Goal: Task Accomplishment & Management: Complete application form

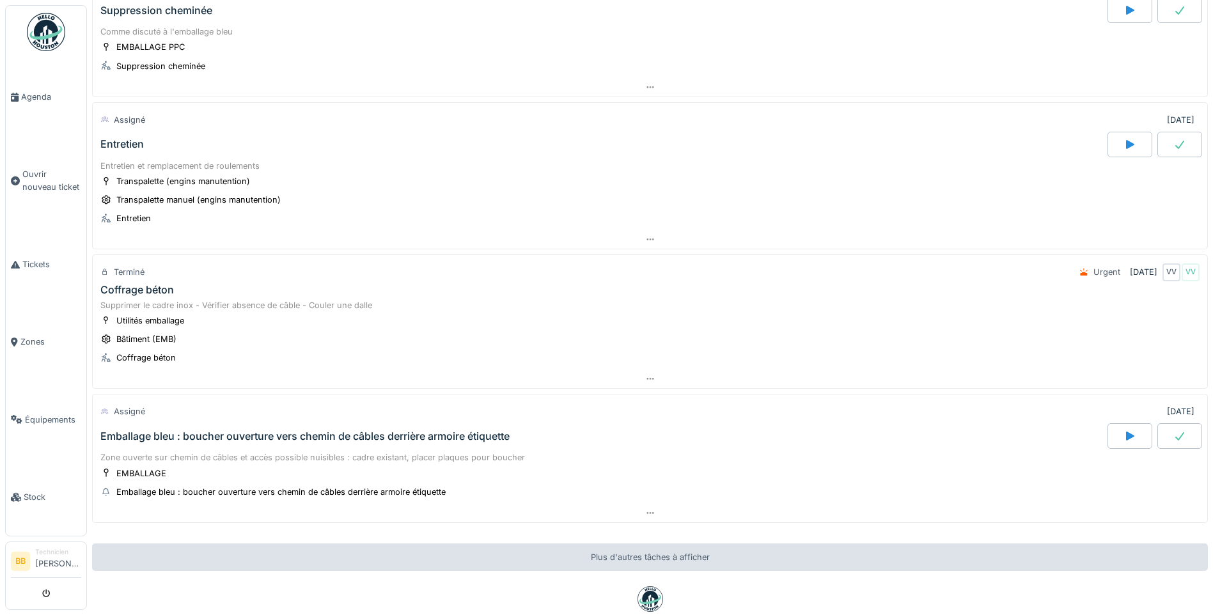
scroll to position [192, 0]
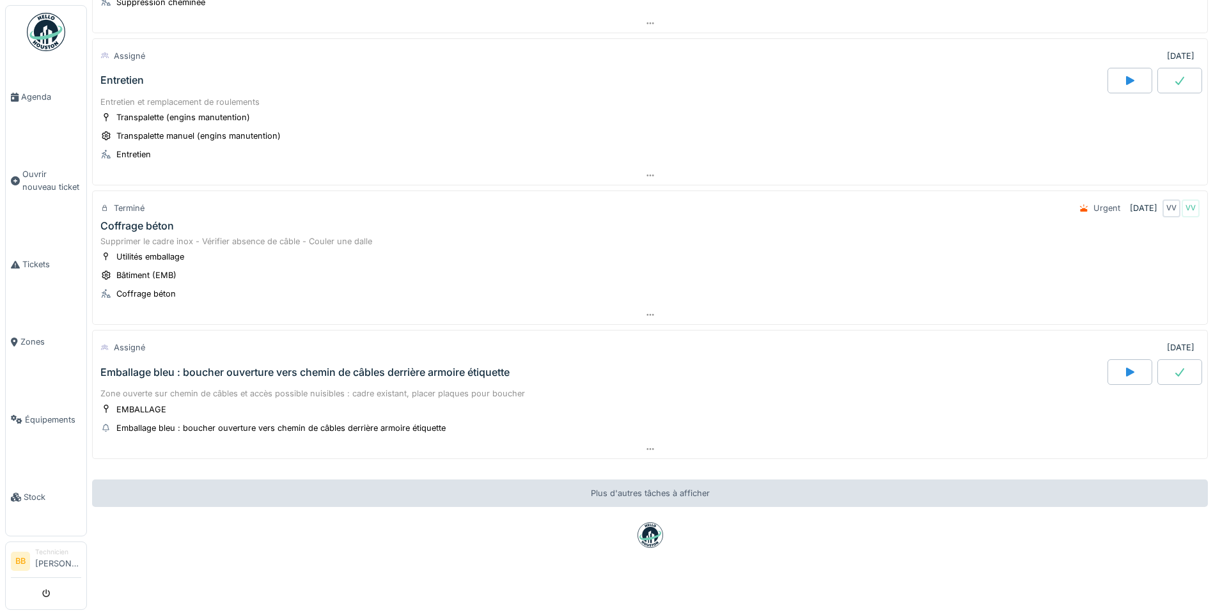
click at [140, 224] on div "Coffrage béton" at bounding box center [137, 226] width 74 height 12
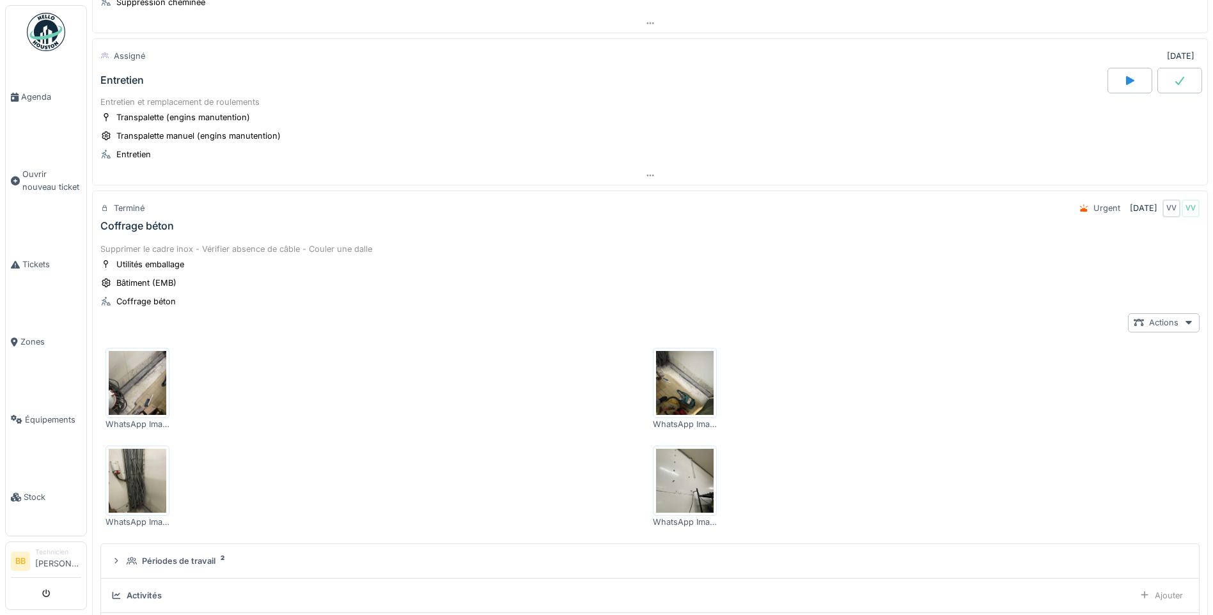
scroll to position [331, 0]
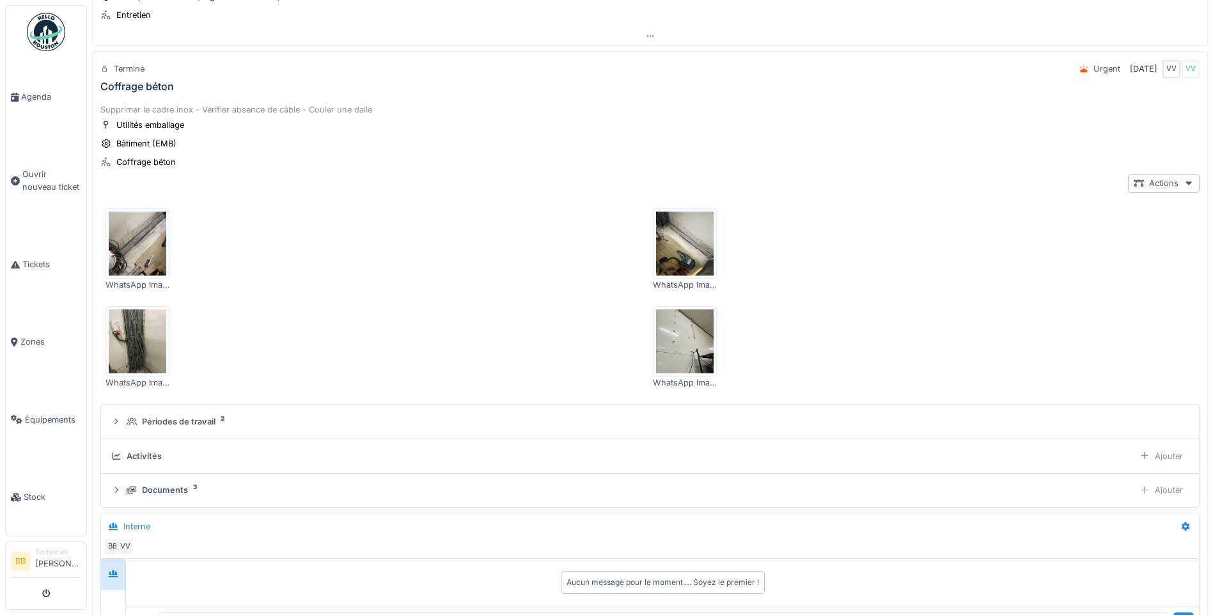
click at [138, 90] on div "Coffrage béton" at bounding box center [137, 87] width 74 height 12
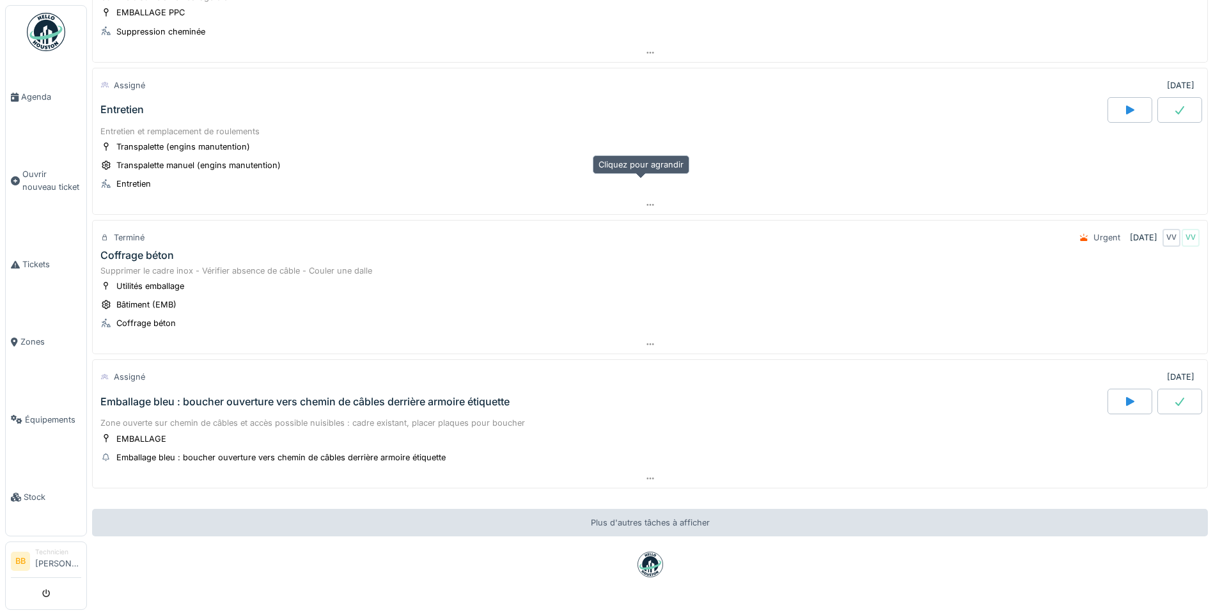
scroll to position [139, 0]
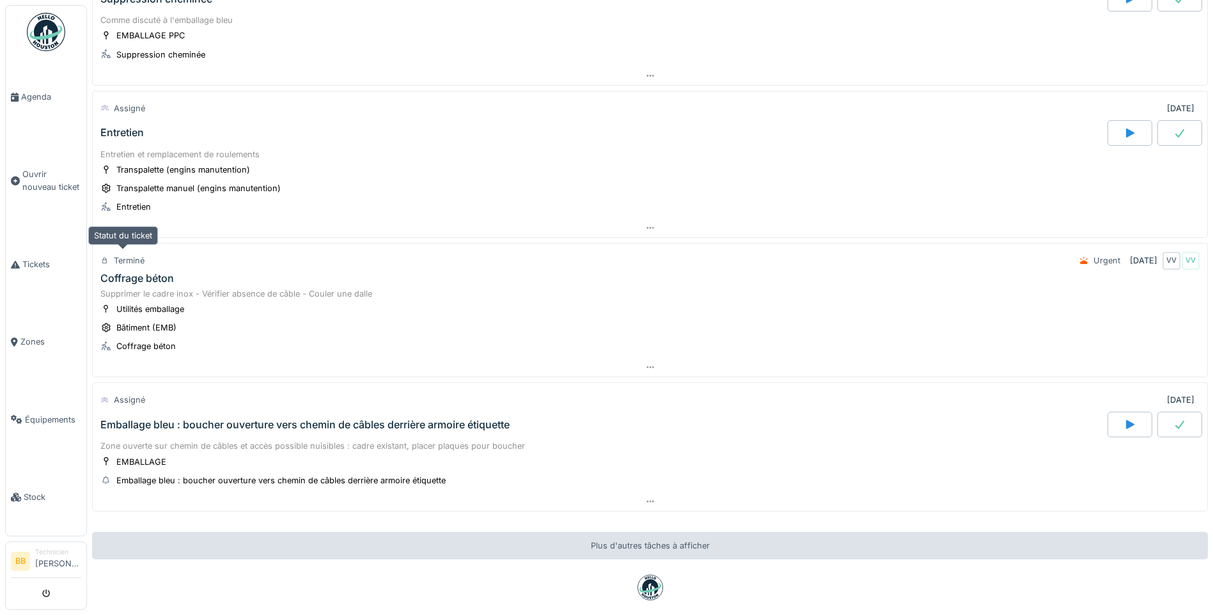
click at [134, 265] on div "Terminé" at bounding box center [129, 261] width 31 height 12
click at [127, 276] on div "Coffrage béton" at bounding box center [137, 279] width 74 height 12
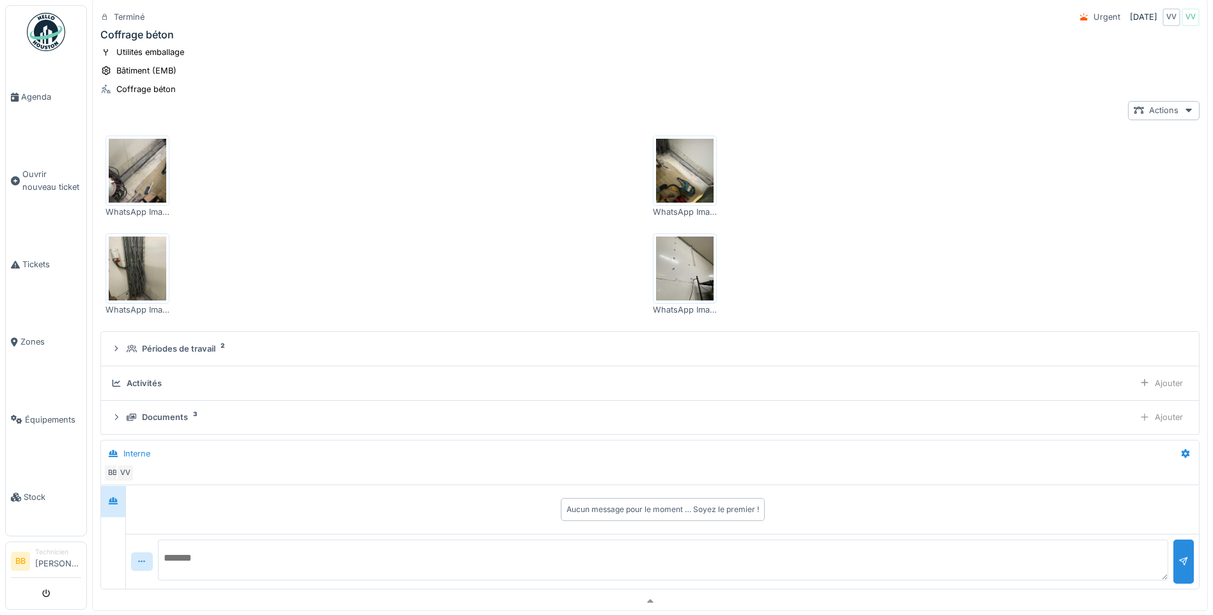
scroll to position [395, 0]
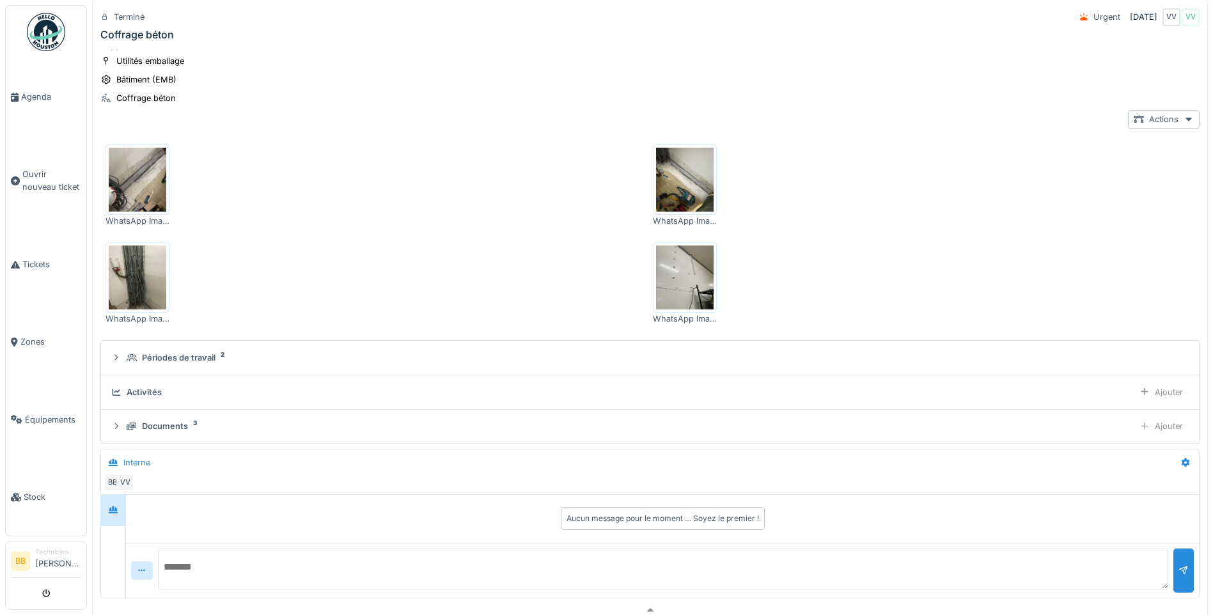
click at [670, 174] on img at bounding box center [685, 180] width 58 height 64
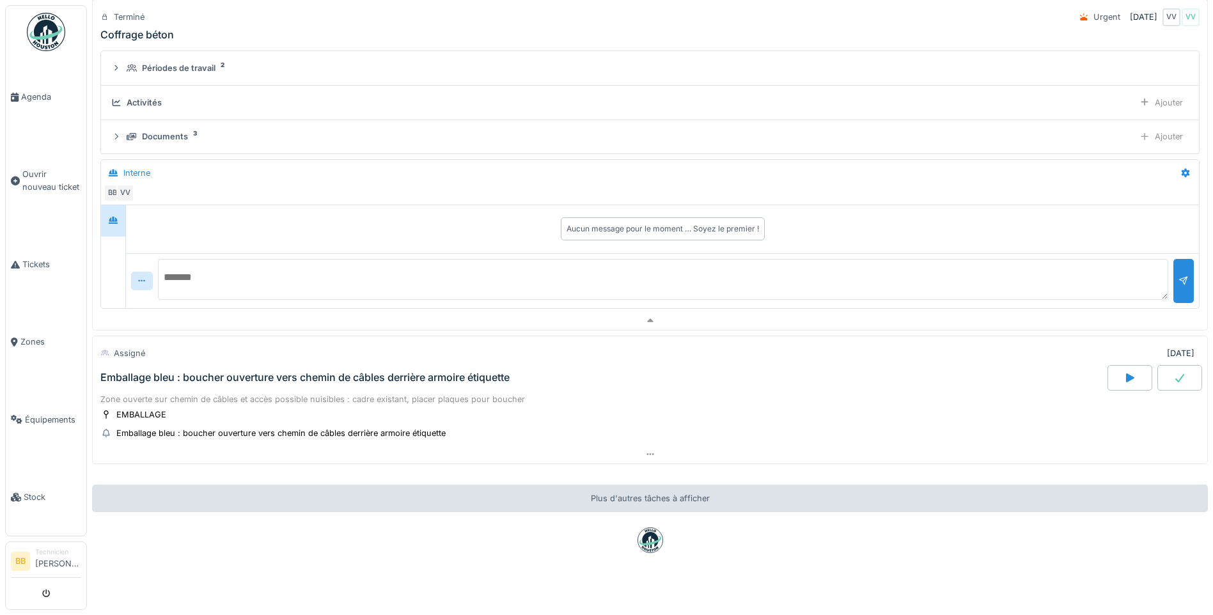
scroll to position [702, 0]
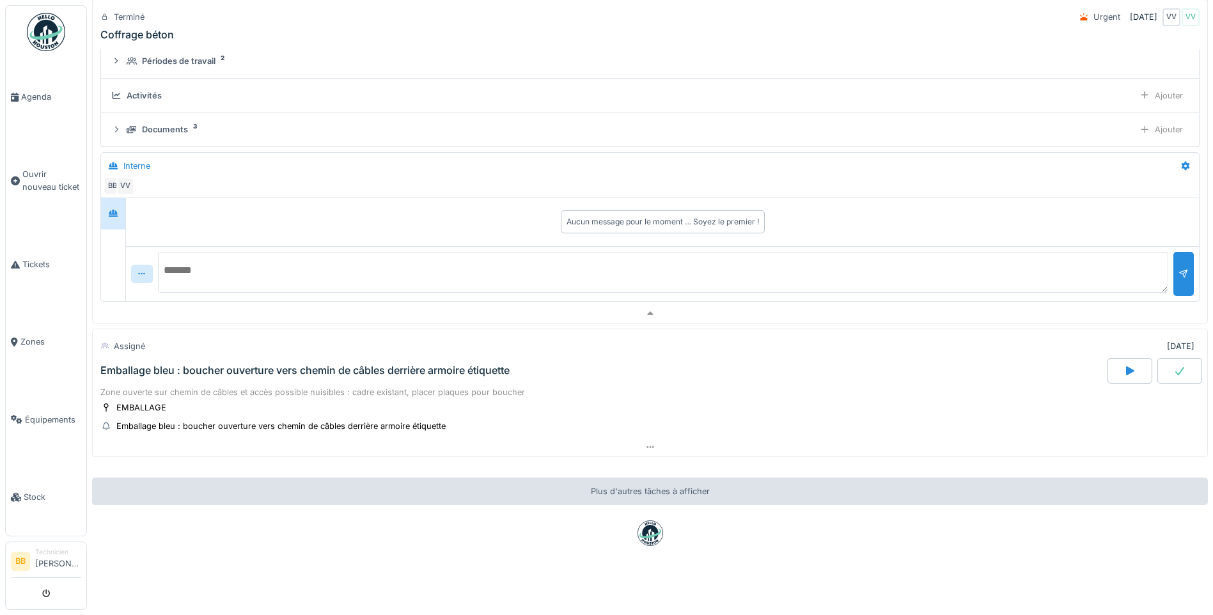
click at [491, 365] on div "Emballage bleu : boucher ouverture vers chemin de câbles derrière armoire étiqu…" at bounding box center [304, 371] width 409 height 12
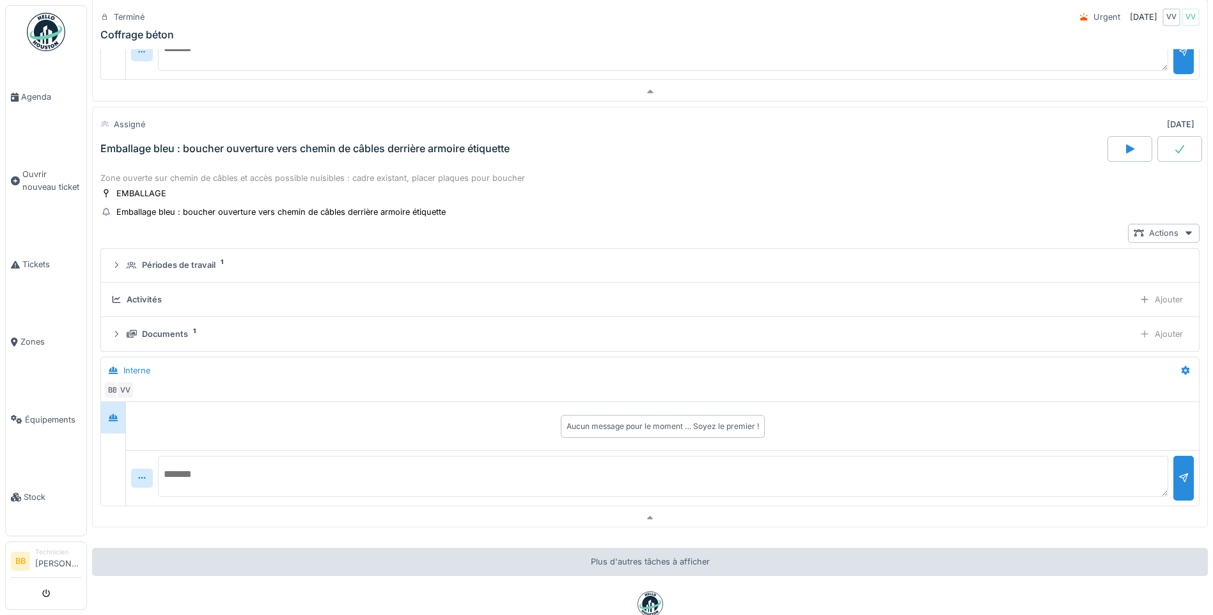
scroll to position [970, 0]
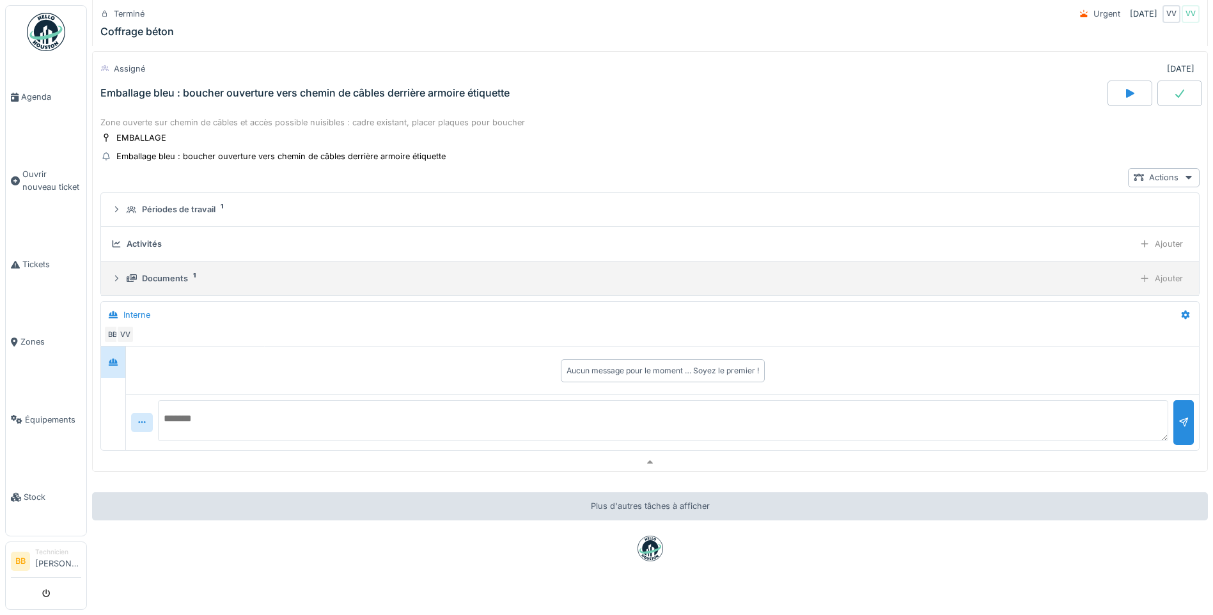
click at [146, 273] on div "Documents" at bounding box center [165, 279] width 46 height 12
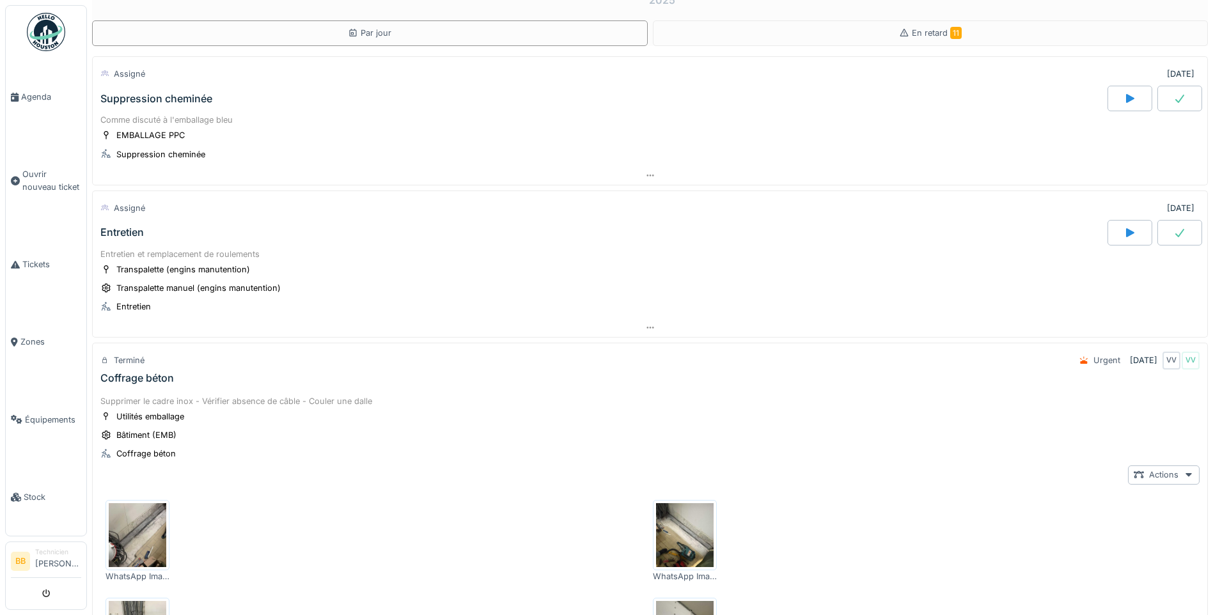
scroll to position [0, 0]
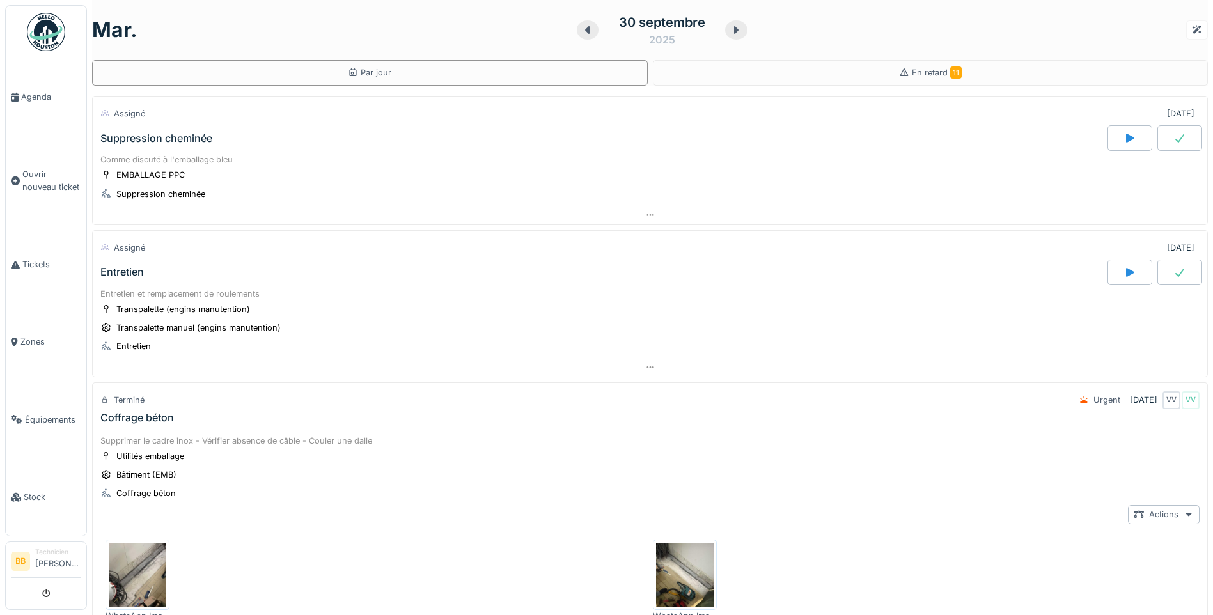
click at [122, 266] on div "Entretien" at bounding box center [121, 272] width 43 height 12
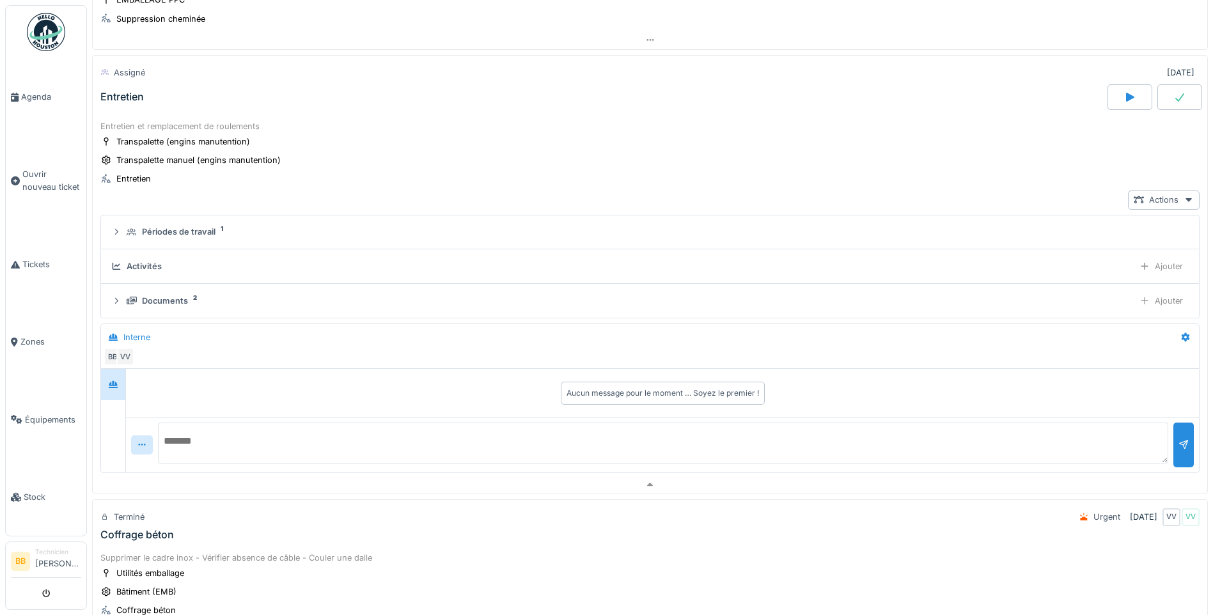
scroll to position [179, 0]
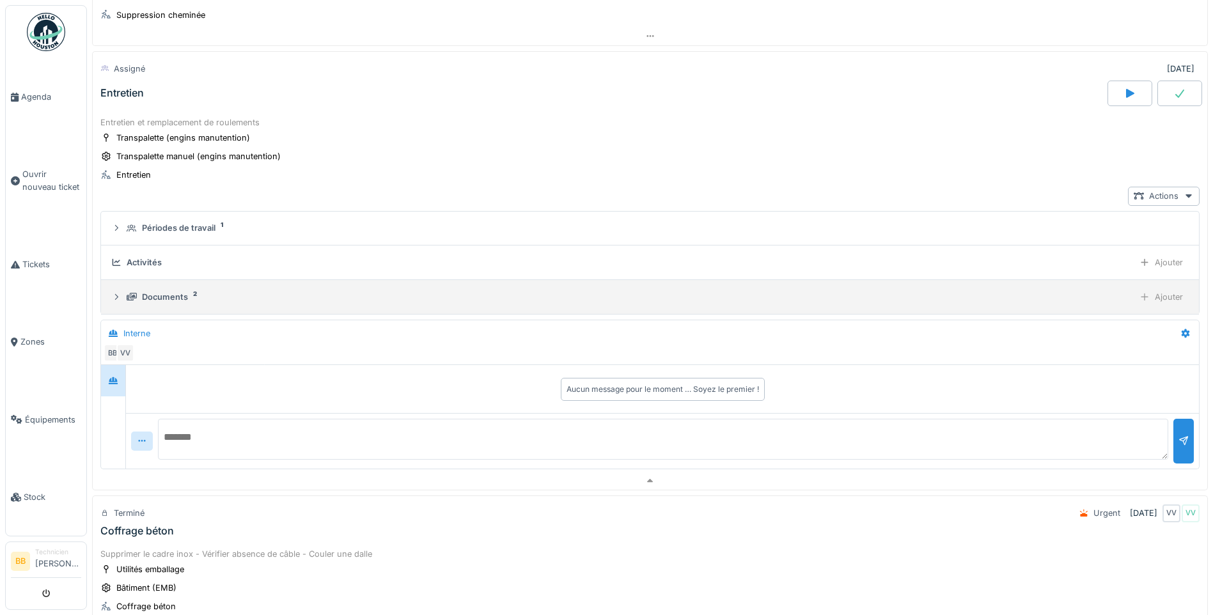
click at [170, 287] on summary "Documents 2 Ajouter" at bounding box center [650, 297] width 1088 height 24
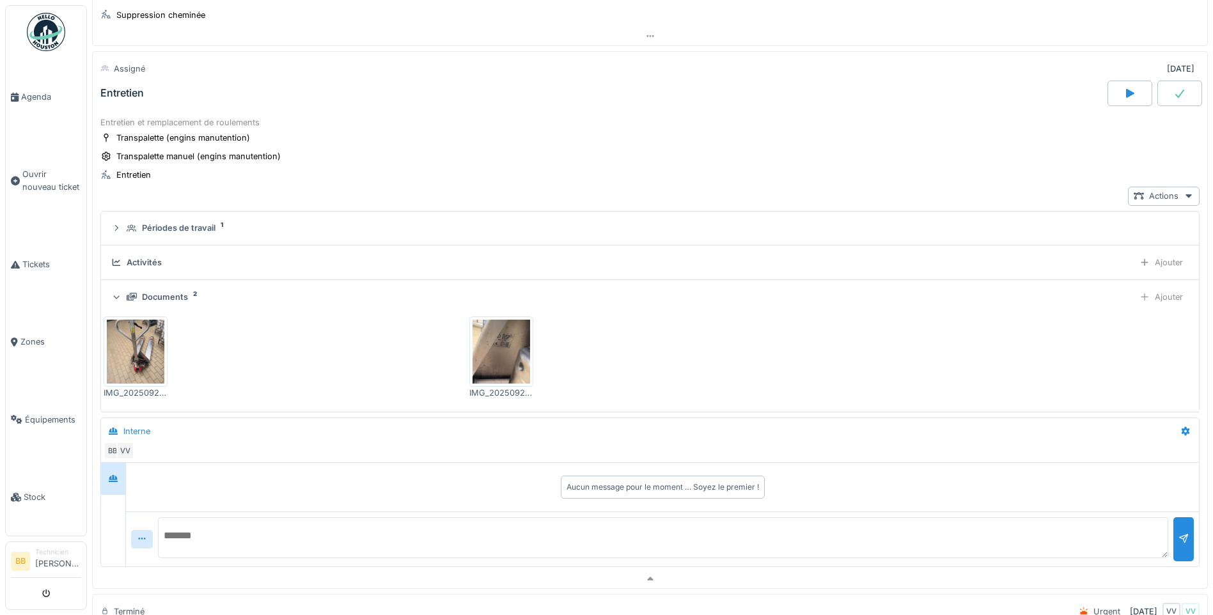
click at [152, 344] on img at bounding box center [136, 352] width 58 height 64
click at [35, 169] on span "Ouvrir nouveau ticket" at bounding box center [51, 180] width 59 height 24
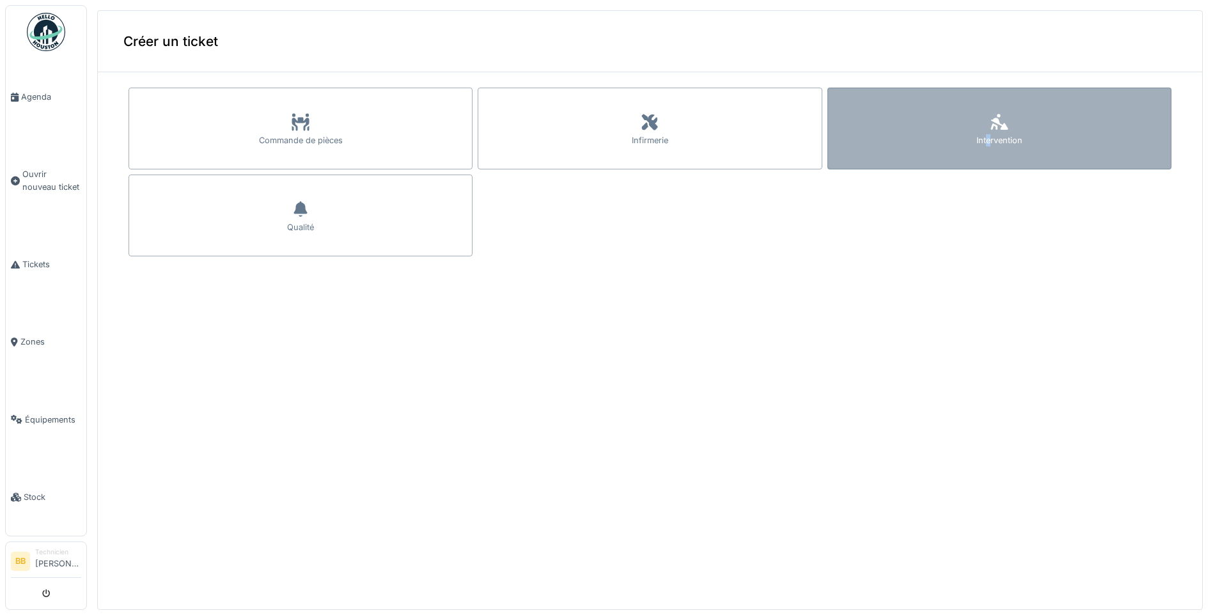
click at [977, 142] on div "Intervention" at bounding box center [1000, 140] width 46 height 12
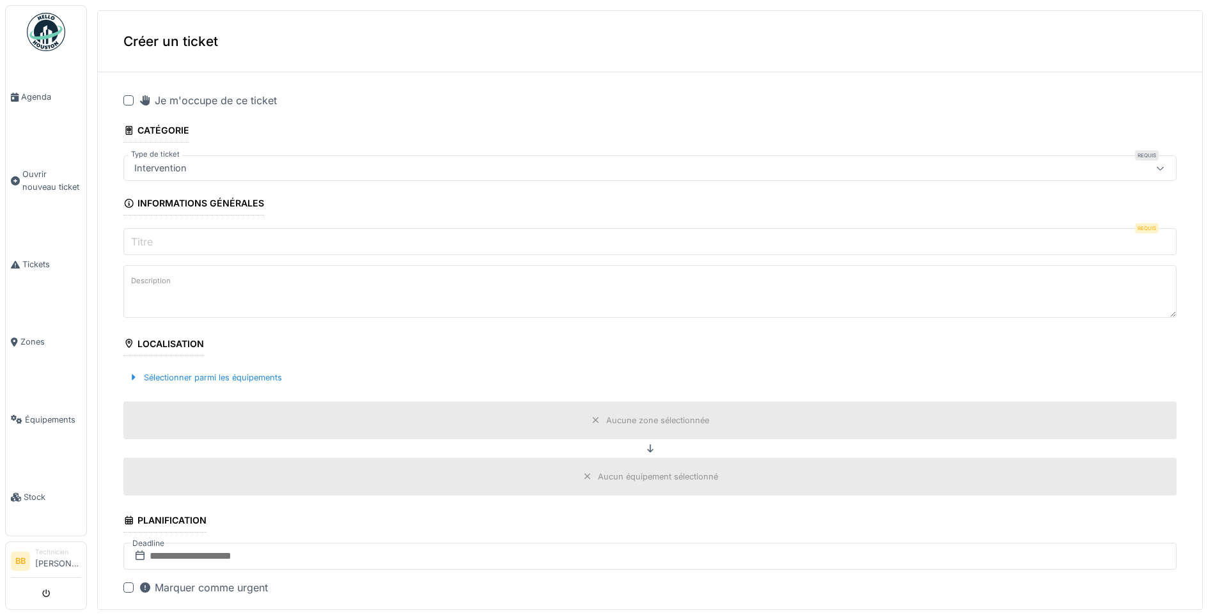
click at [133, 98] on div at bounding box center [128, 100] width 10 height 10
click at [166, 234] on input "Titre" at bounding box center [650, 241] width 1054 height 27
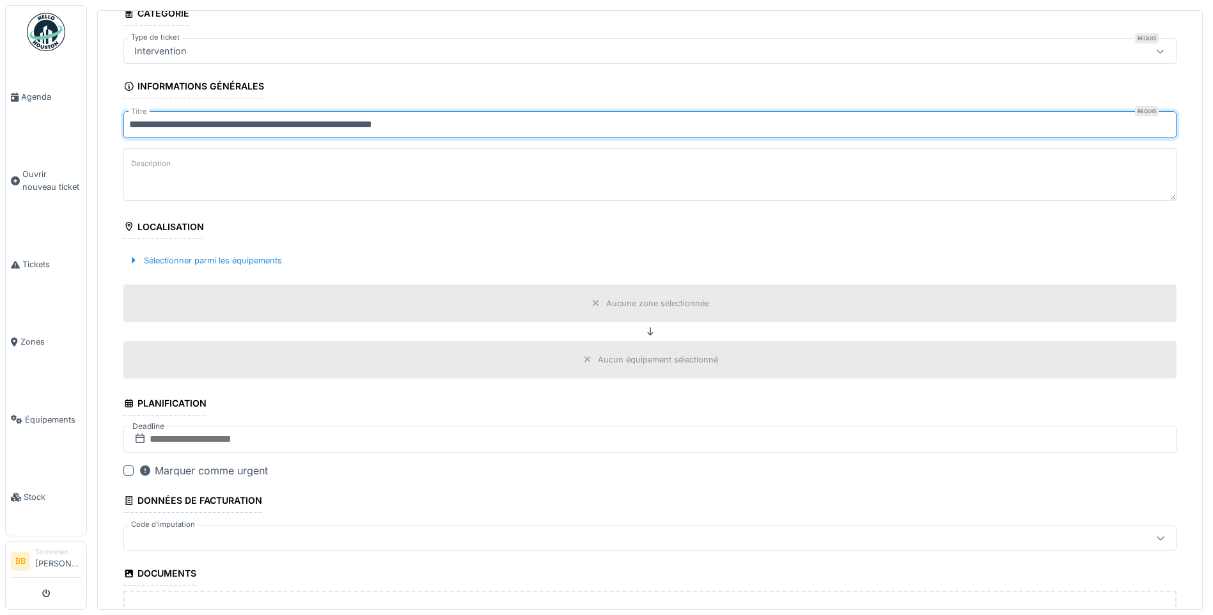
scroll to position [128, 0]
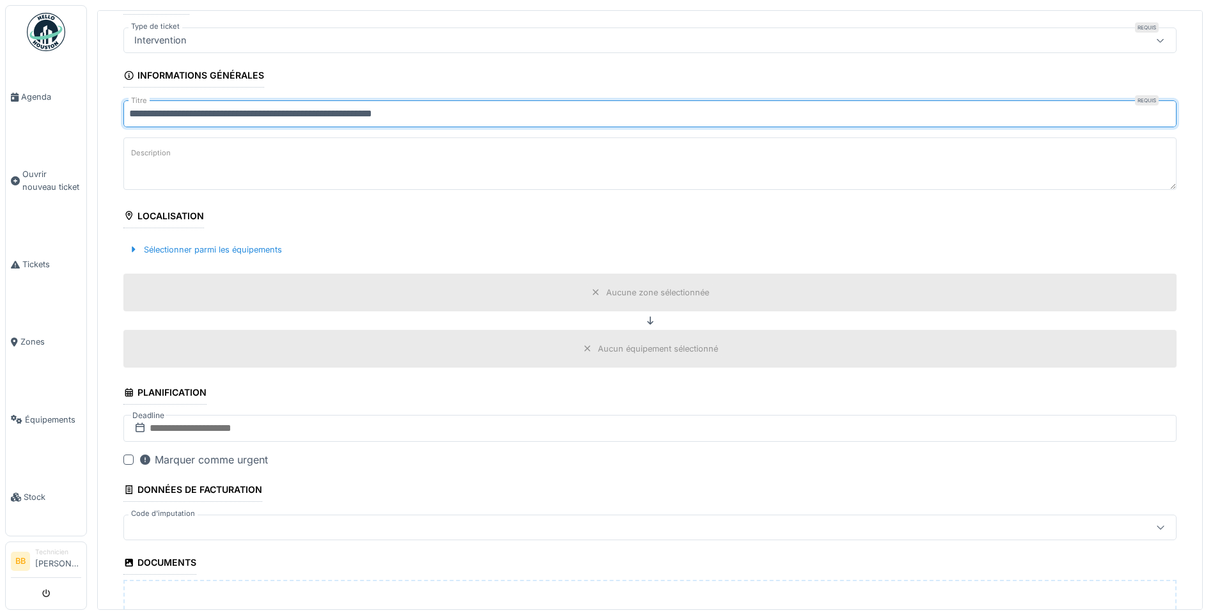
click at [589, 290] on div "Aucune zone sélectionnée" at bounding box center [650, 293] width 127 height 16
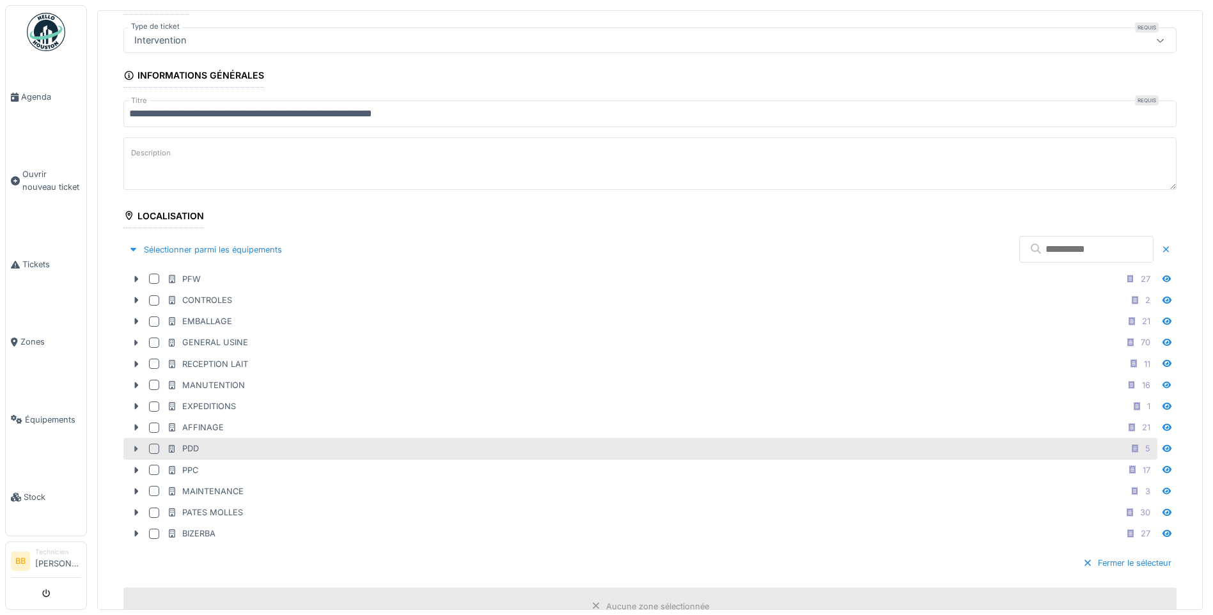
click at [140, 451] on icon at bounding box center [136, 449] width 10 height 8
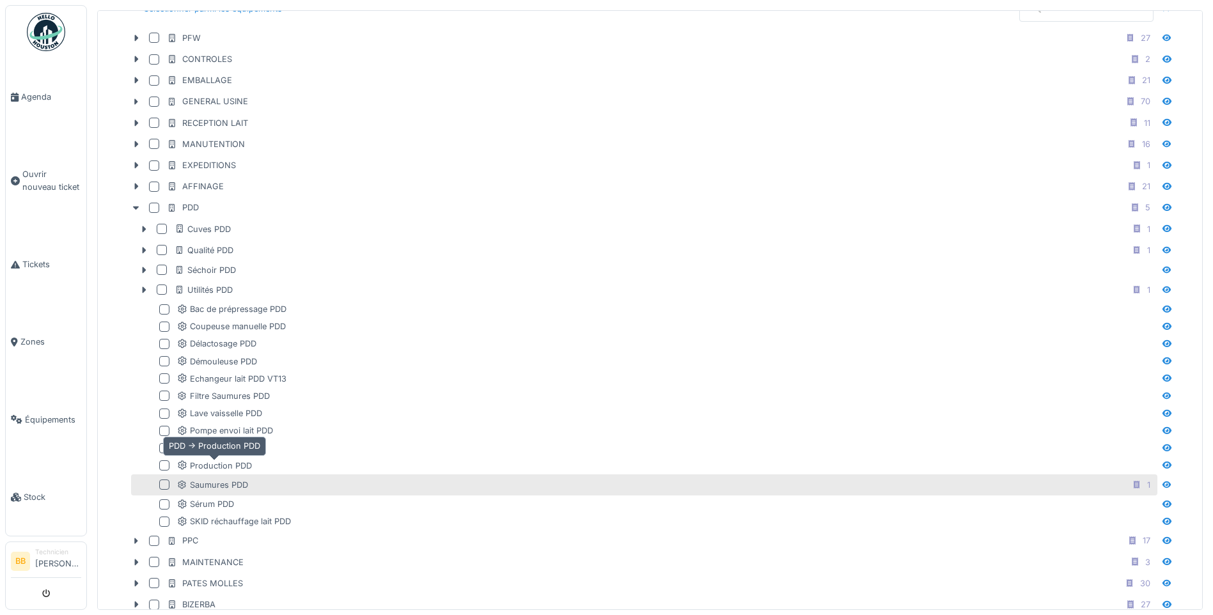
scroll to position [384, 0]
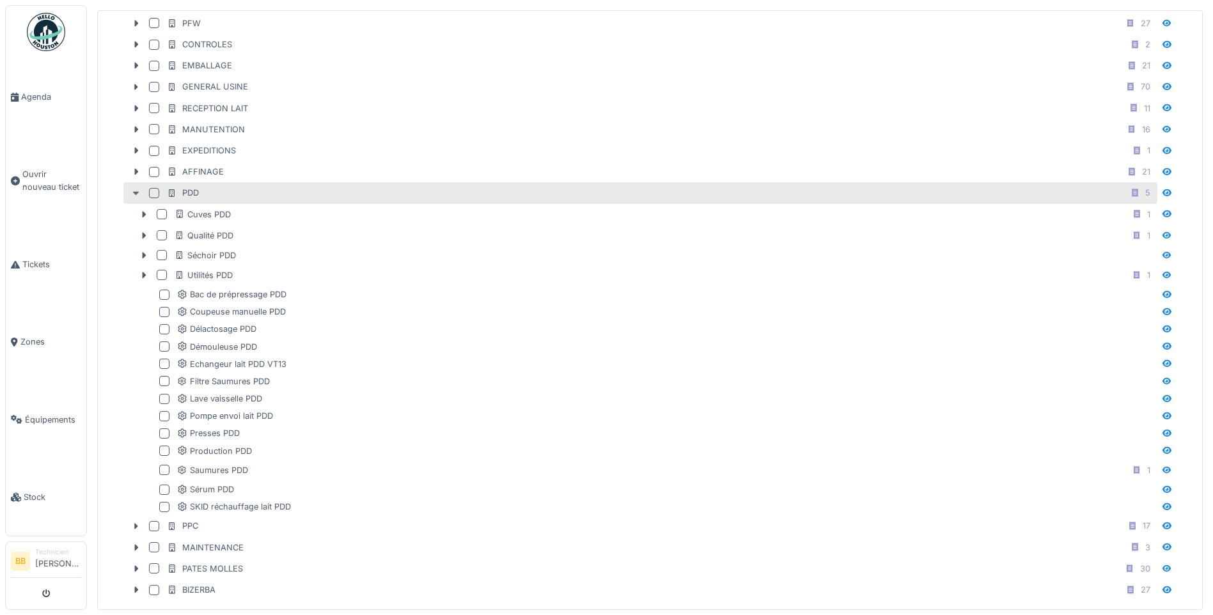
click at [137, 191] on icon at bounding box center [136, 193] width 10 height 8
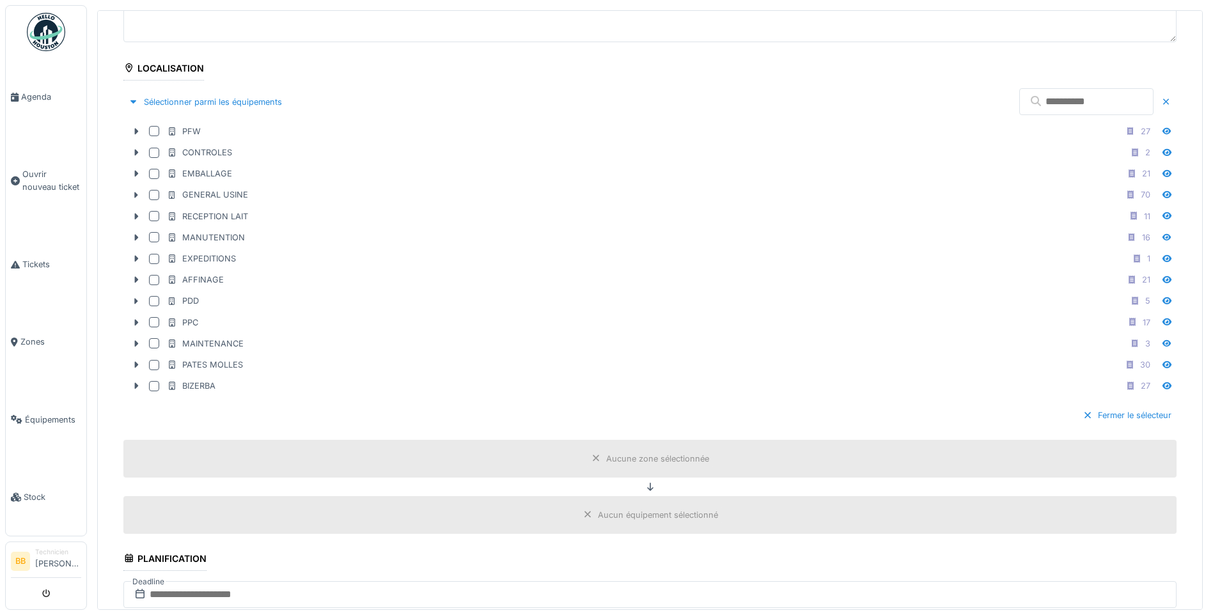
scroll to position [0, 0]
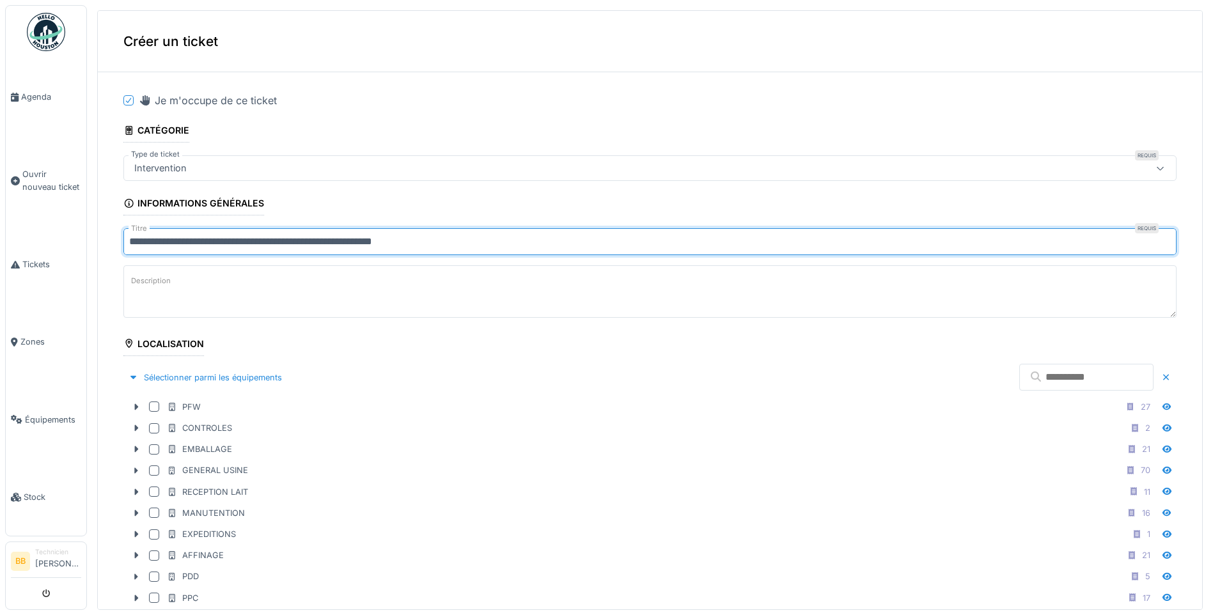
click at [446, 243] on input "**********" at bounding box center [650, 241] width 1054 height 27
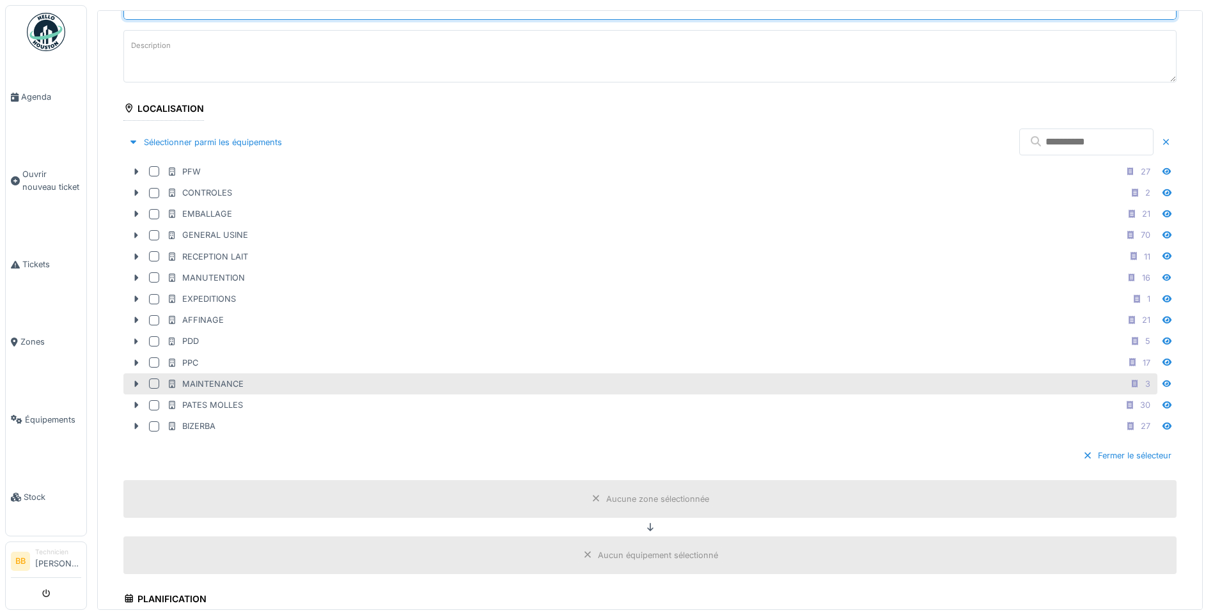
scroll to position [256, 0]
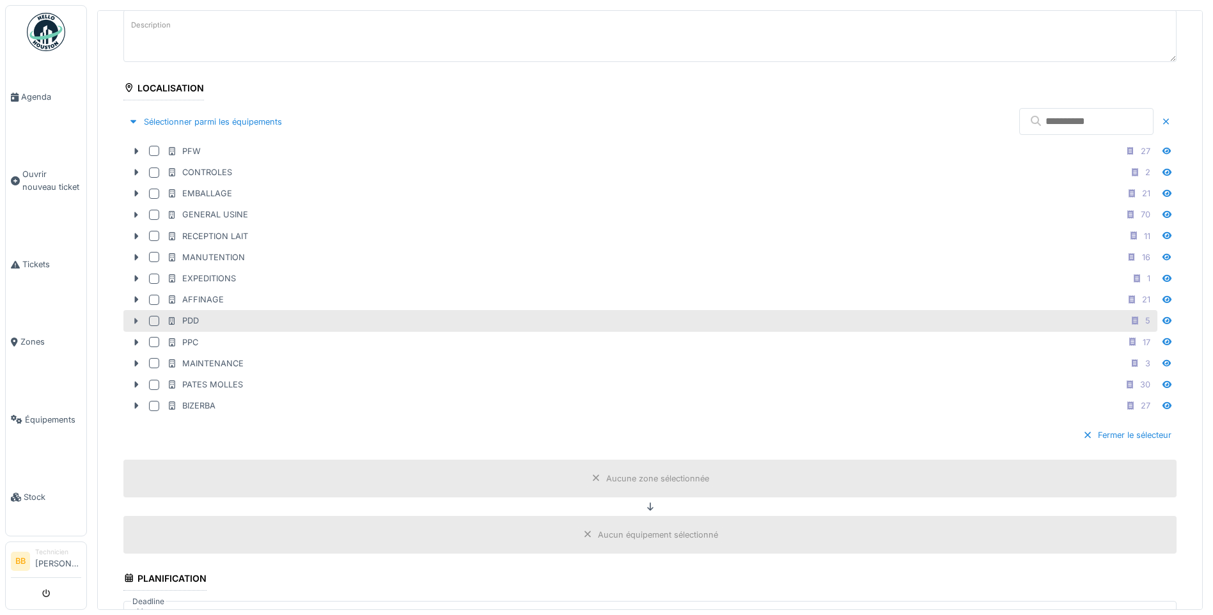
click at [130, 322] on div at bounding box center [136, 321] width 20 height 13
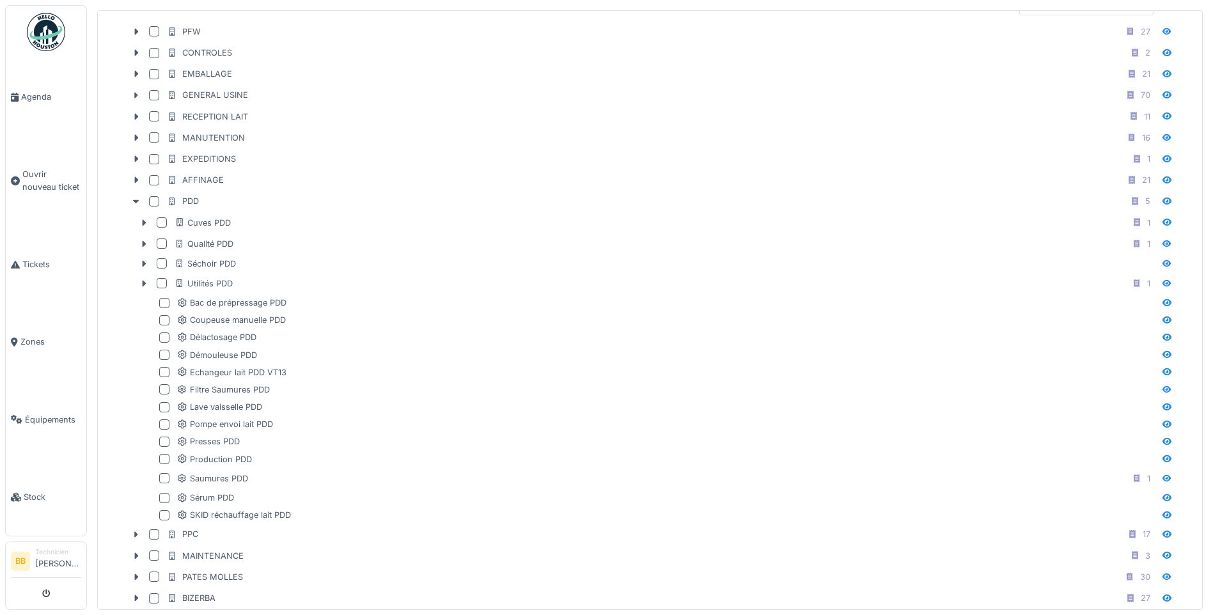
scroll to position [448, 0]
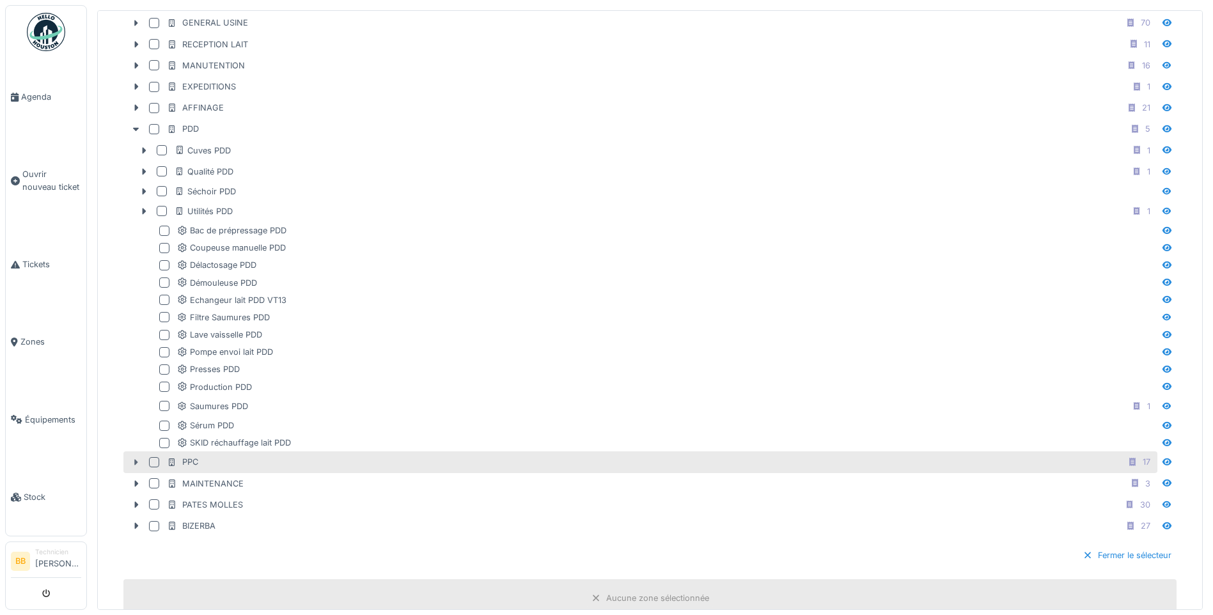
click at [136, 463] on icon at bounding box center [137, 462] width 4 height 6
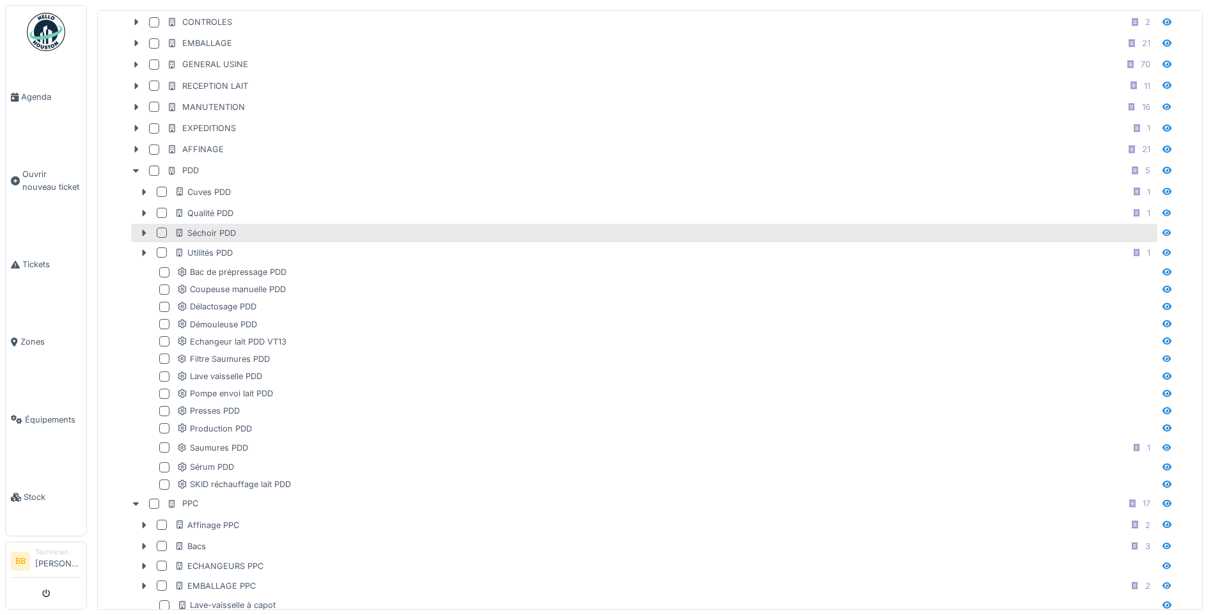
scroll to position [384, 0]
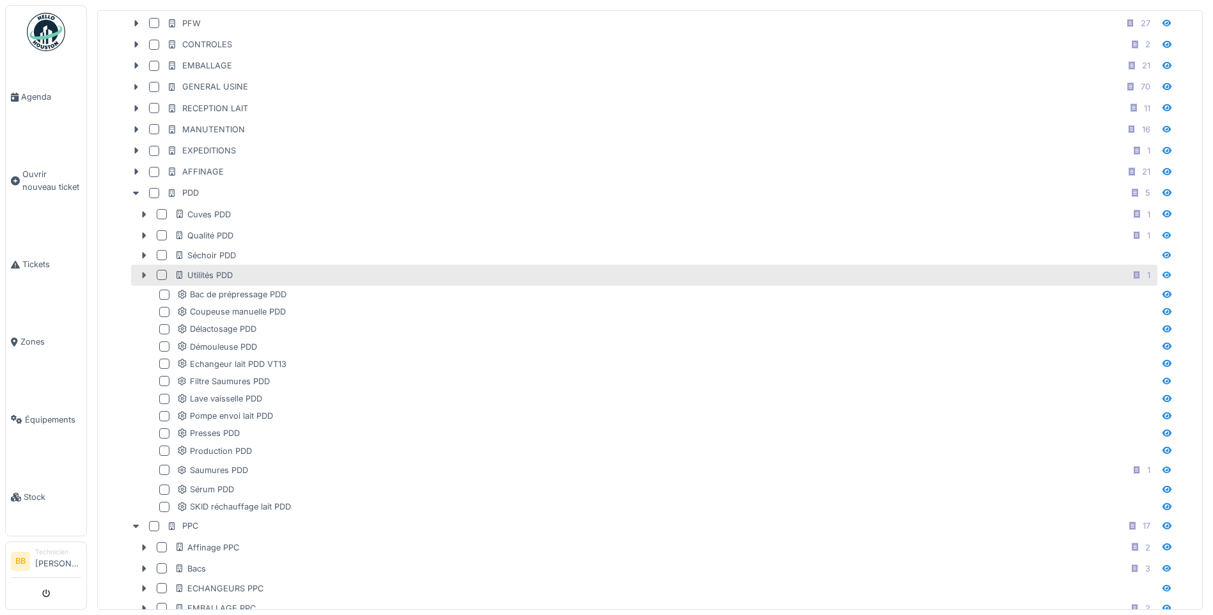
click at [144, 273] on icon at bounding box center [144, 275] width 10 height 8
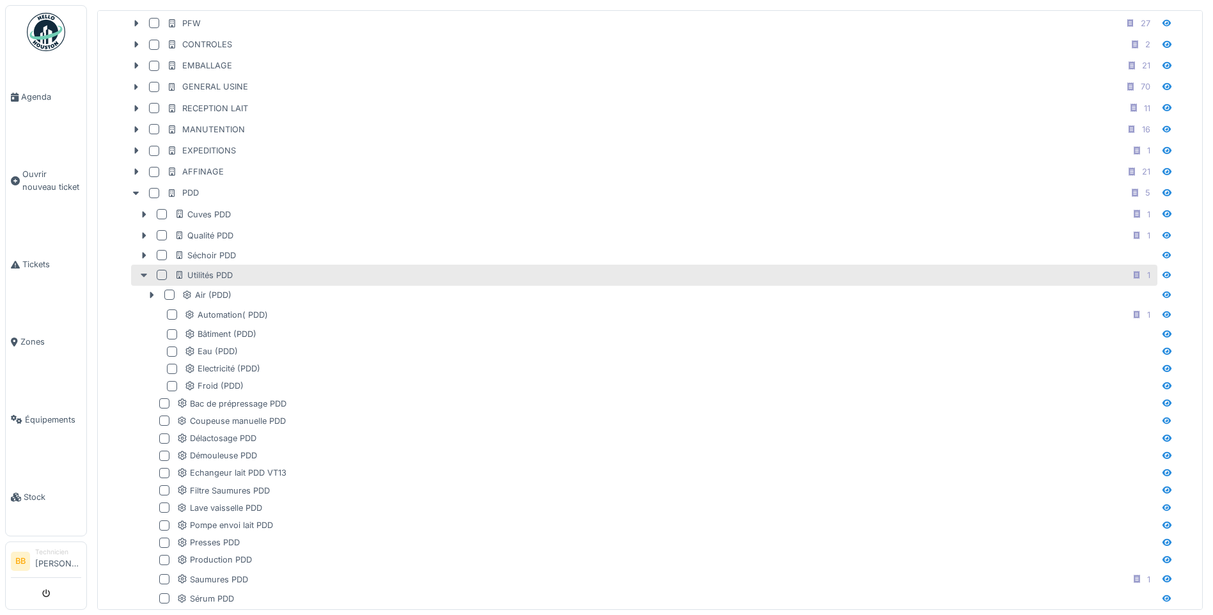
click at [145, 273] on icon at bounding box center [144, 275] width 10 height 8
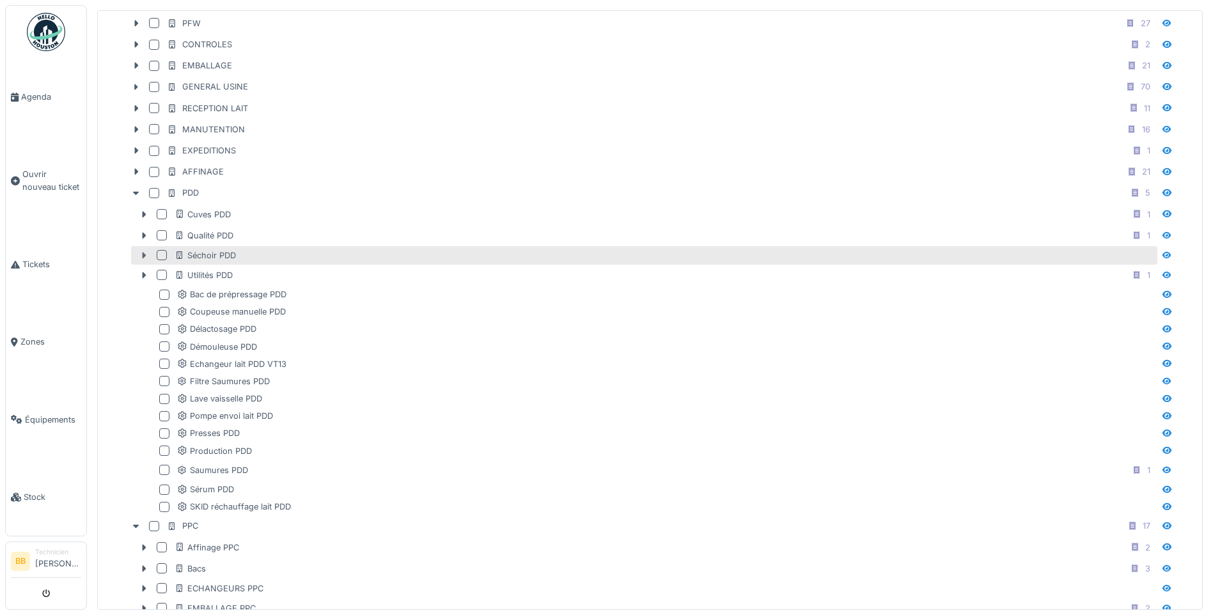
click at [145, 257] on icon at bounding box center [144, 255] width 10 height 8
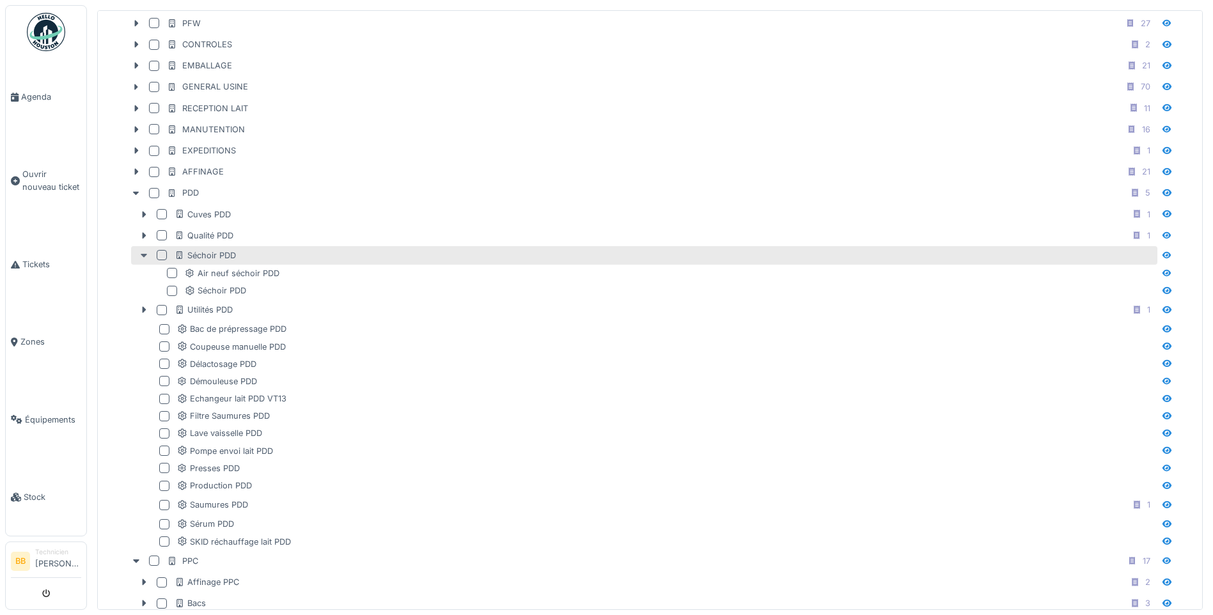
click at [145, 257] on icon at bounding box center [144, 255] width 10 height 8
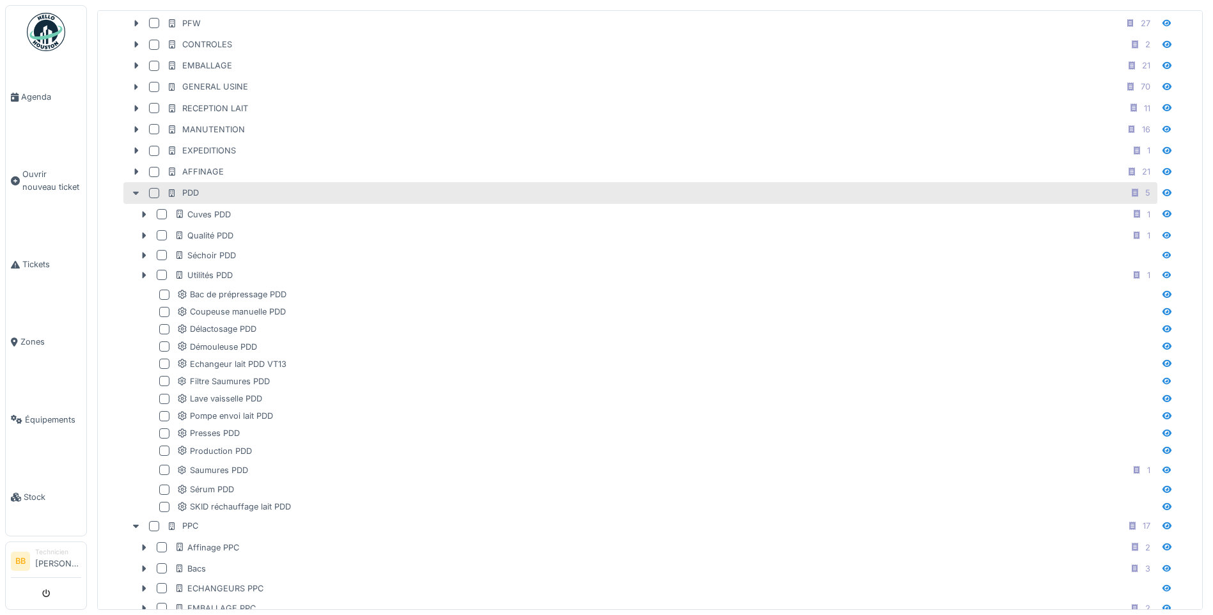
click at [136, 196] on icon at bounding box center [136, 193] width 10 height 8
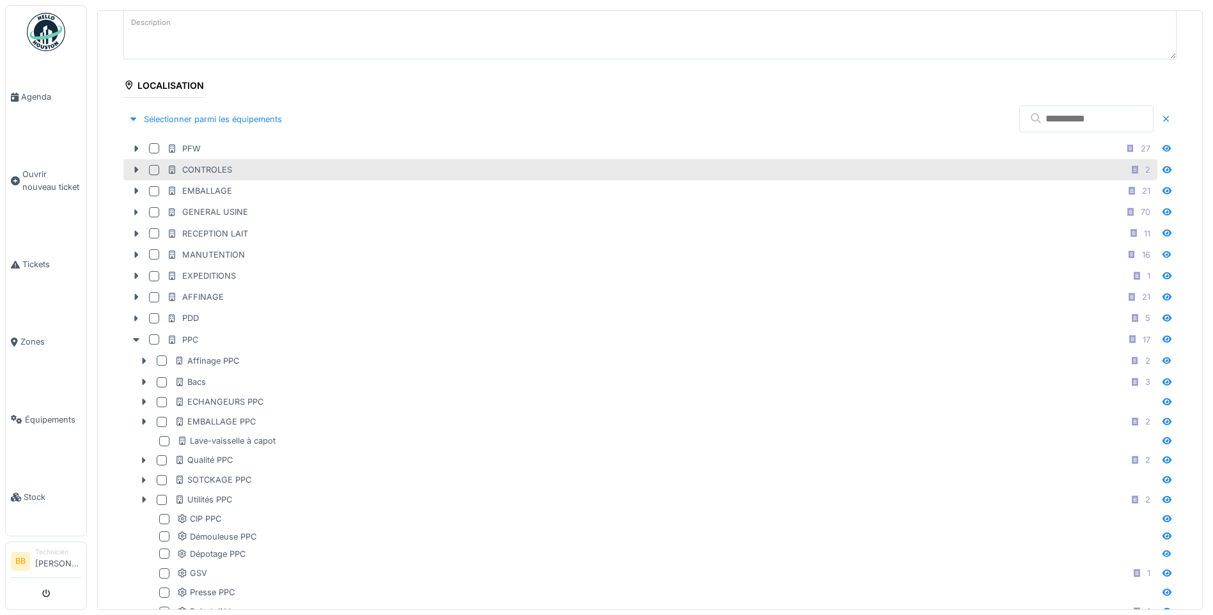
scroll to position [0, 0]
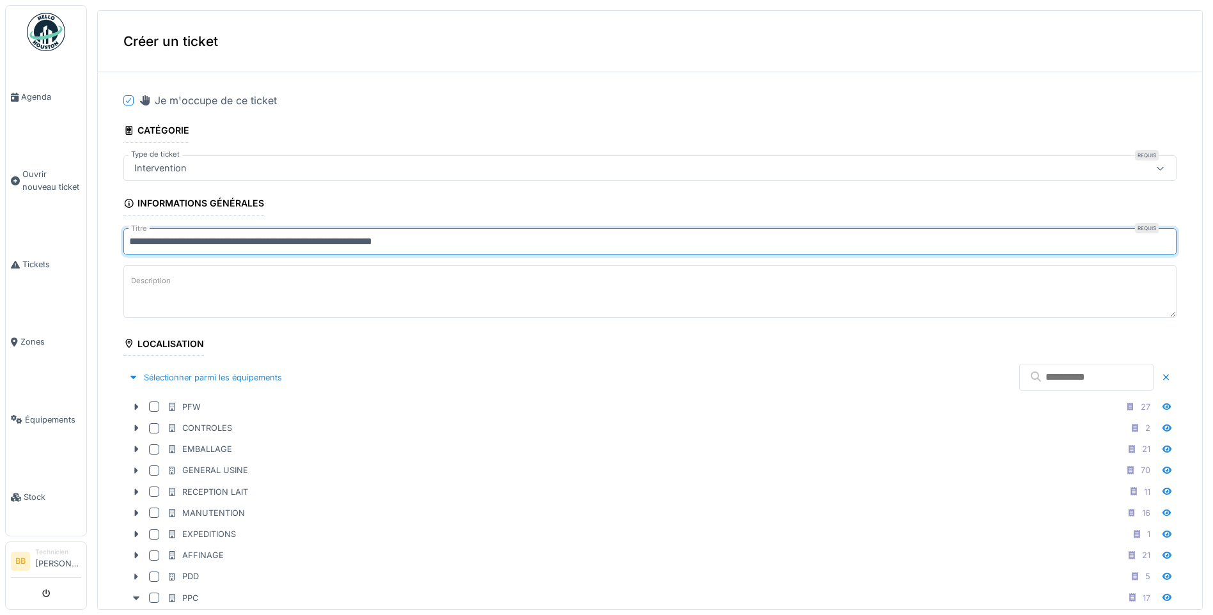
drag, startPoint x: 448, startPoint y: 239, endPoint x: 418, endPoint y: 244, distance: 30.5
click at [418, 244] on input "**********" at bounding box center [650, 241] width 1054 height 27
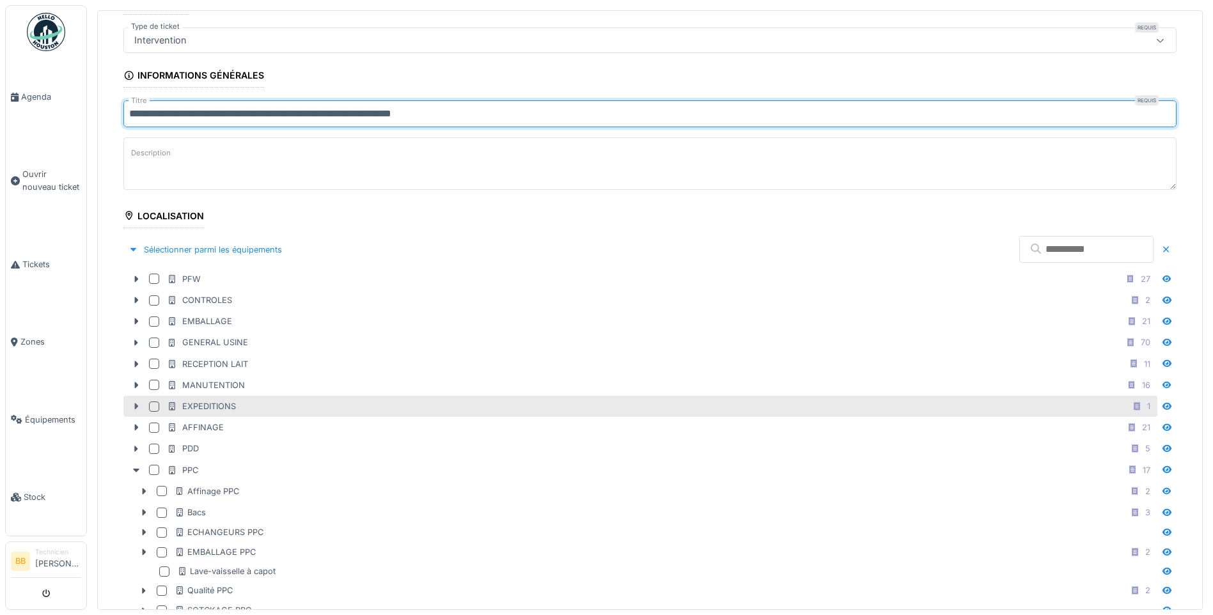
scroll to position [192, 0]
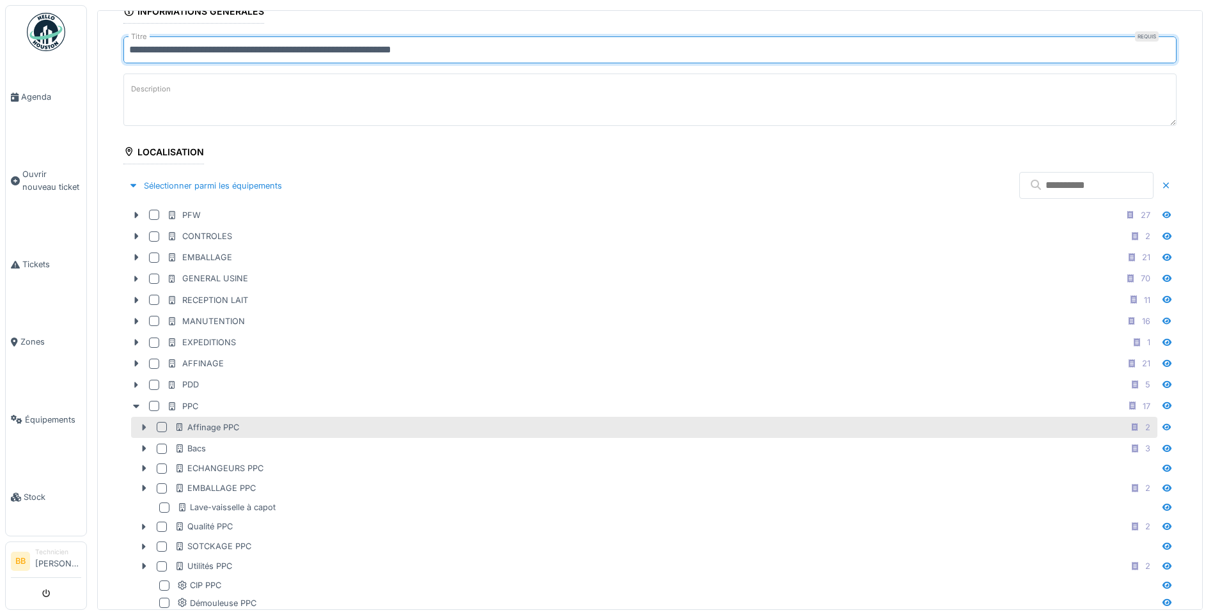
type input "**********"
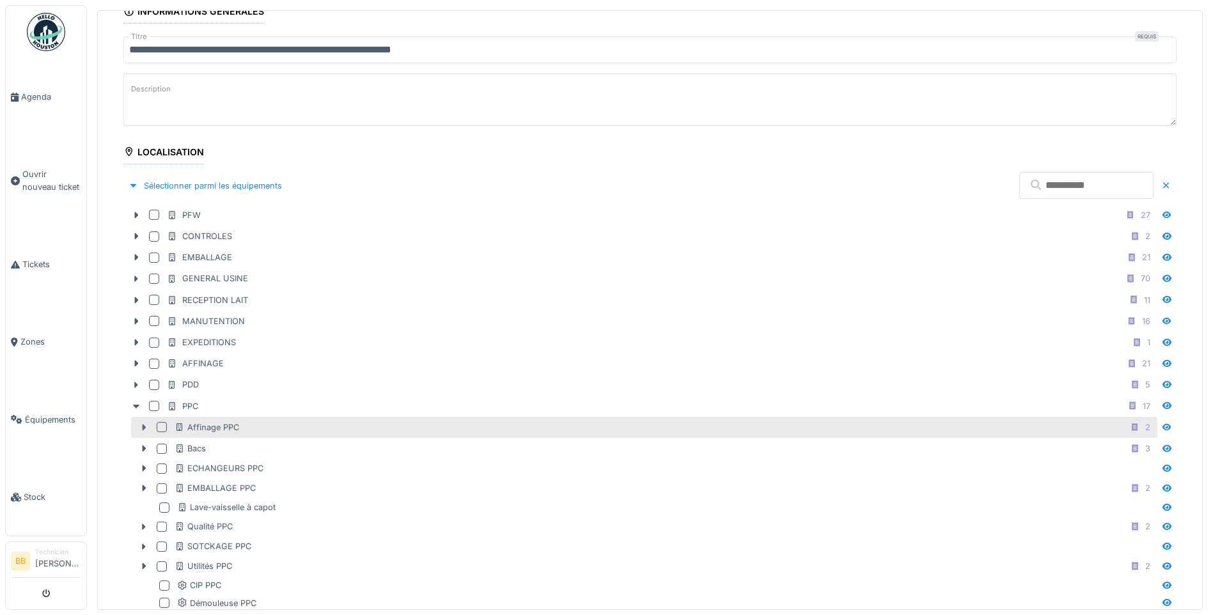
click at [143, 427] on icon at bounding box center [145, 428] width 4 height 6
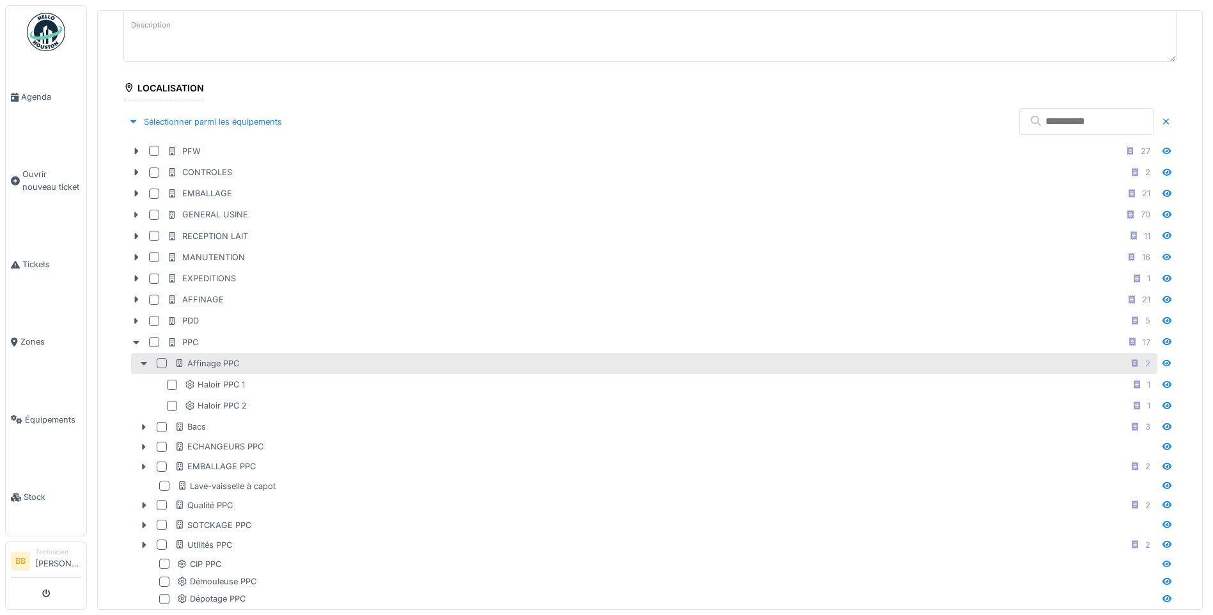
click at [142, 361] on icon at bounding box center [144, 364] width 10 height 8
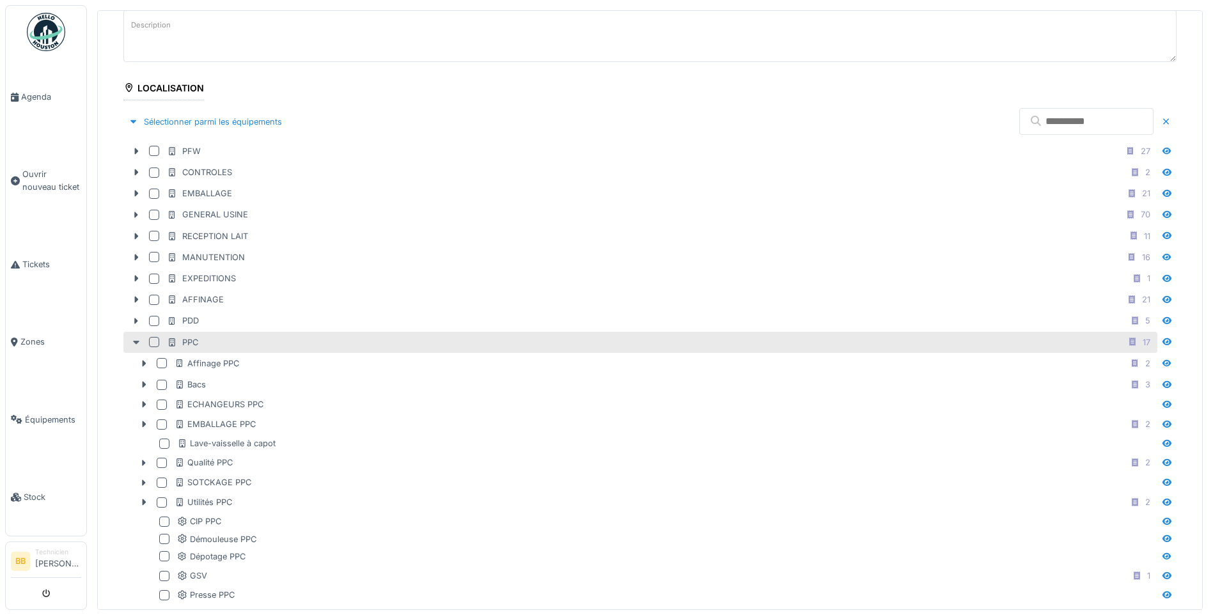
click at [136, 344] on icon at bounding box center [136, 343] width 6 height 4
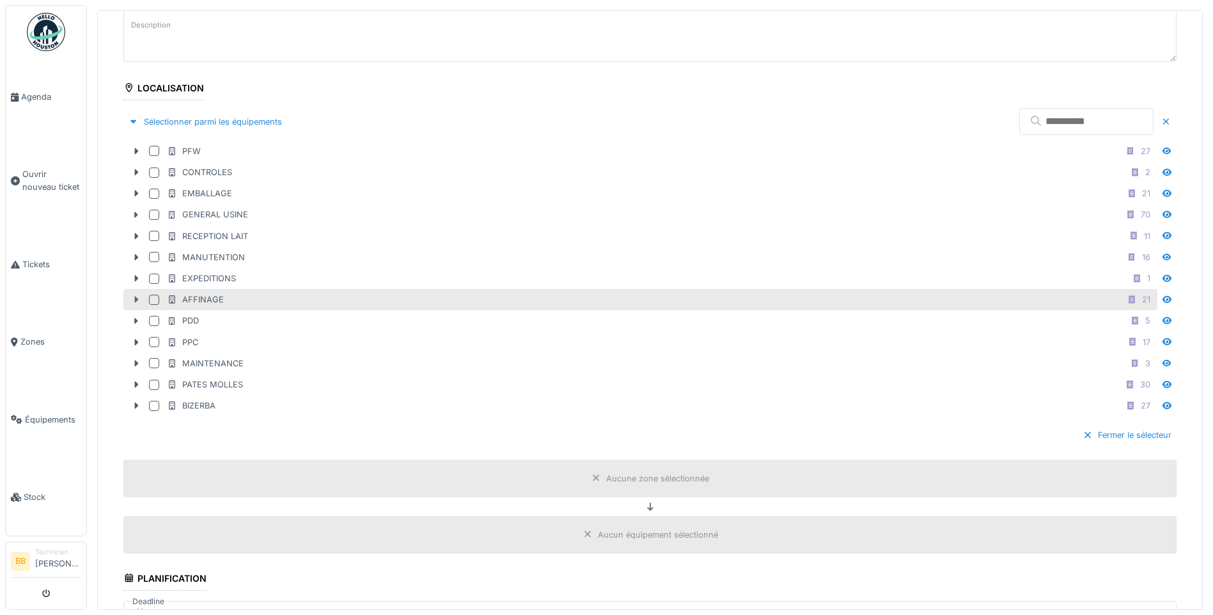
click at [138, 296] on icon at bounding box center [136, 300] width 10 height 8
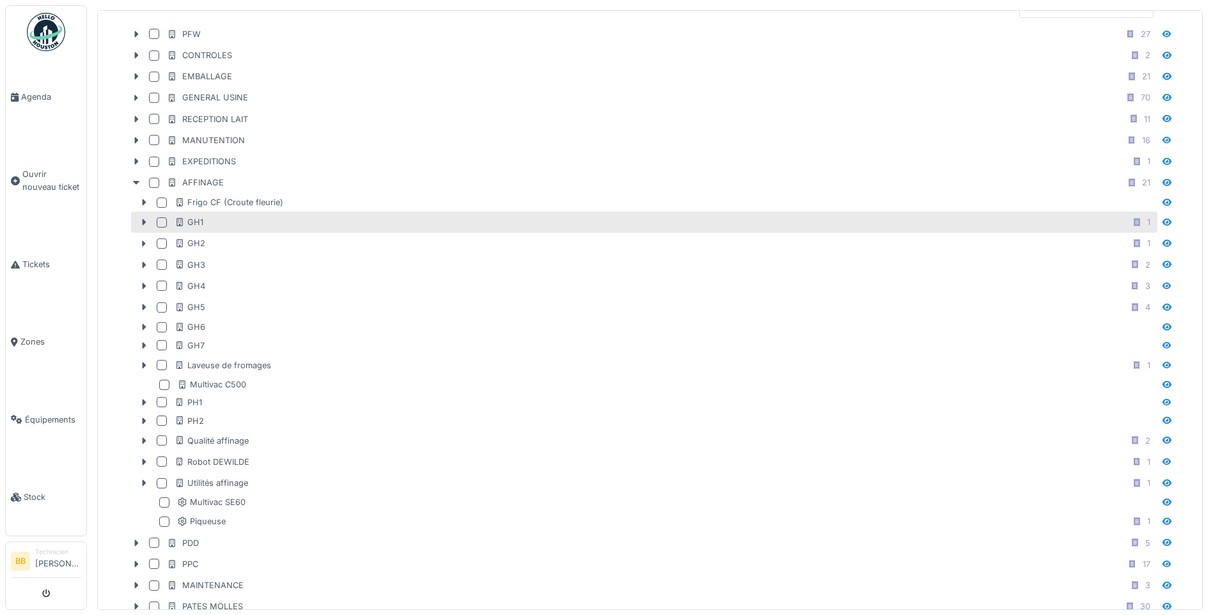
scroll to position [384, 0]
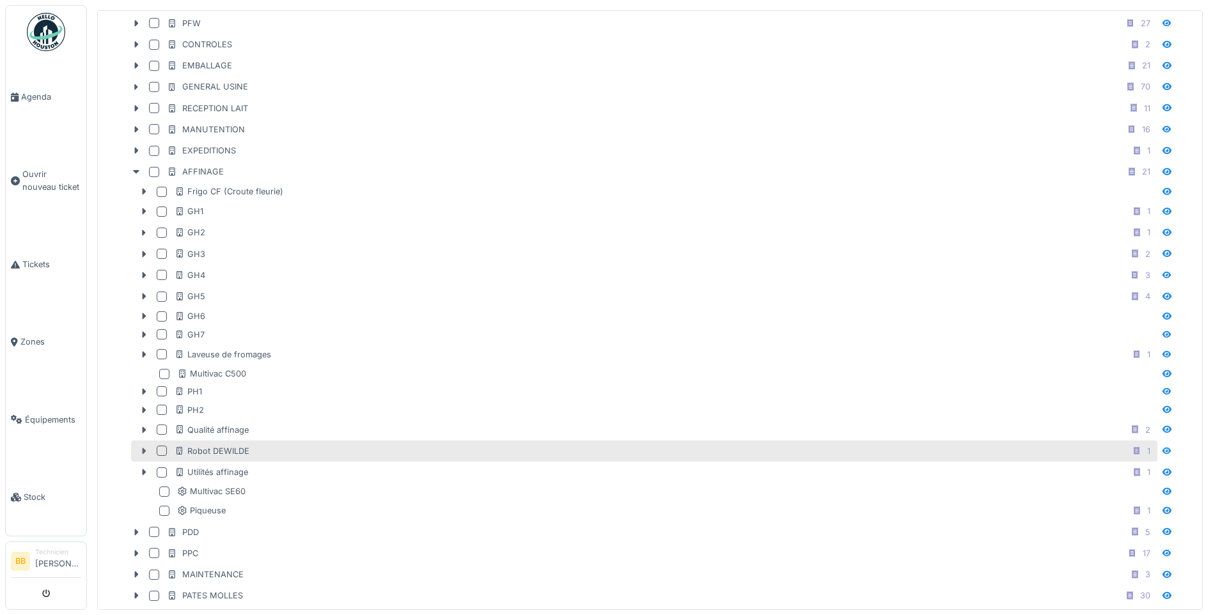
click at [142, 452] on icon at bounding box center [144, 451] width 10 height 8
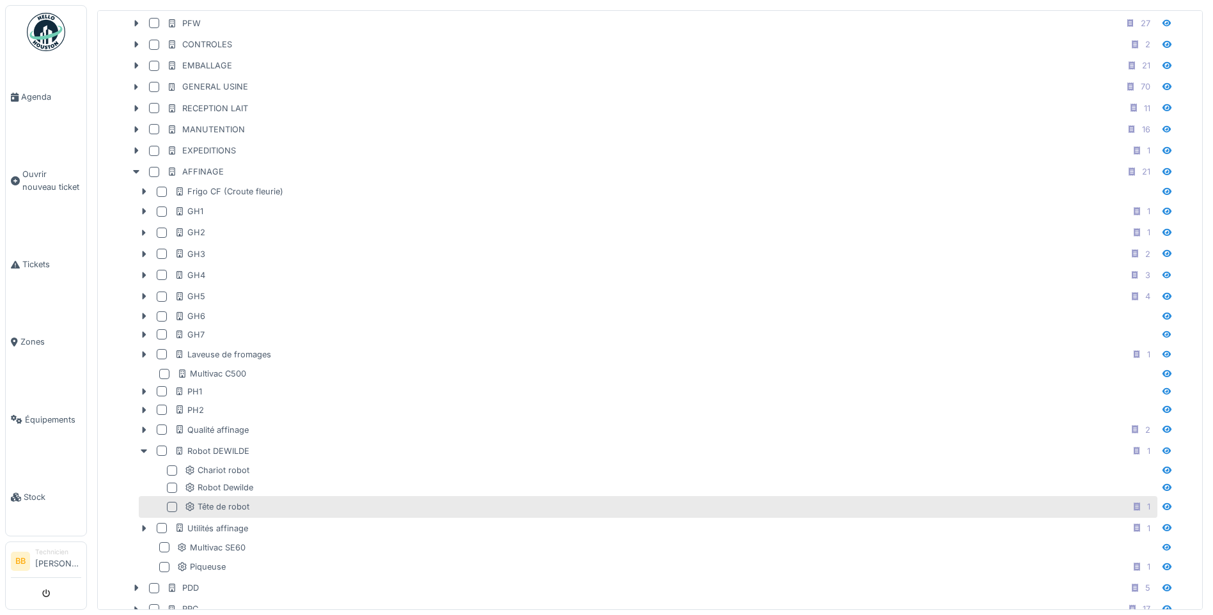
click at [171, 509] on div at bounding box center [172, 507] width 10 height 10
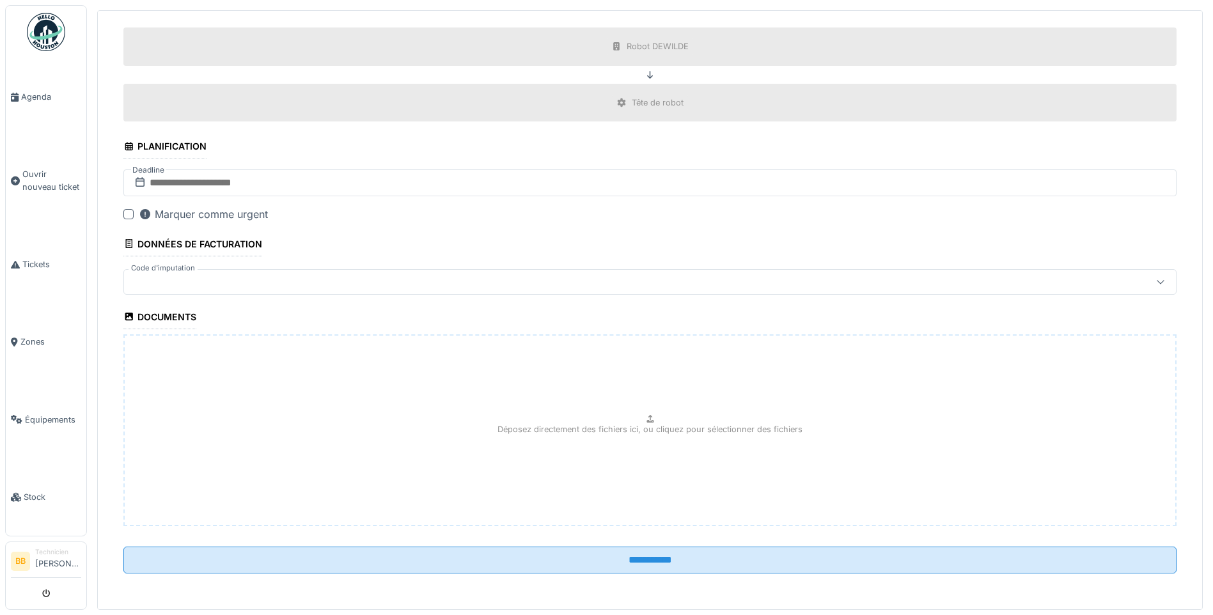
scroll to position [4, 0]
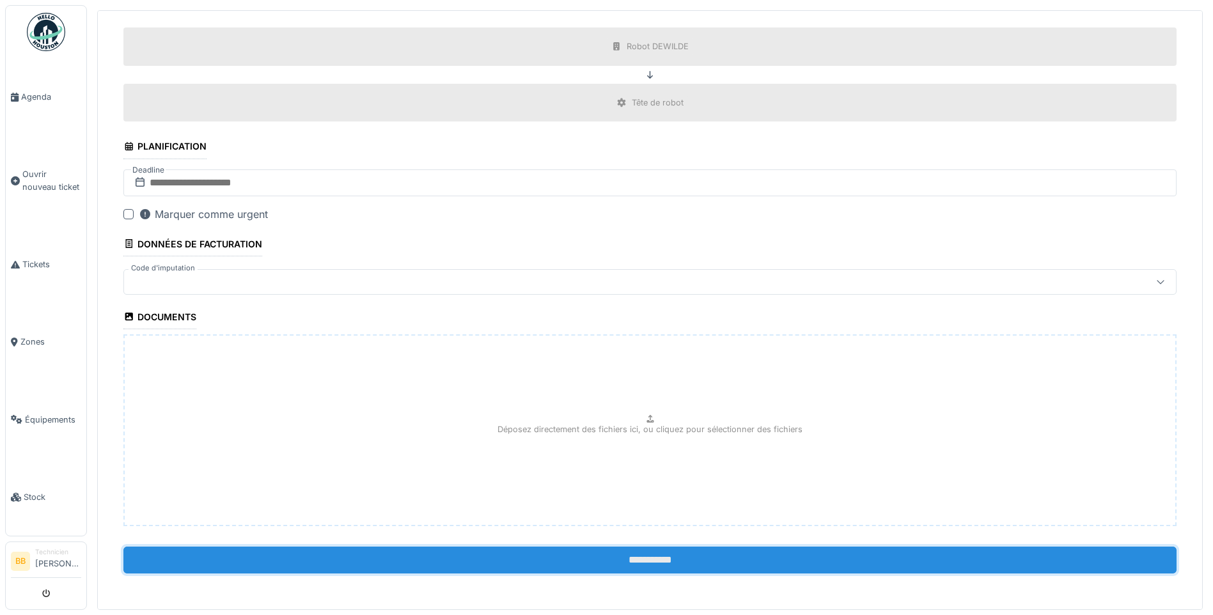
click at [647, 553] on input "**********" at bounding box center [650, 560] width 1054 height 27
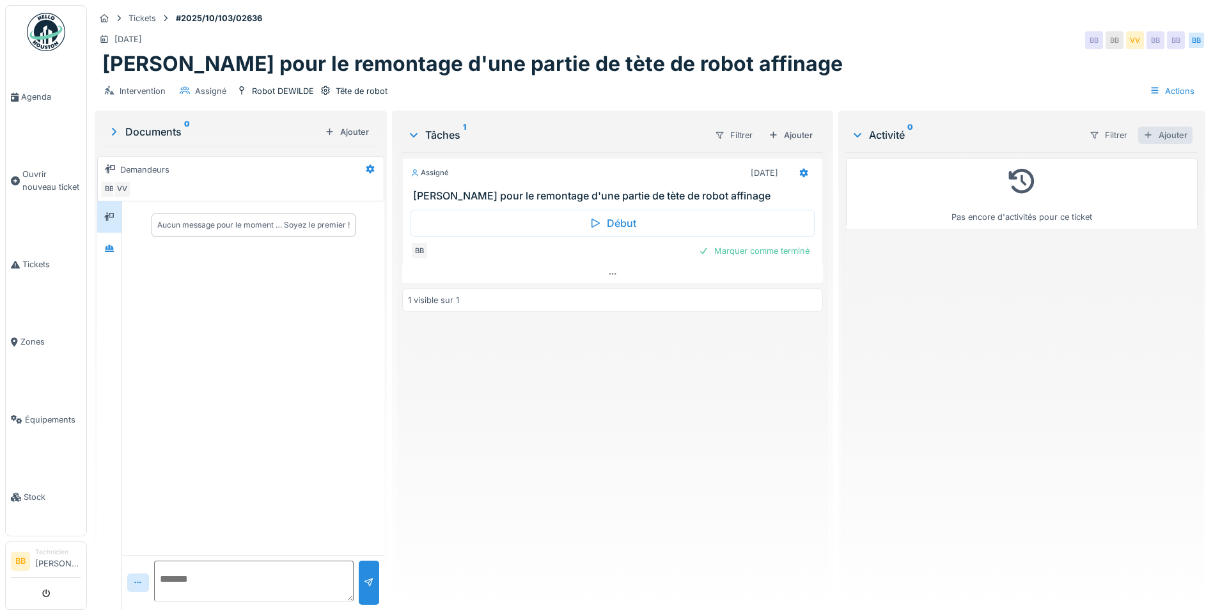
click at [1164, 132] on div "Ajouter" at bounding box center [1166, 135] width 54 height 17
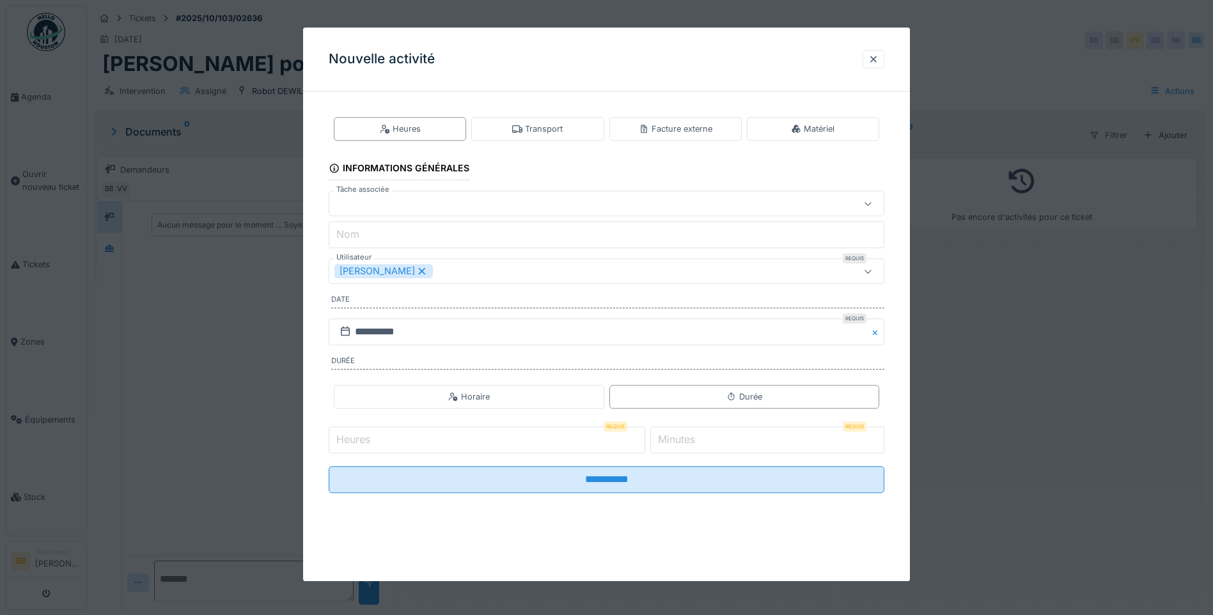
click at [406, 449] on input "Heures" at bounding box center [487, 440] width 317 height 27
type input "*"
click at [715, 445] on input "*" at bounding box center [768, 440] width 234 height 27
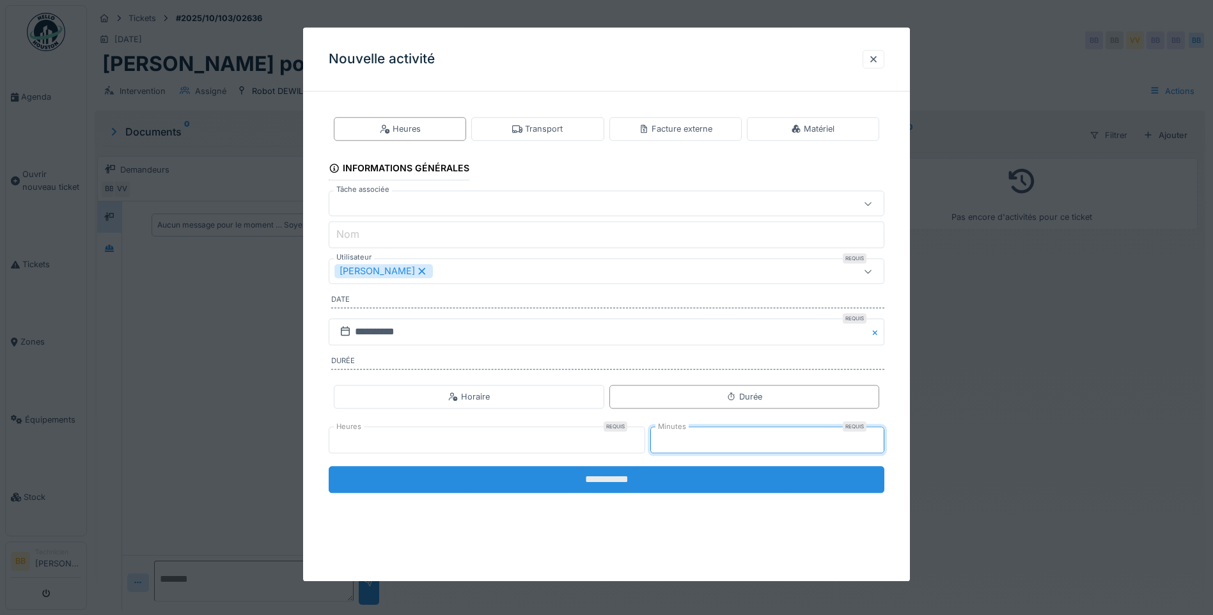
type input "**"
click at [638, 482] on input "**********" at bounding box center [607, 479] width 556 height 27
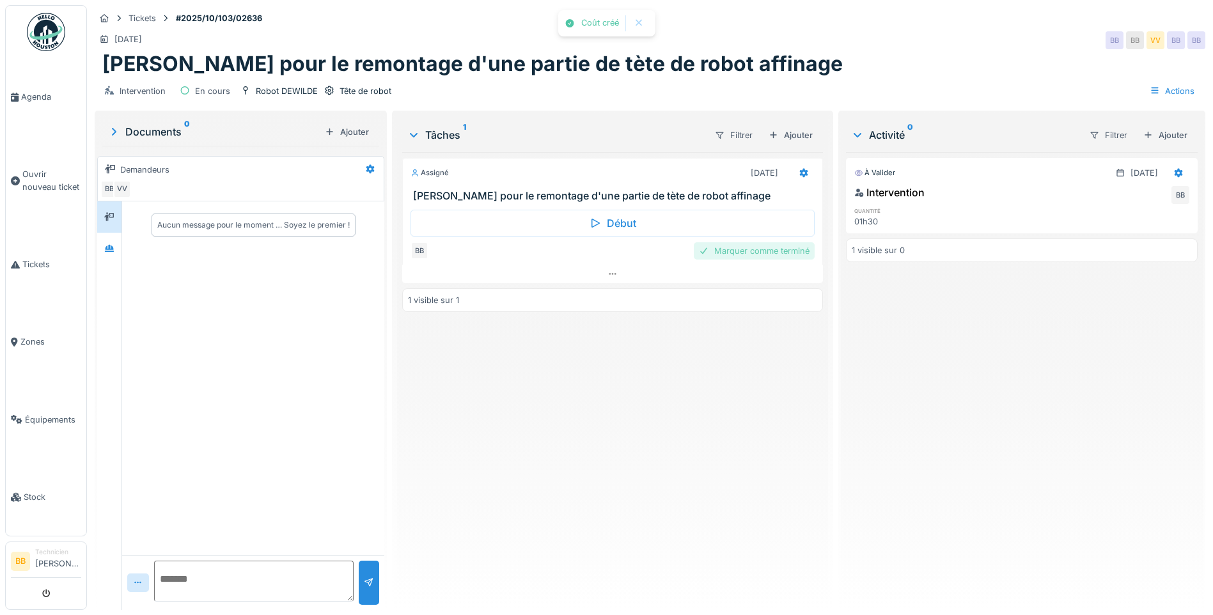
click at [761, 256] on div "Marquer comme terminé" at bounding box center [754, 250] width 121 height 17
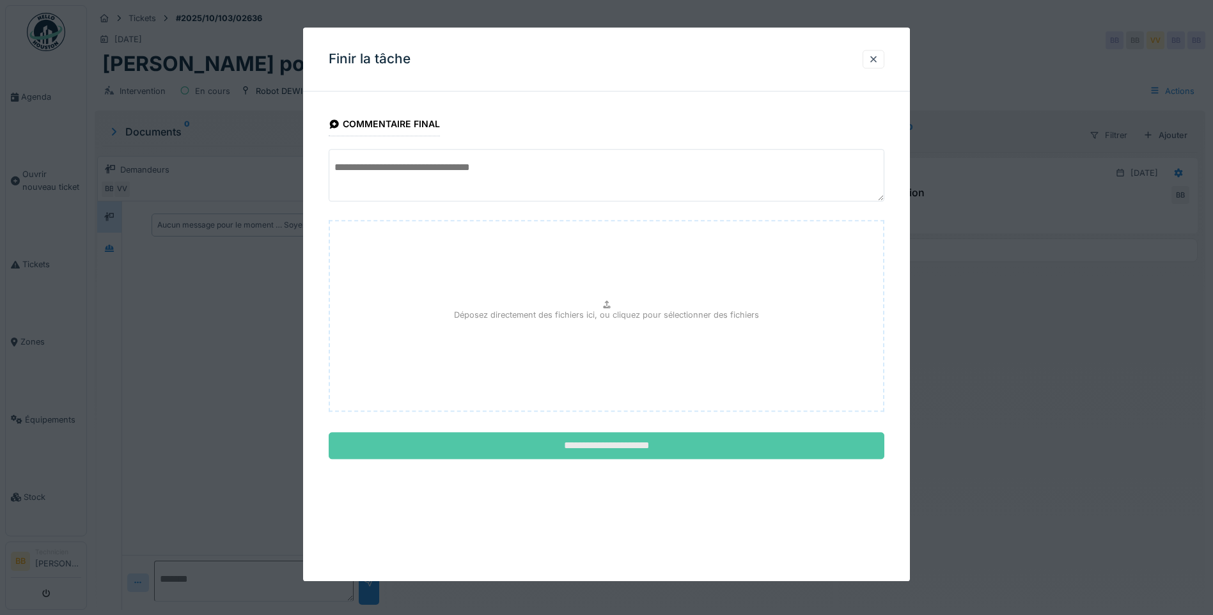
click at [629, 447] on input "**********" at bounding box center [607, 446] width 556 height 27
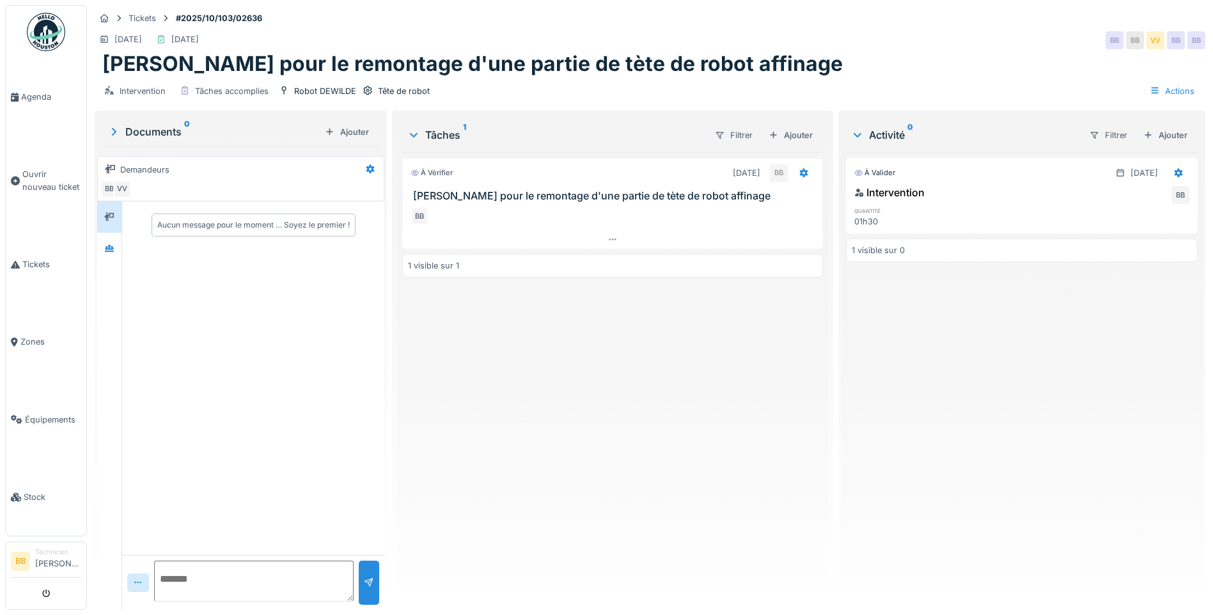
click at [38, 31] on img at bounding box center [46, 32] width 38 height 38
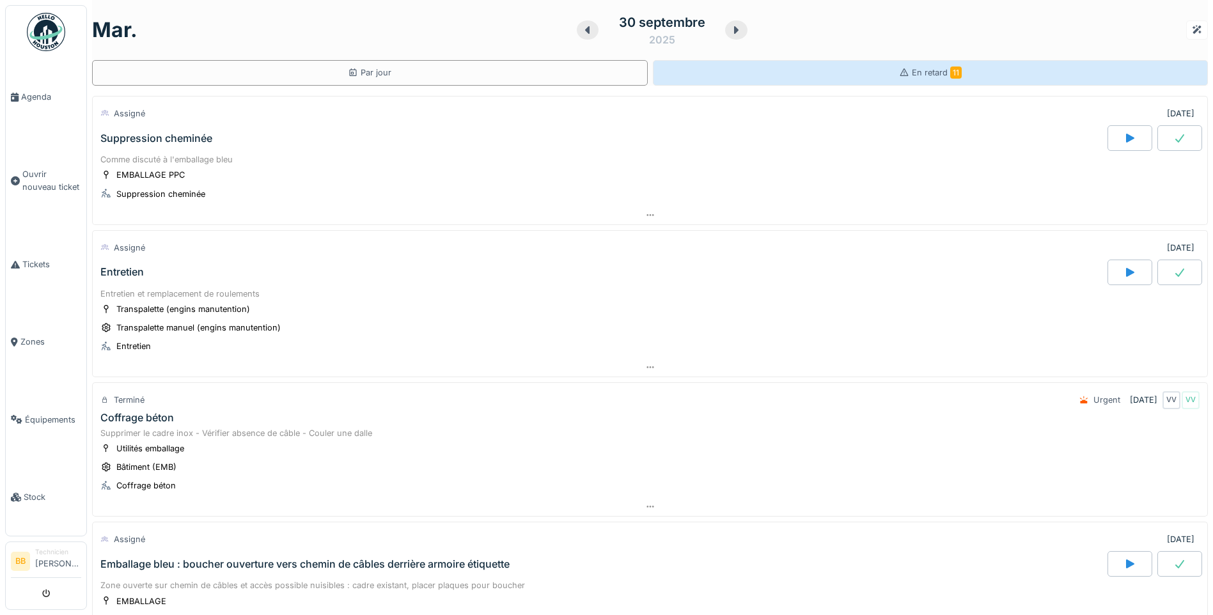
click at [908, 67] on div "En retard 11" at bounding box center [930, 73] width 63 height 12
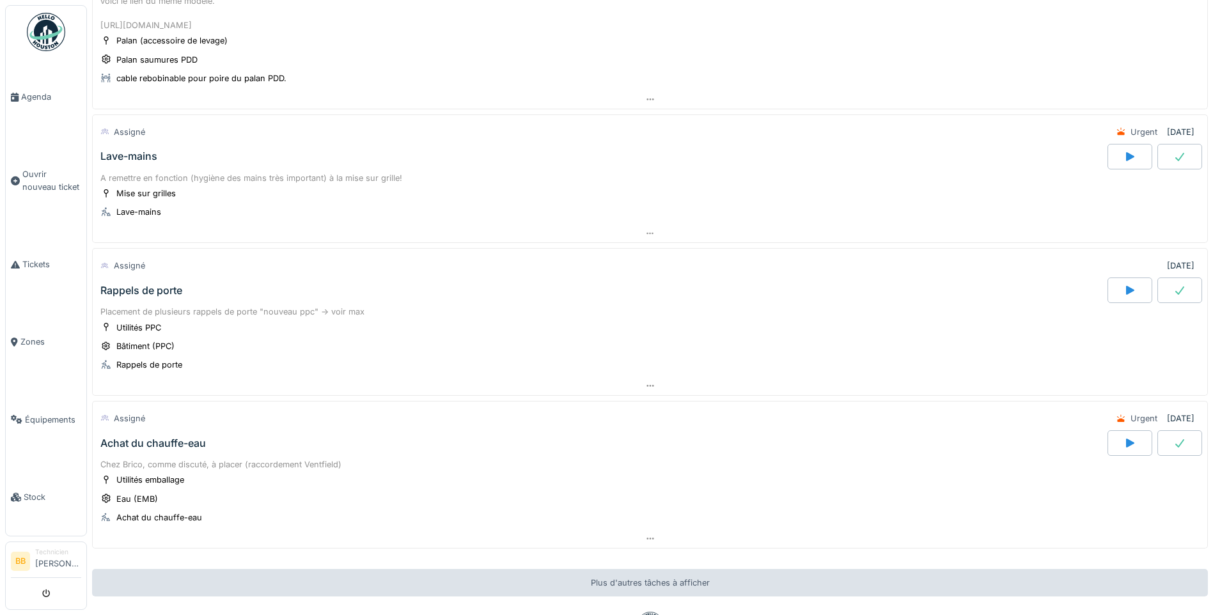
scroll to position [1279, 0]
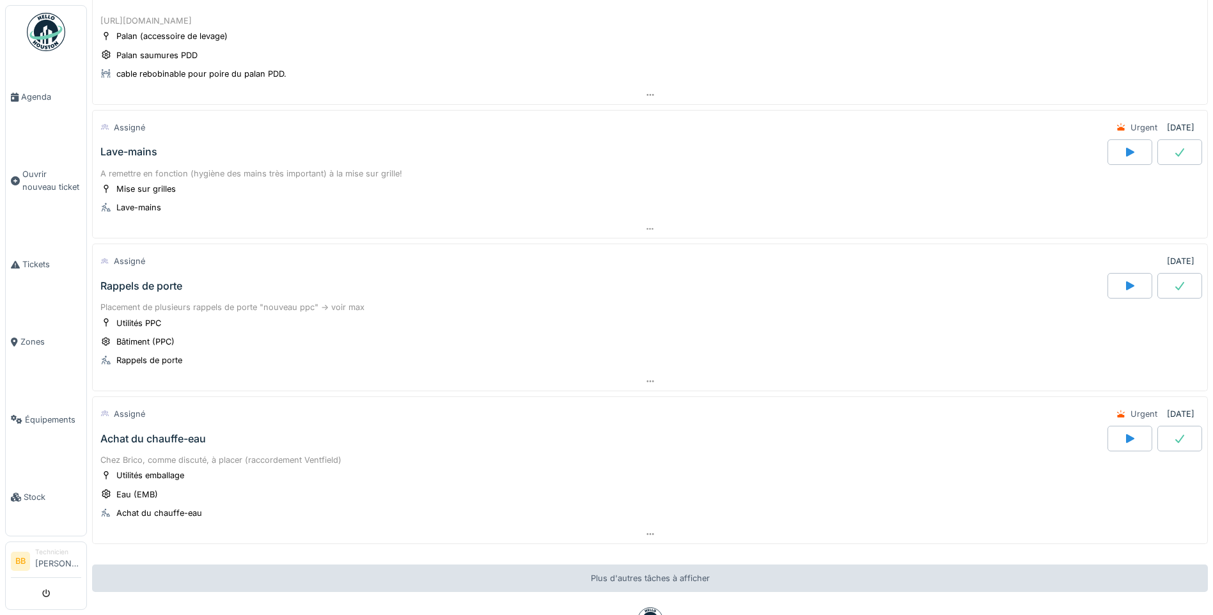
click at [123, 158] on div "Lave-mains" at bounding box center [128, 152] width 57 height 12
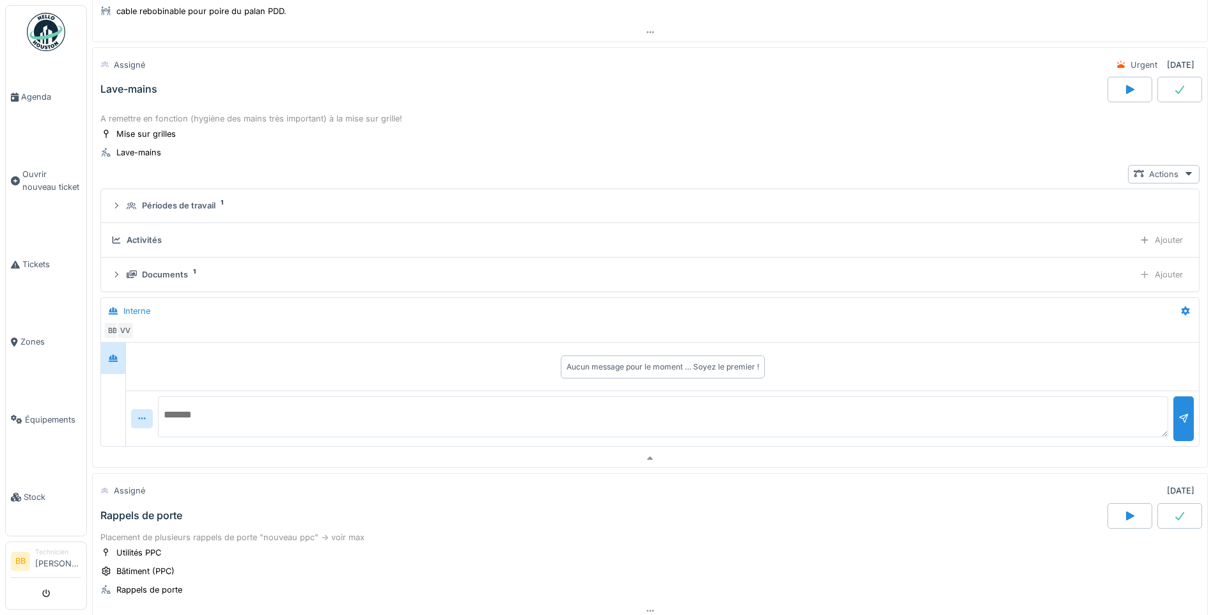
scroll to position [1350, 0]
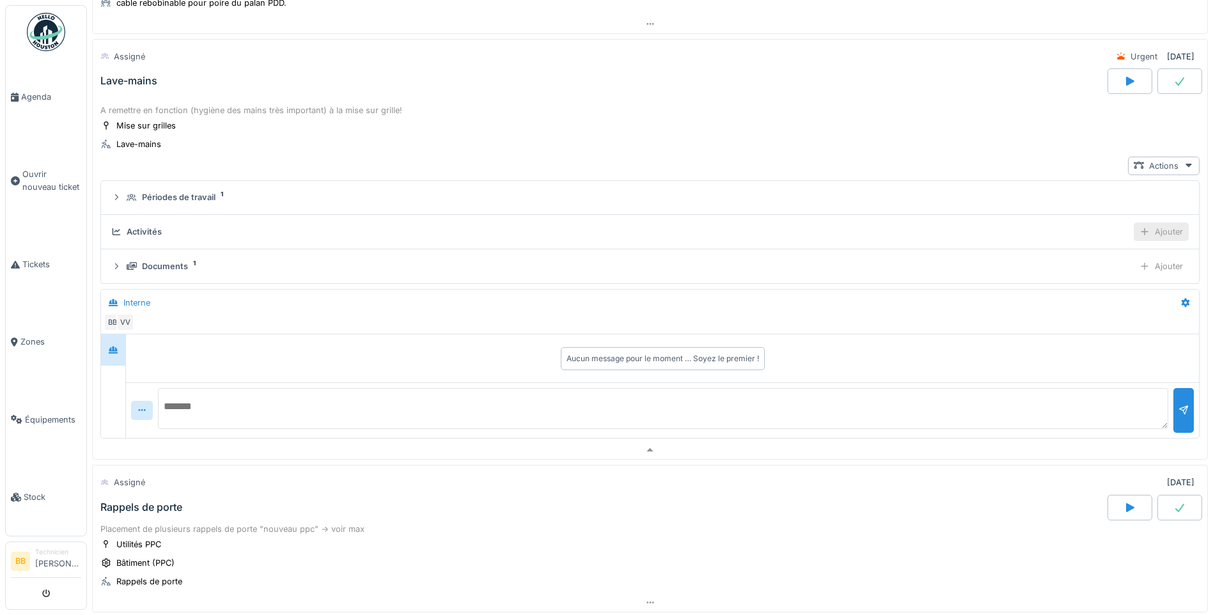
click at [1140, 238] on div "Ajouter" at bounding box center [1161, 232] width 55 height 19
click at [1061, 267] on div "Ajouter des heures" at bounding box center [1088, 273] width 136 height 19
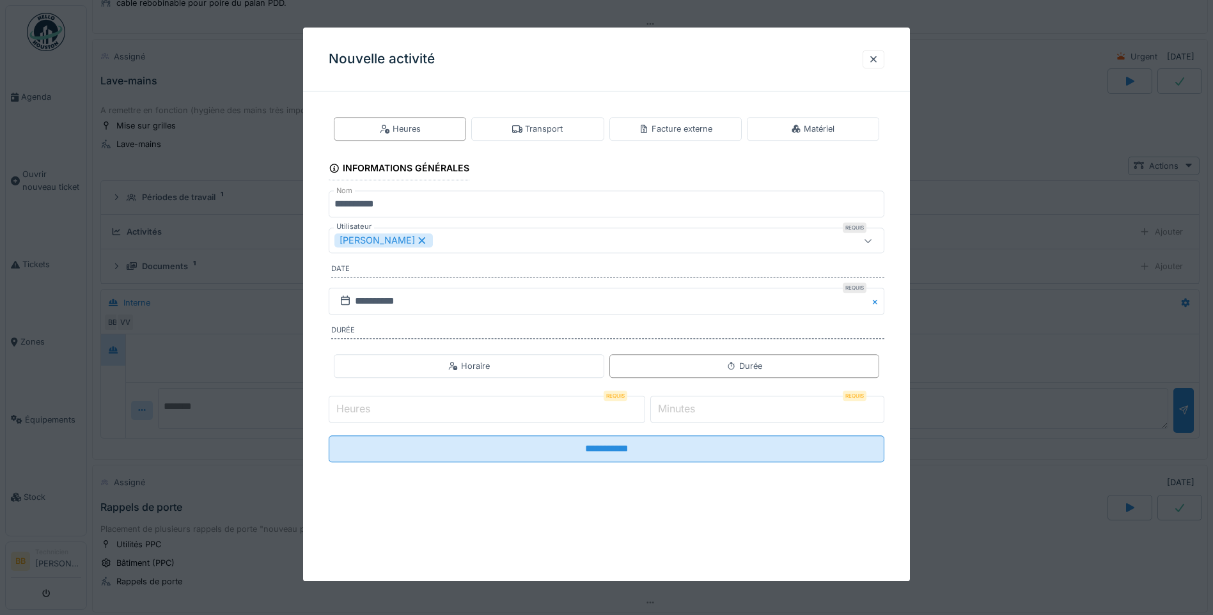
click at [389, 411] on input "Heures" at bounding box center [487, 409] width 317 height 27
type input "*"
click at [677, 412] on label "Minutes" at bounding box center [677, 409] width 42 height 15
click at [677, 412] on input "*" at bounding box center [768, 409] width 234 height 27
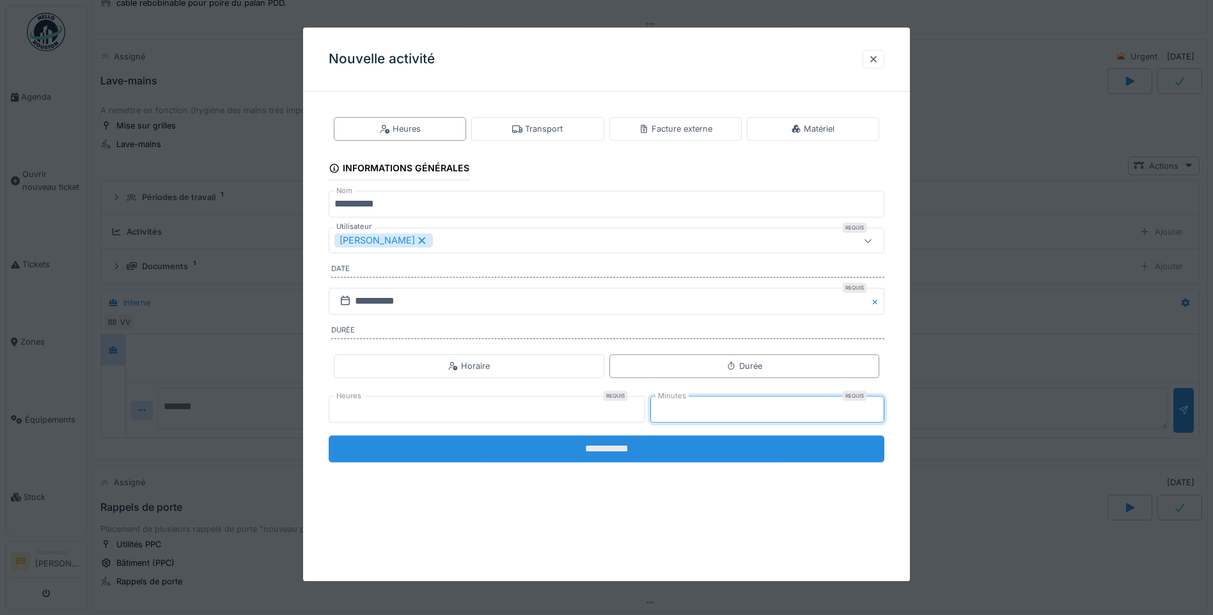
type input "**"
click at [612, 453] on input "**********" at bounding box center [607, 449] width 556 height 27
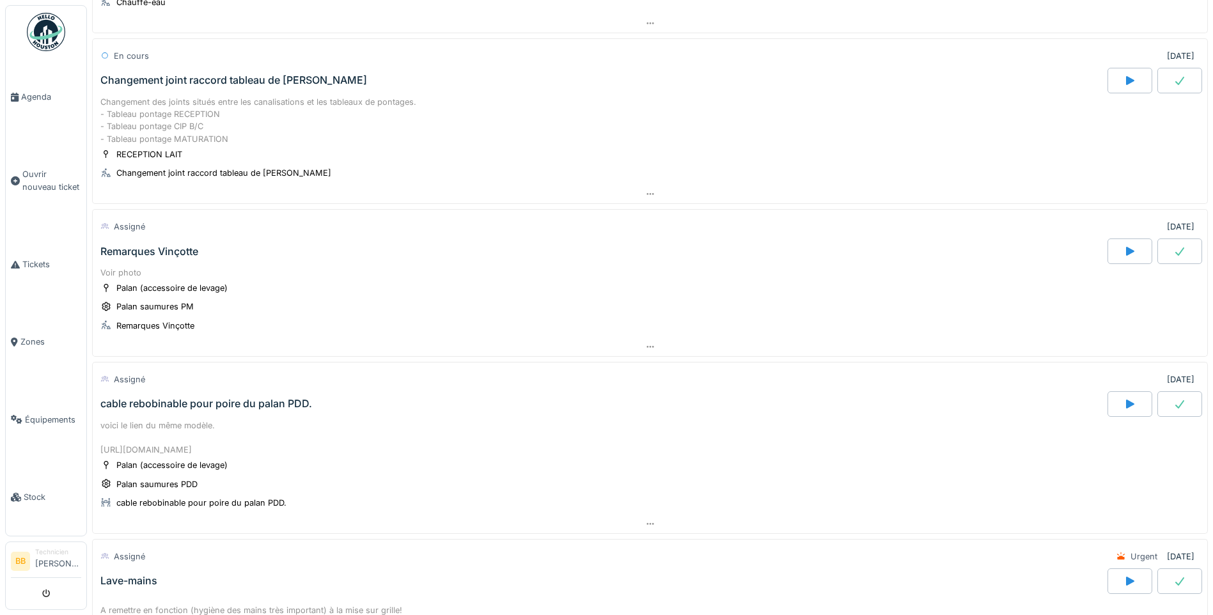
scroll to position [849, 0]
click at [42, 176] on span "Ouvrir nouveau ticket" at bounding box center [51, 180] width 59 height 24
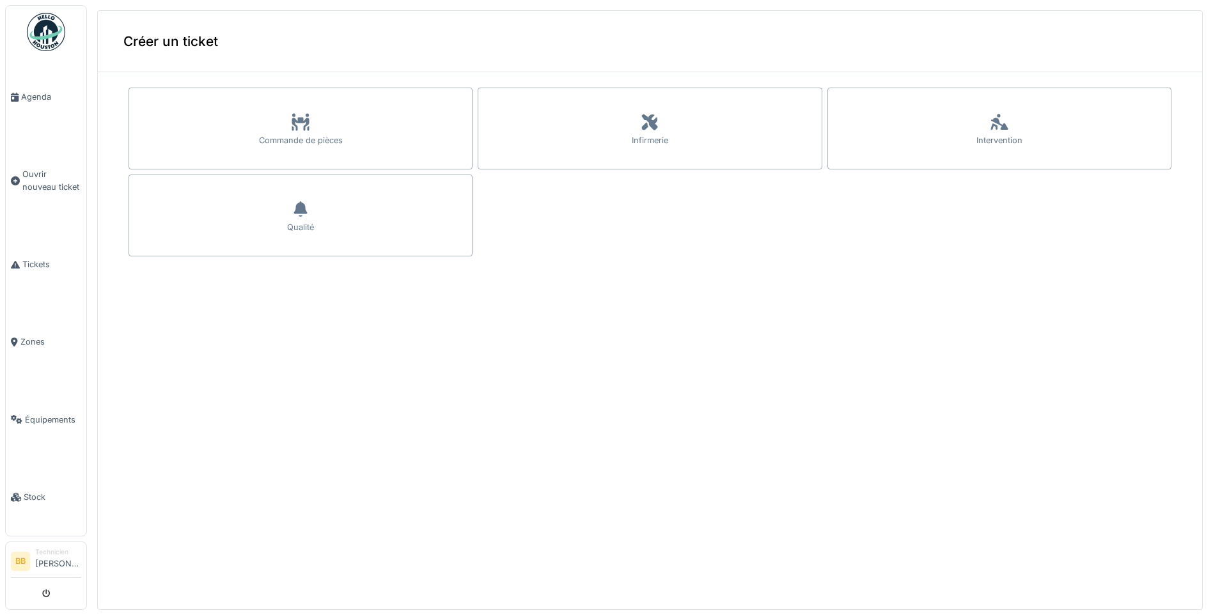
click at [905, 141] on div "Intervention" at bounding box center [1000, 129] width 344 height 82
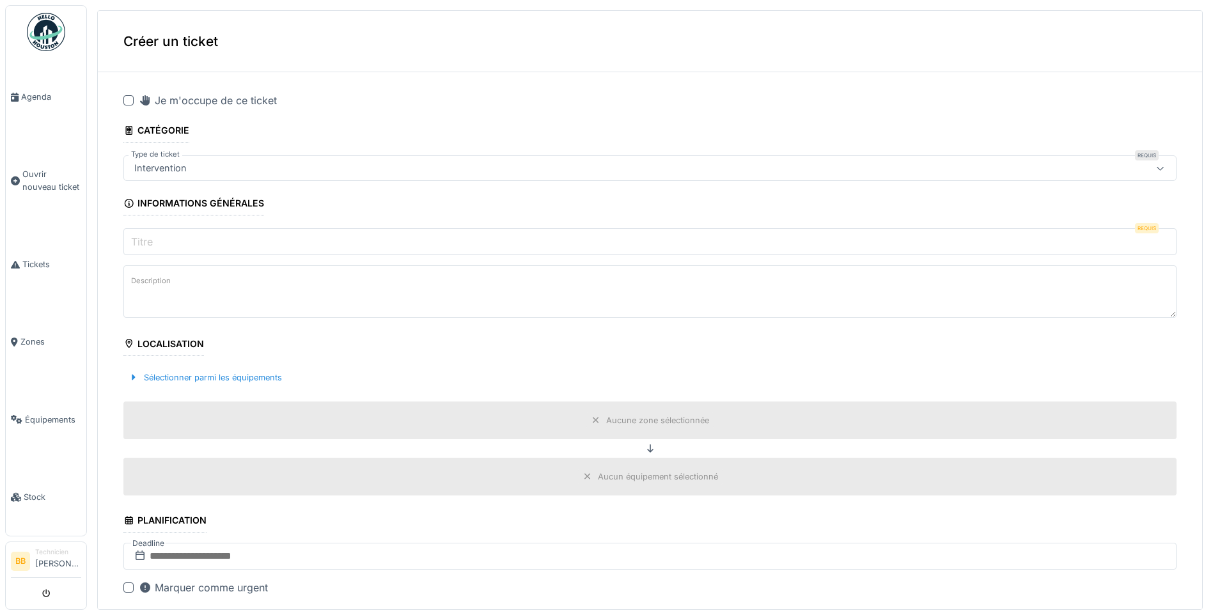
click at [125, 100] on div at bounding box center [128, 100] width 10 height 10
click at [176, 240] on input "Titre" at bounding box center [650, 241] width 1054 height 27
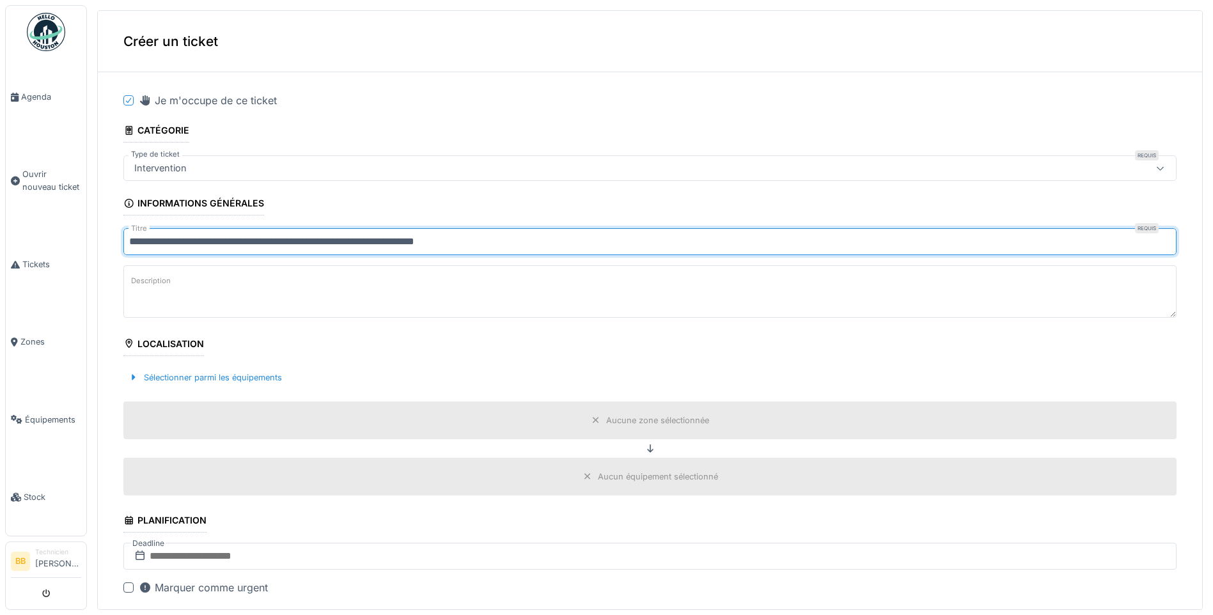
click at [312, 242] on input "**********" at bounding box center [650, 241] width 1054 height 27
click at [603, 242] on input "**********" at bounding box center [650, 241] width 1054 height 27
type input "**********"
click at [167, 374] on div "Sélectionner parmi les équipements" at bounding box center [205, 377] width 164 height 17
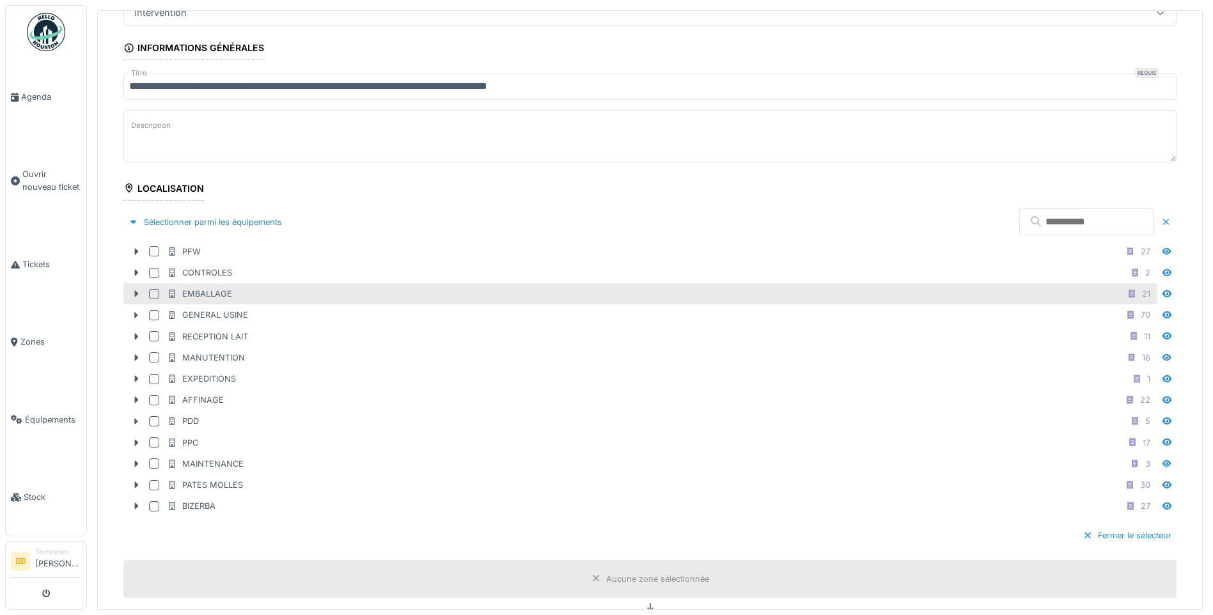
scroll to position [256, 0]
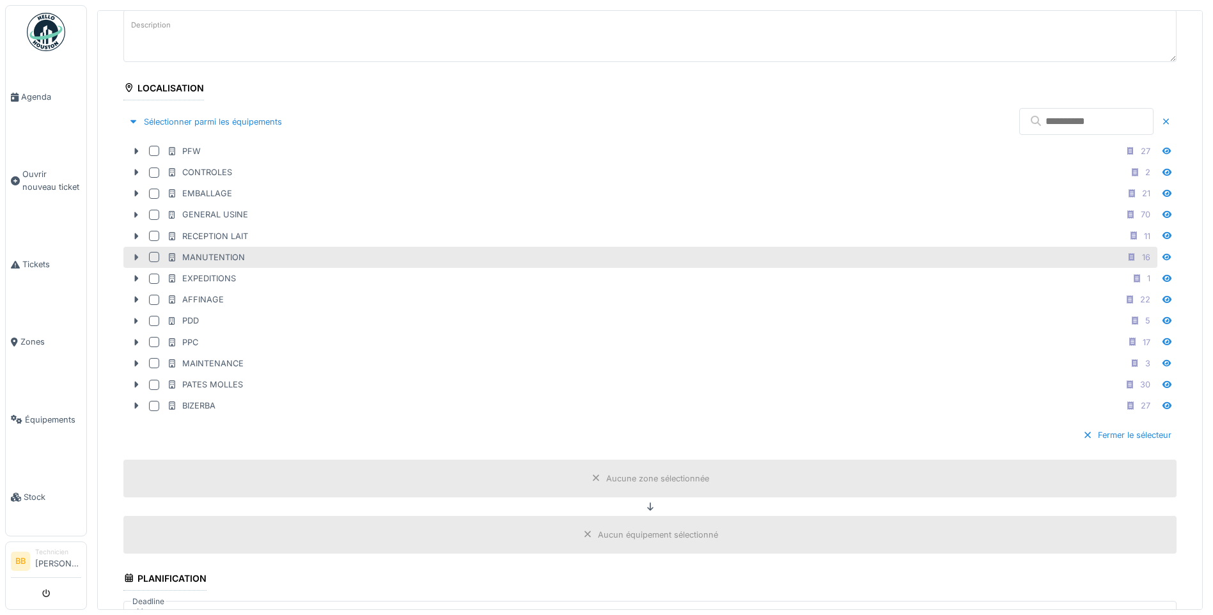
click at [138, 257] on icon at bounding box center [137, 258] width 4 height 6
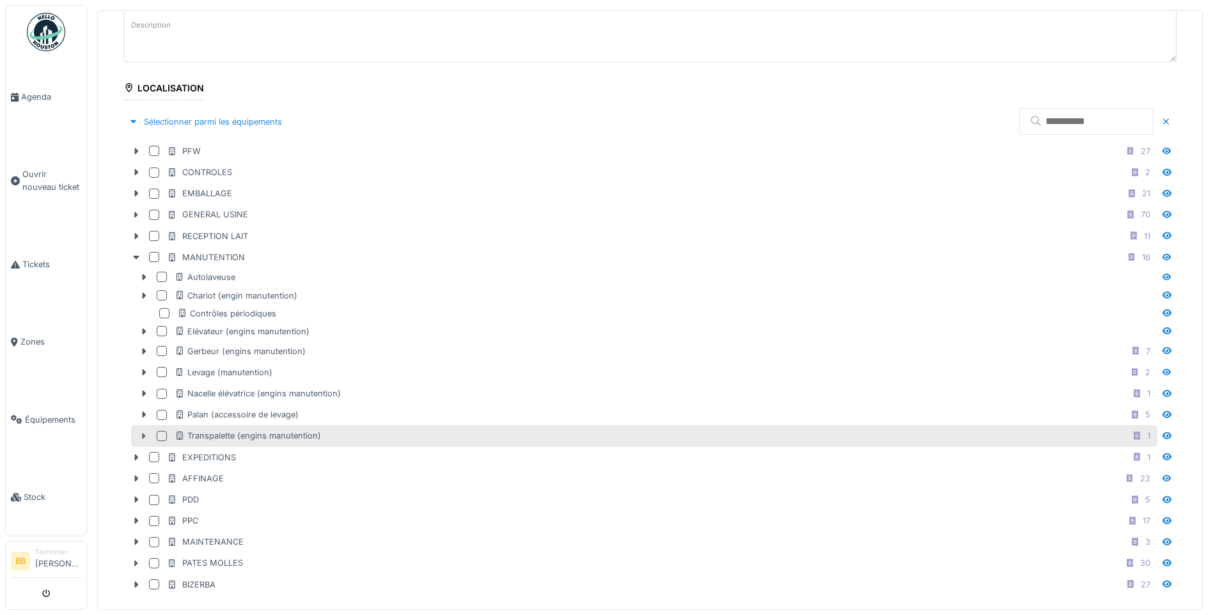
click at [143, 435] on icon at bounding box center [145, 436] width 4 height 6
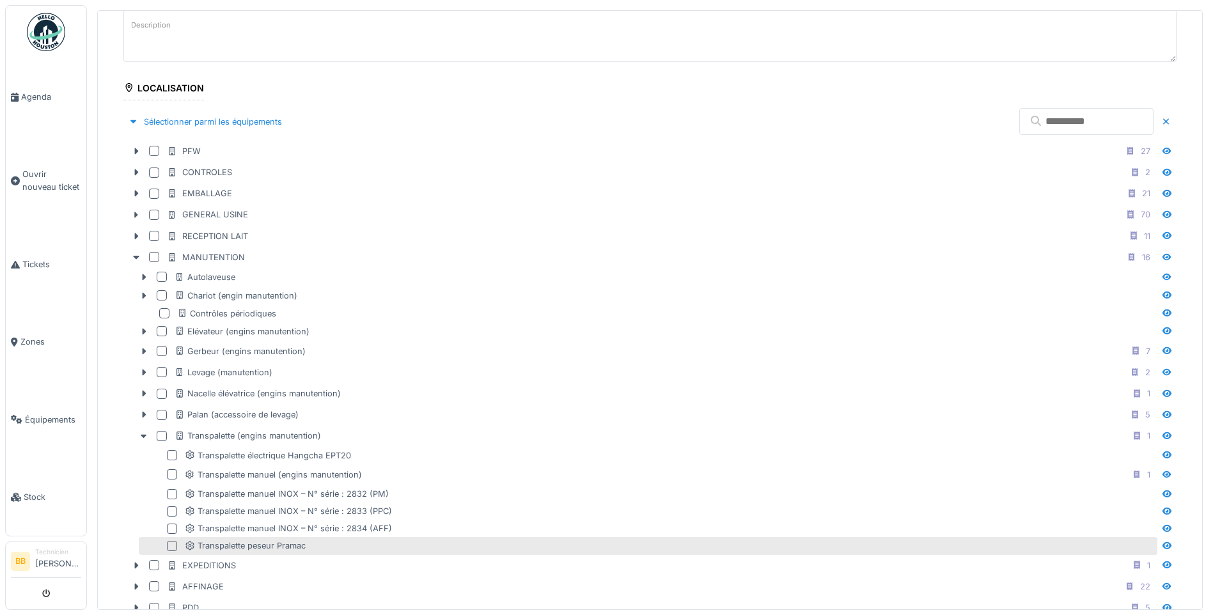
click at [171, 544] on div at bounding box center [172, 546] width 10 height 10
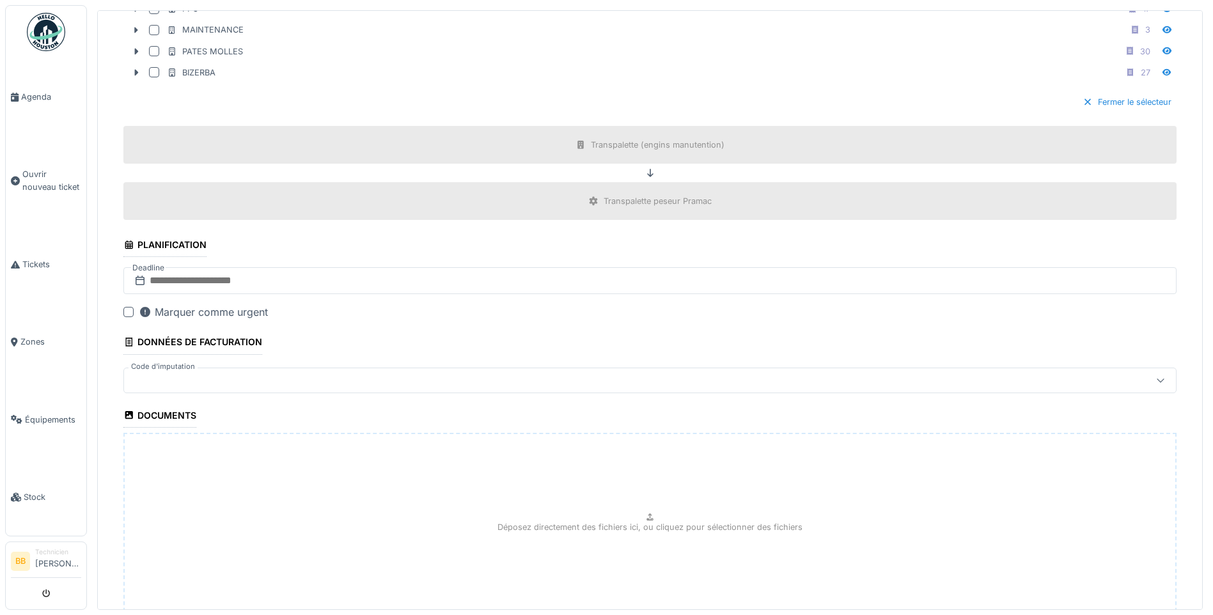
scroll to position [975, 0]
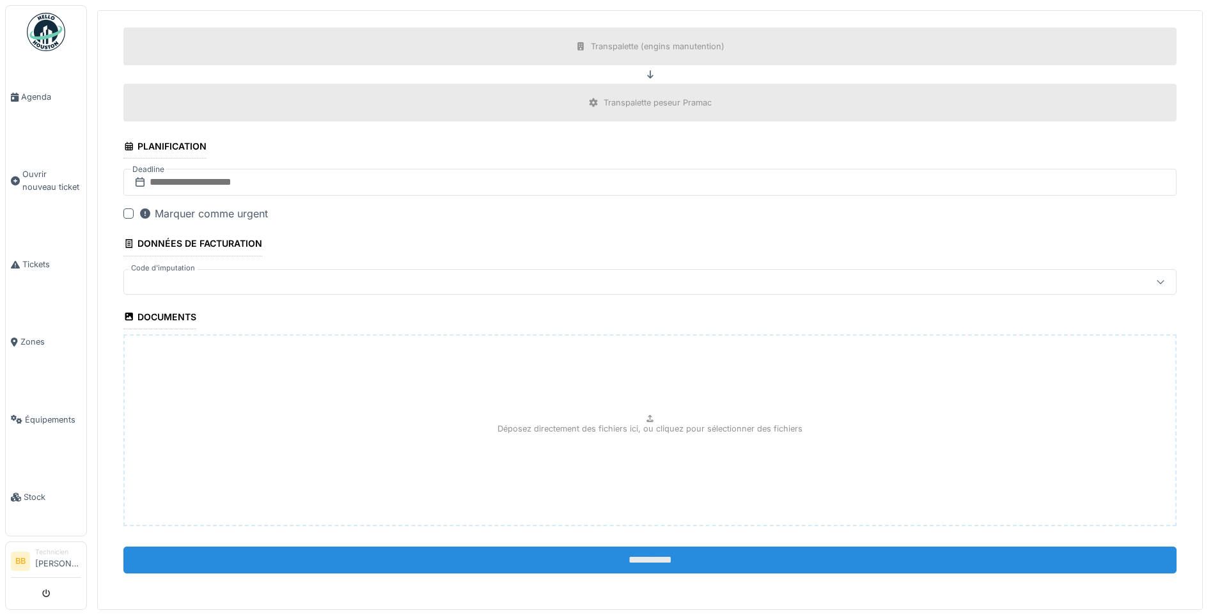
click at [651, 560] on input "**********" at bounding box center [650, 560] width 1054 height 27
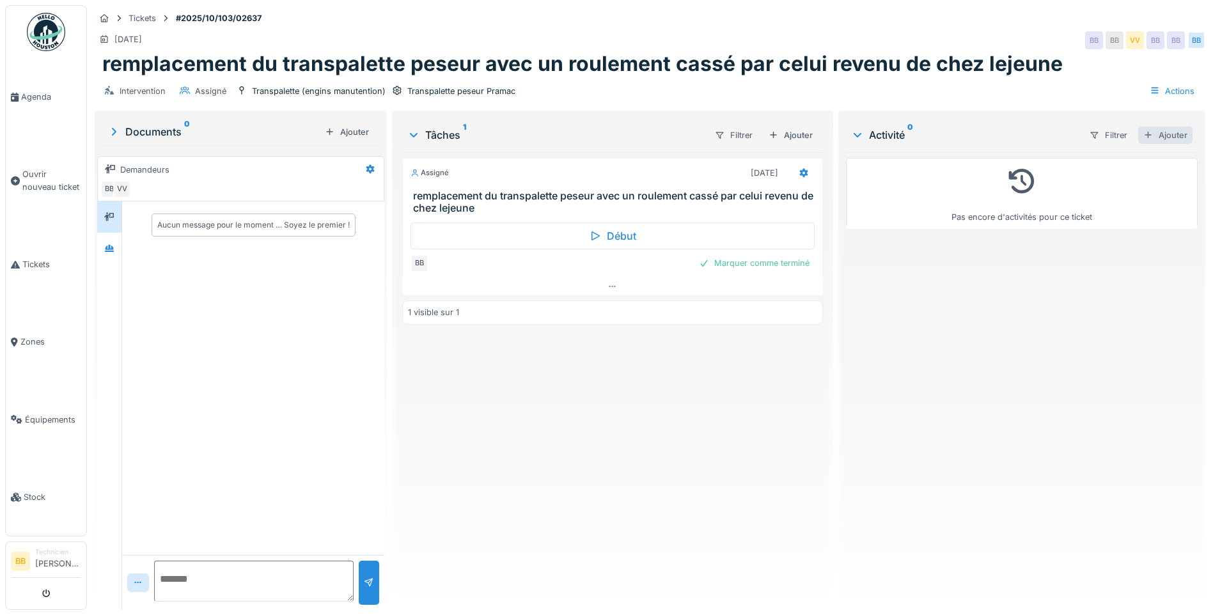
click at [1164, 140] on div "Ajouter" at bounding box center [1166, 135] width 54 height 17
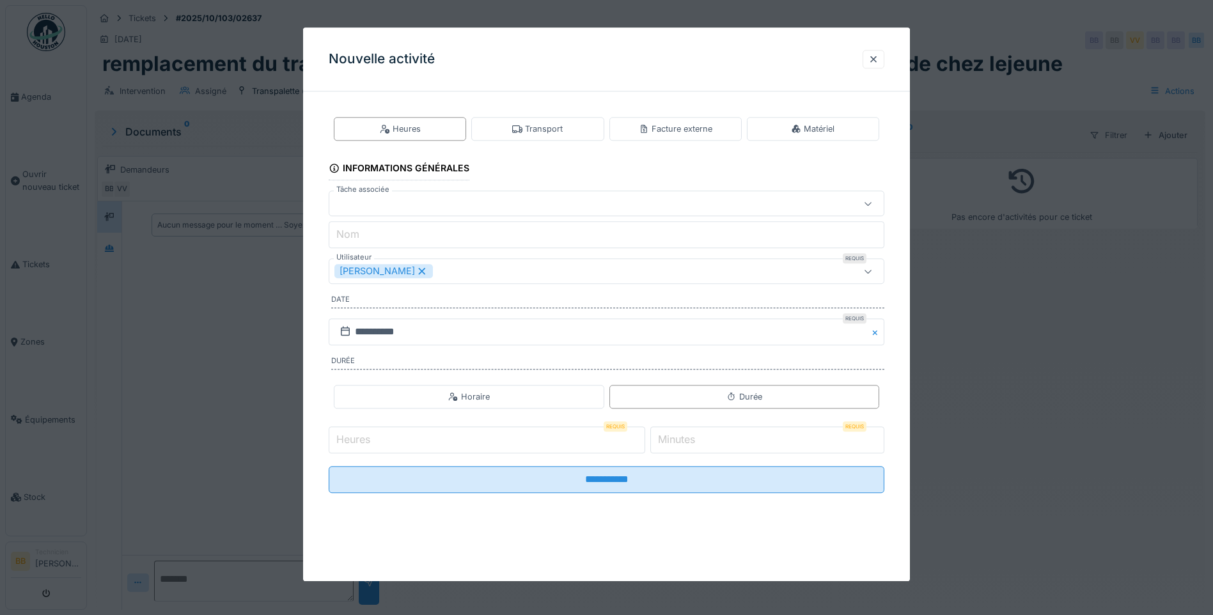
click at [375, 435] on input "Heures" at bounding box center [487, 440] width 317 height 27
type input "*"
click at [677, 436] on label "Minutes" at bounding box center [677, 439] width 42 height 15
click at [677, 436] on input "*" at bounding box center [768, 440] width 234 height 27
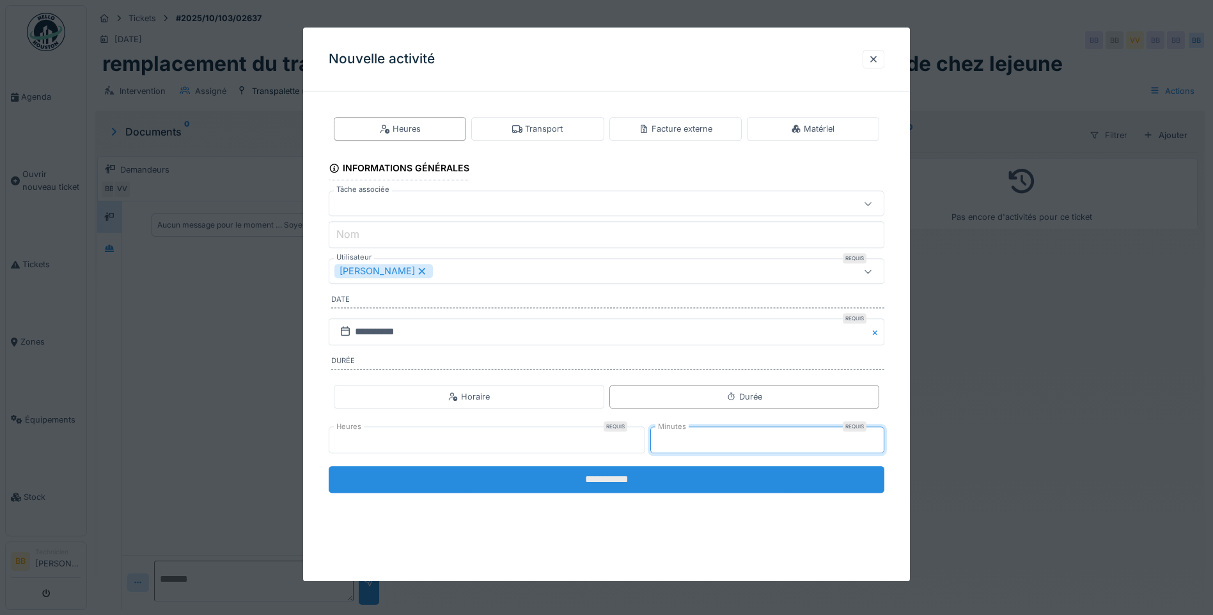
type input "**"
click at [624, 479] on input "**********" at bounding box center [607, 479] width 556 height 27
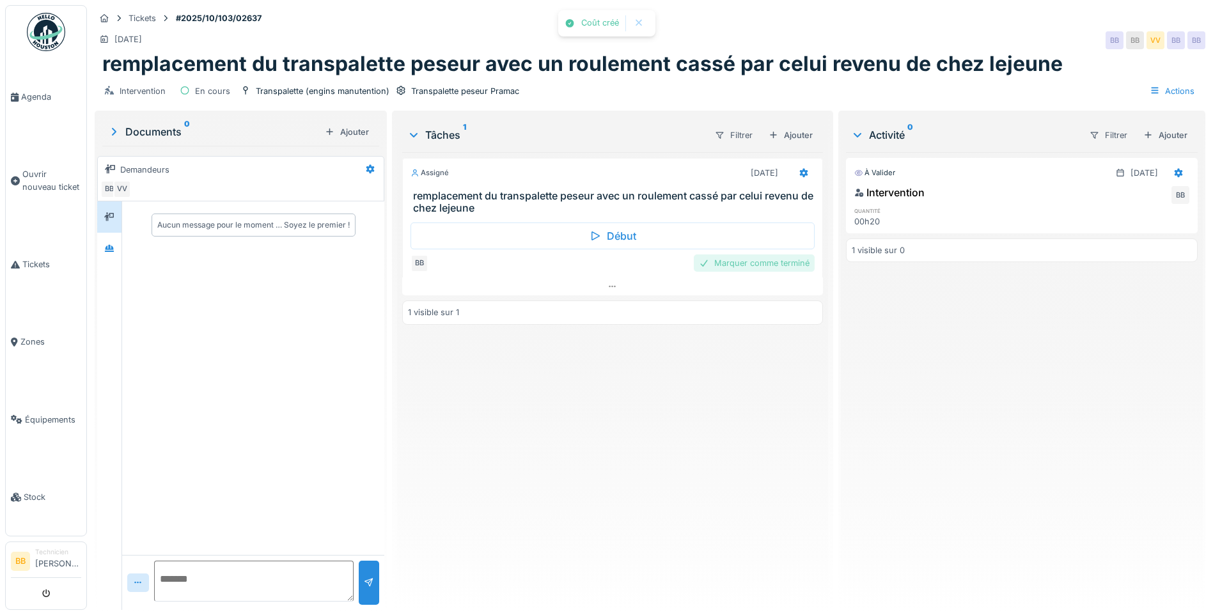
click at [755, 258] on div "Marquer comme terminé" at bounding box center [754, 263] width 121 height 17
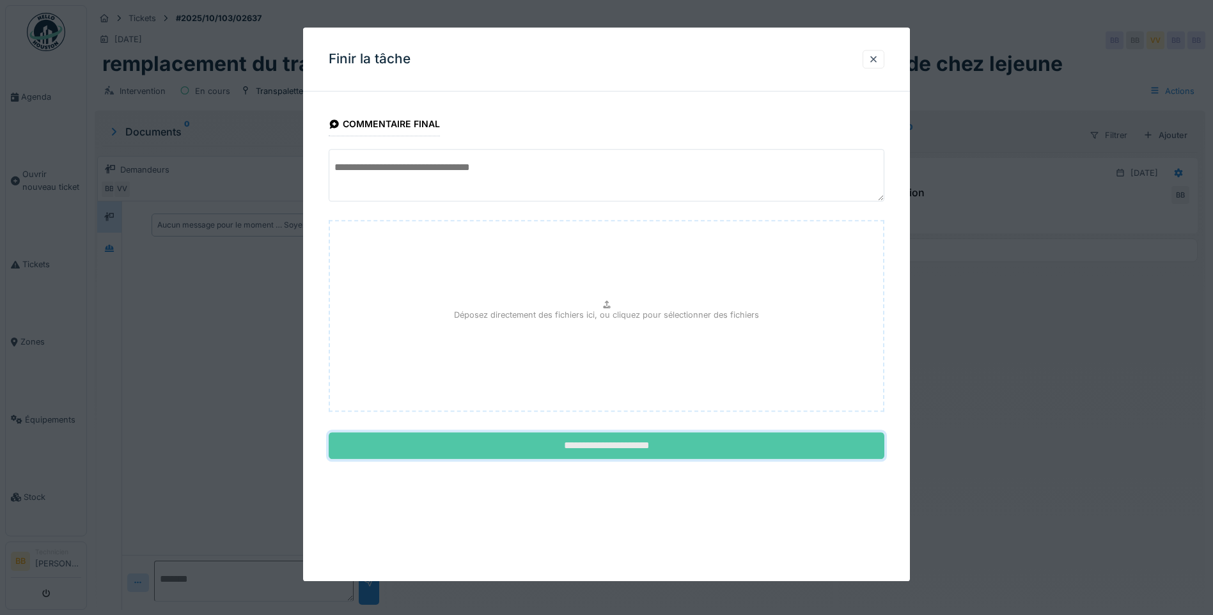
click at [613, 451] on input "**********" at bounding box center [607, 446] width 556 height 27
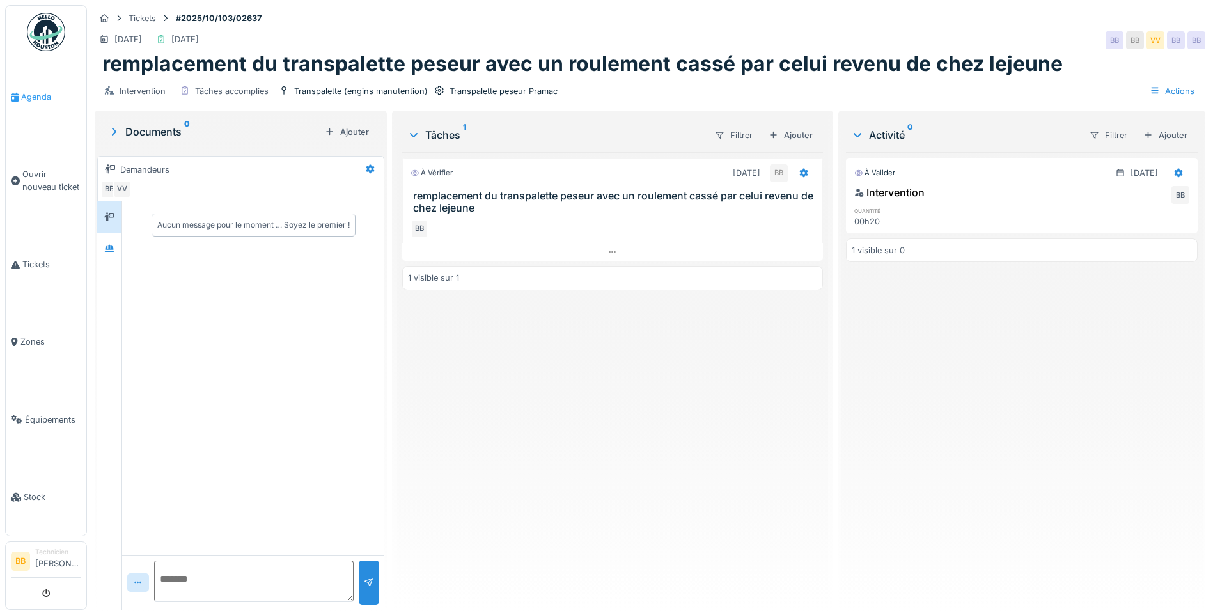
click at [30, 94] on span "Agenda" at bounding box center [51, 97] width 60 height 12
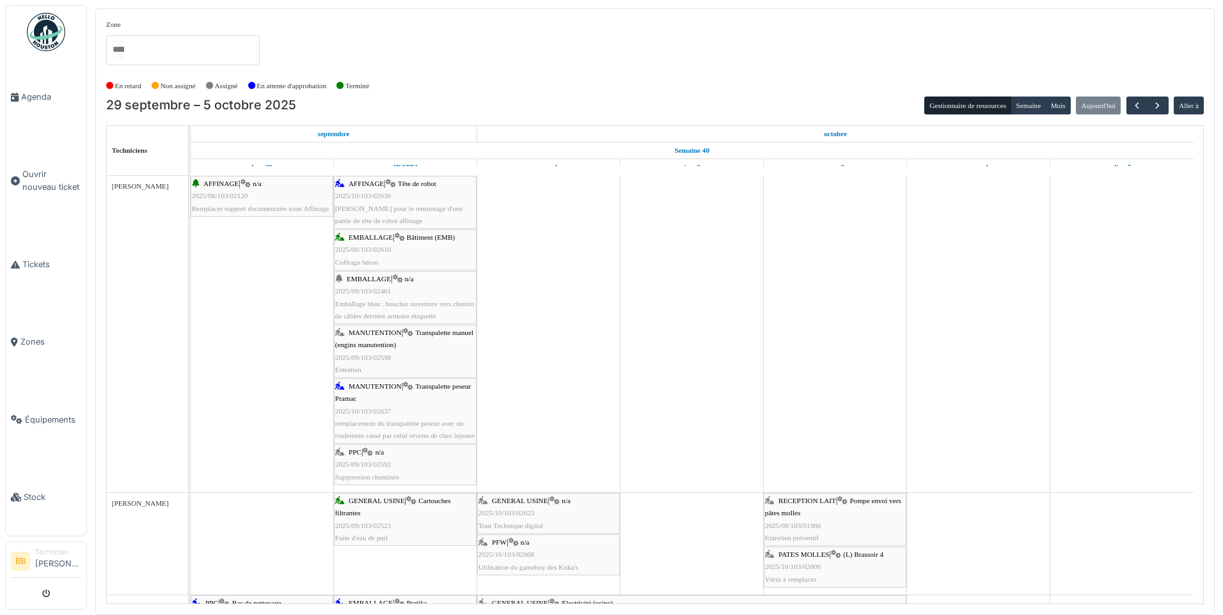
click at [403, 243] on div "EMBALLAGE | Bâtiment (EMB) 2025/09/103/02610 Coffrage béton" at bounding box center [405, 250] width 140 height 37
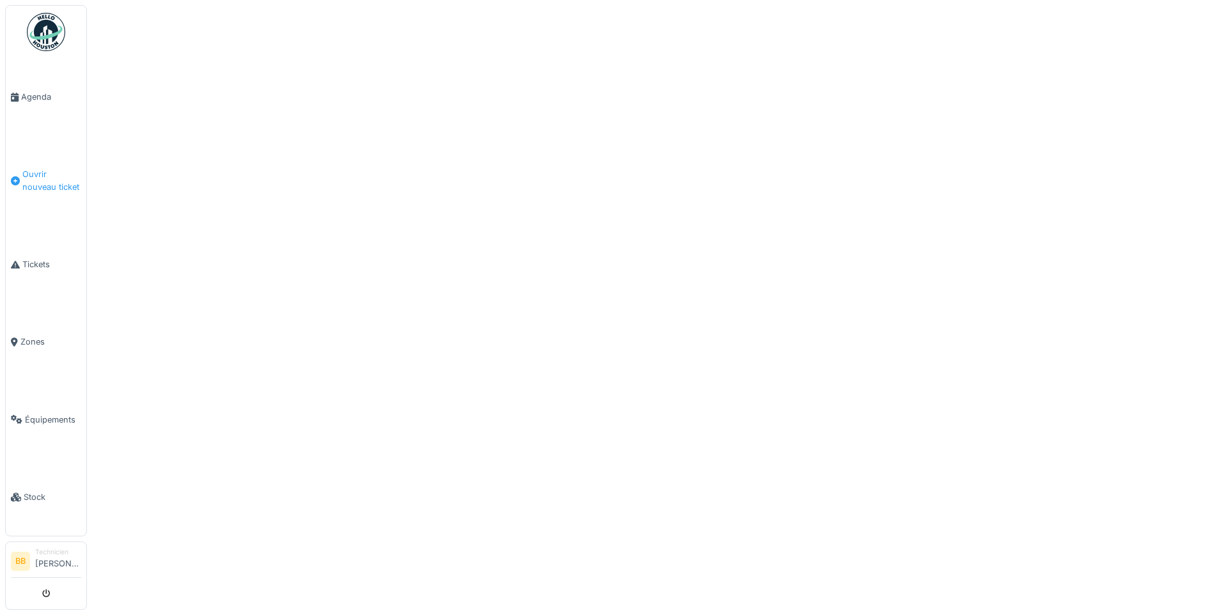
click at [48, 168] on span "Ouvrir nouveau ticket" at bounding box center [51, 180] width 59 height 24
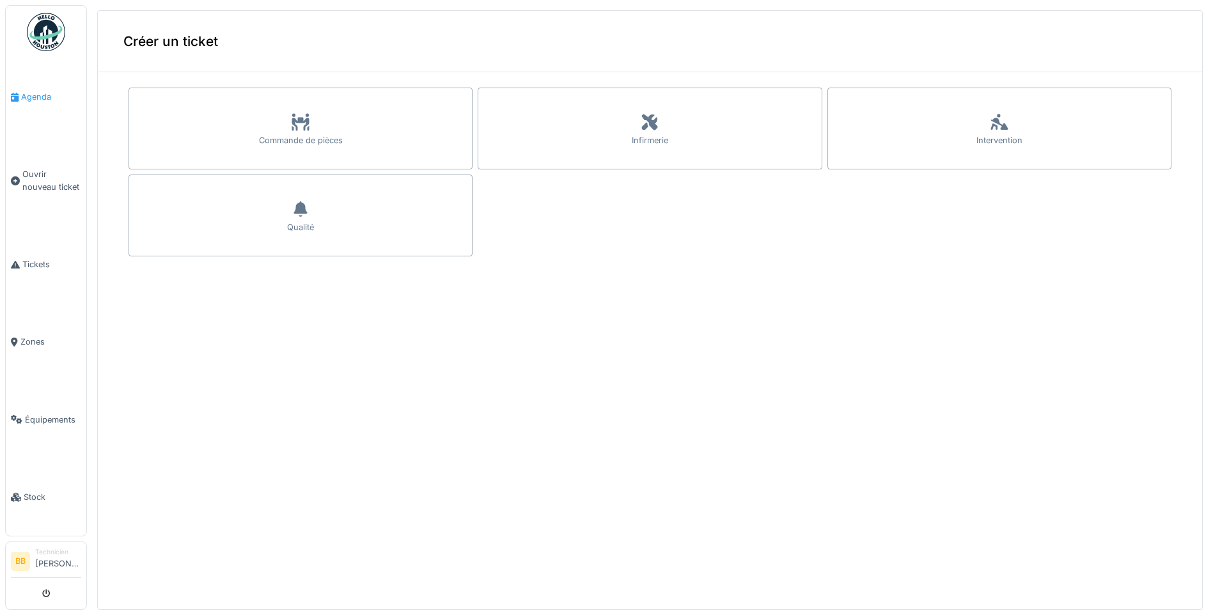
click at [40, 104] on link "Agenda" at bounding box center [46, 96] width 81 height 77
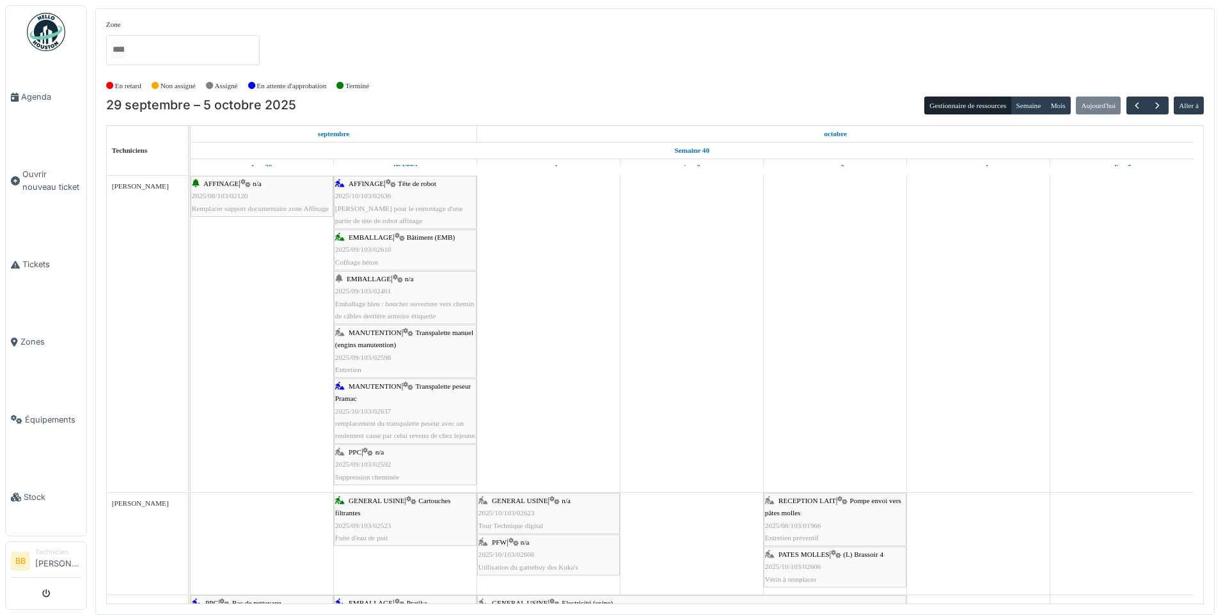
click at [397, 239] on div "EMBALLAGE | Bâtiment (EMB) 2025/09/103/02610 Coffrage béton" at bounding box center [405, 250] width 140 height 37
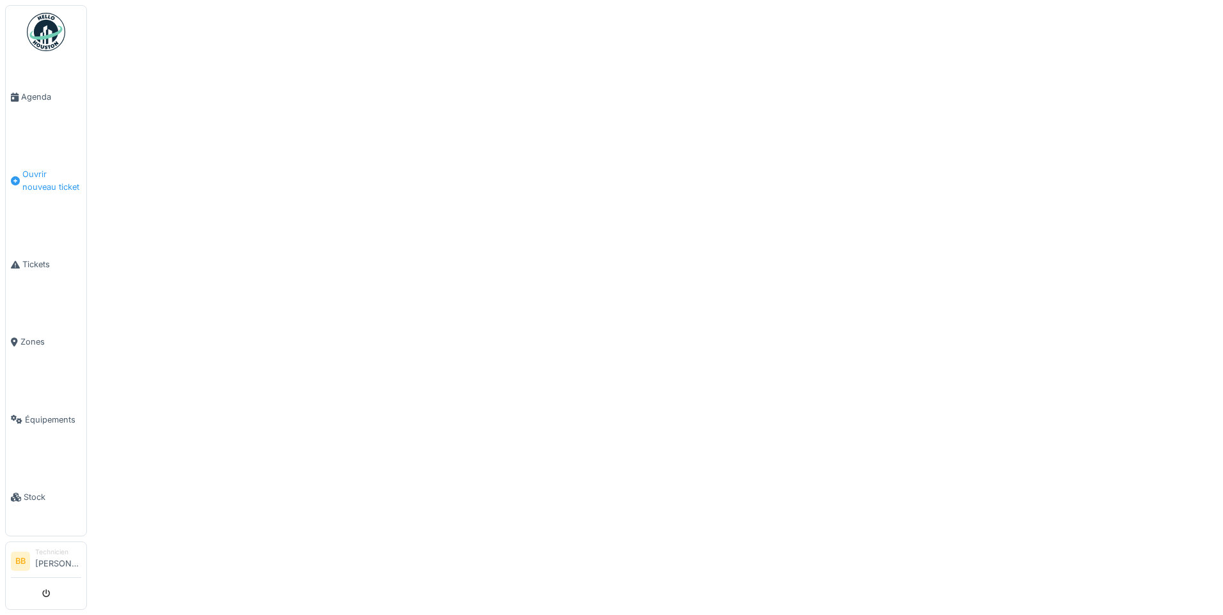
click at [56, 175] on span "Ouvrir nouveau ticket" at bounding box center [51, 180] width 59 height 24
click at [60, 175] on span "Ouvrir nouveau ticket" at bounding box center [51, 180] width 59 height 24
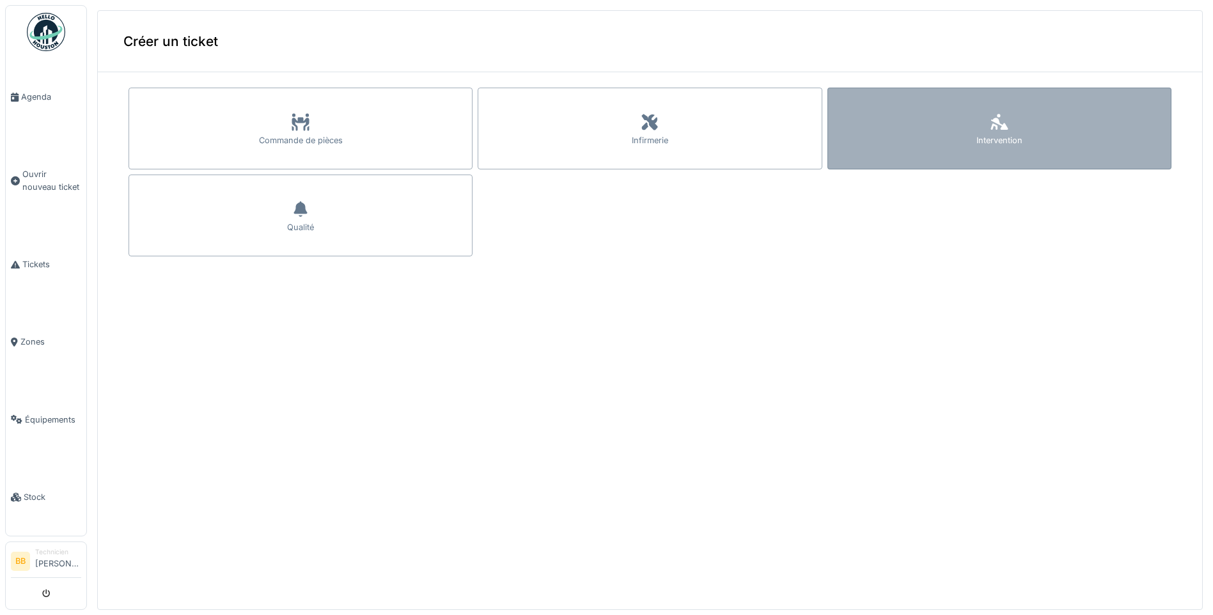
click at [977, 134] on div "Intervention" at bounding box center [1000, 140] width 46 height 12
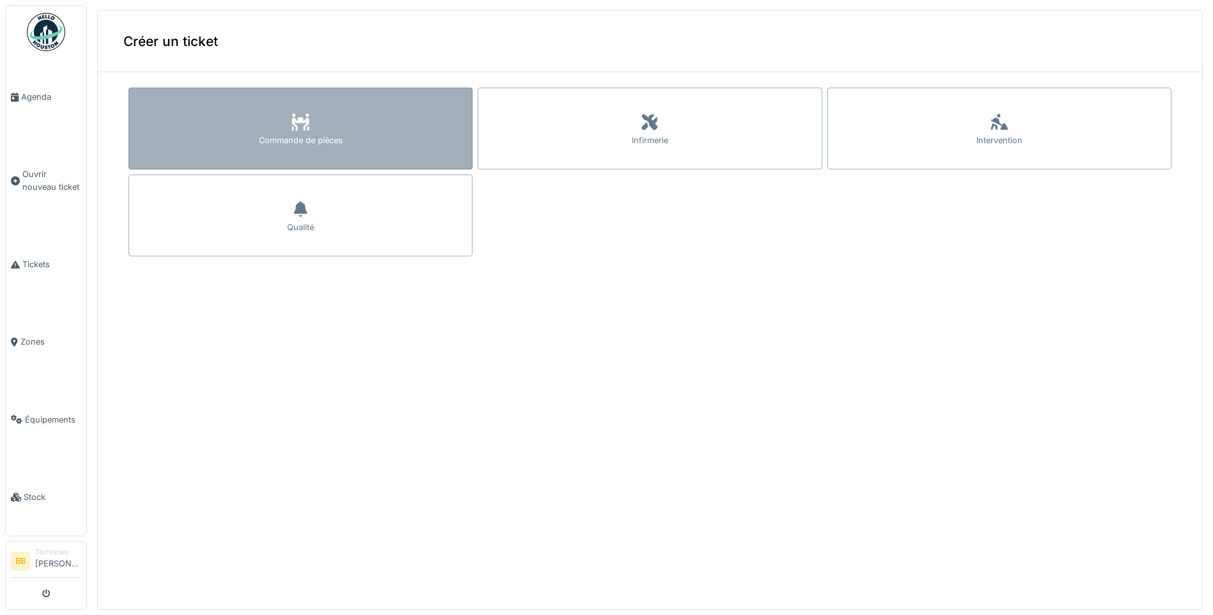
click at [325, 134] on div "Commande de pièces" at bounding box center [301, 140] width 84 height 12
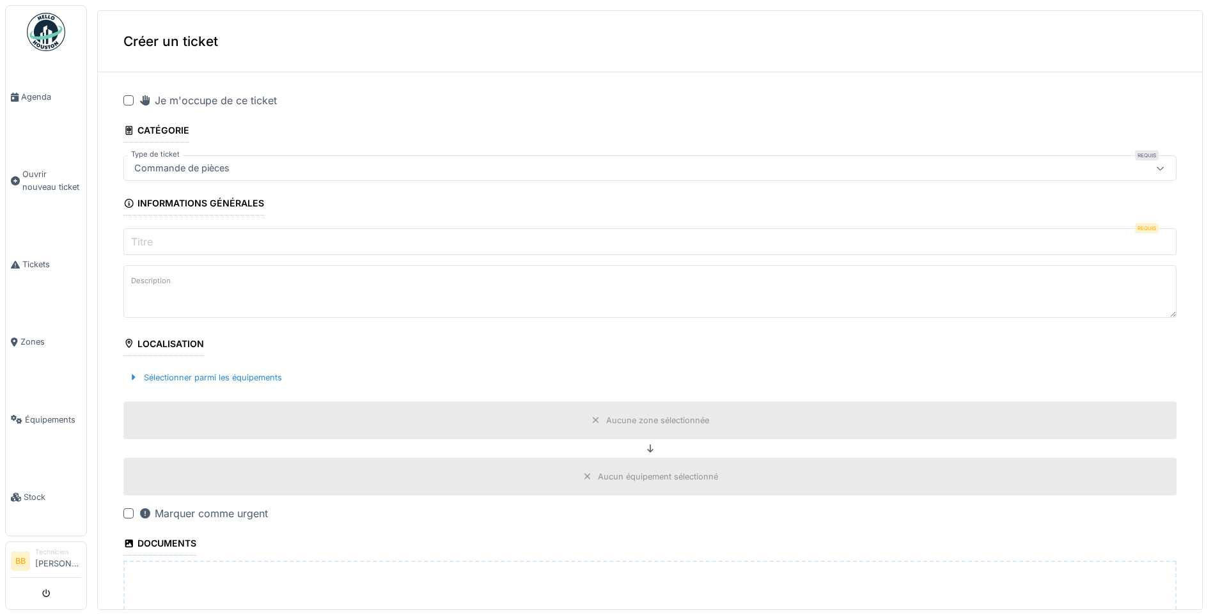
click at [143, 235] on label "Titre" at bounding box center [142, 241] width 27 height 15
click at [143, 235] on input "Titre" at bounding box center [650, 241] width 1054 height 27
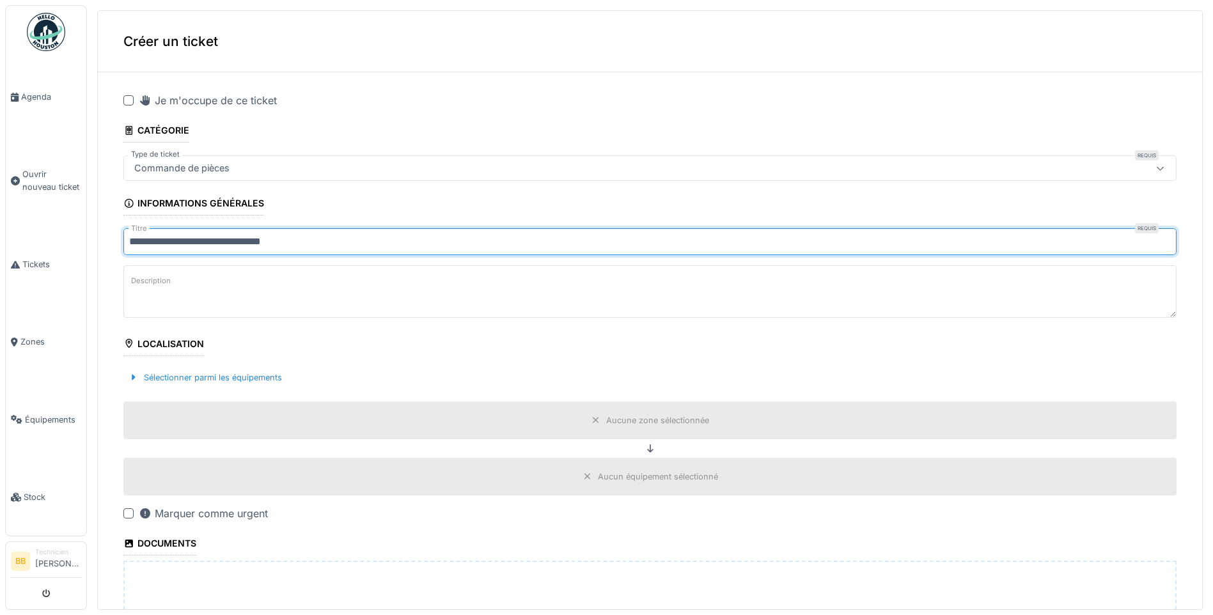
click at [265, 242] on input "**********" at bounding box center [650, 241] width 1054 height 27
type input "**********"
click at [153, 376] on div "Sélectionner parmi les équipements" at bounding box center [205, 377] width 164 height 17
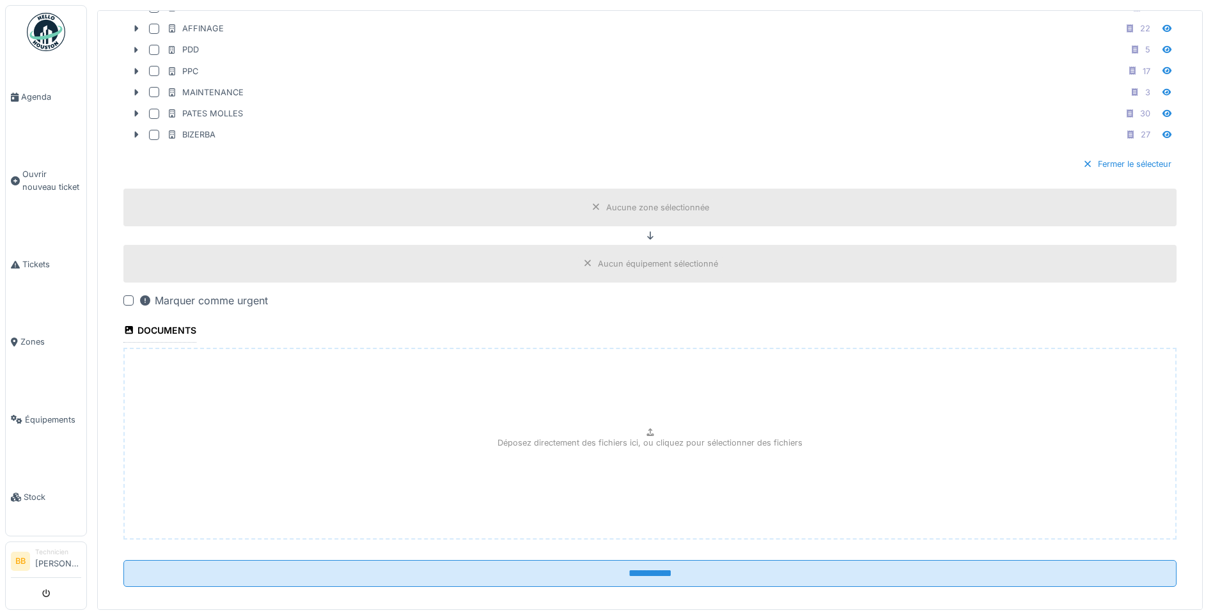
scroll to position [541, 0]
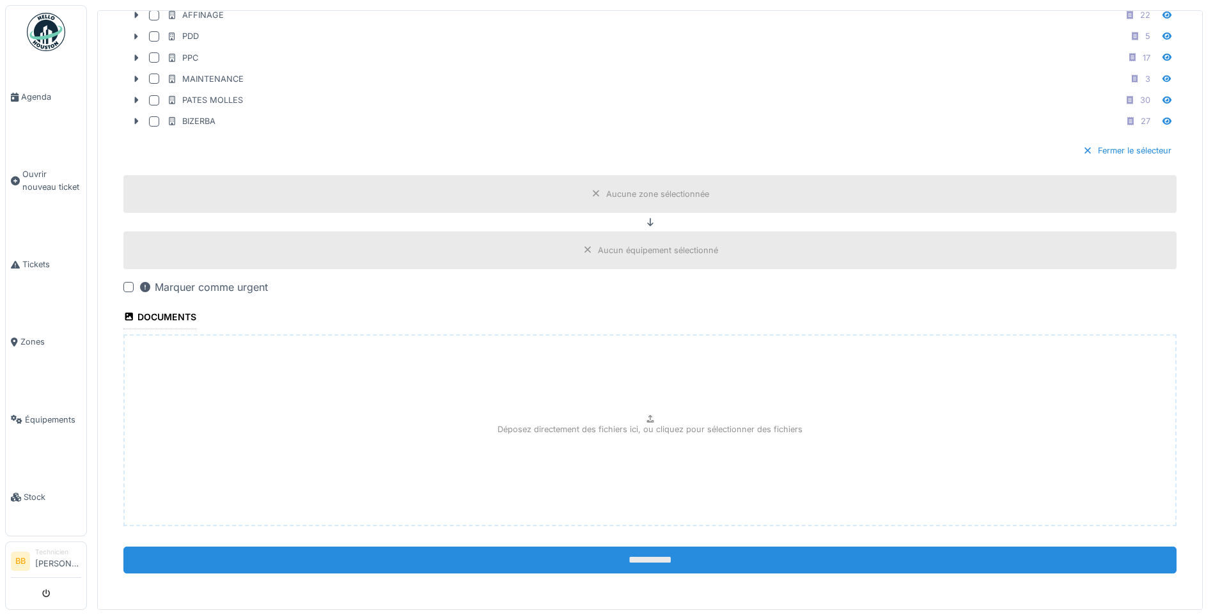
click at [633, 555] on input "**********" at bounding box center [650, 560] width 1054 height 27
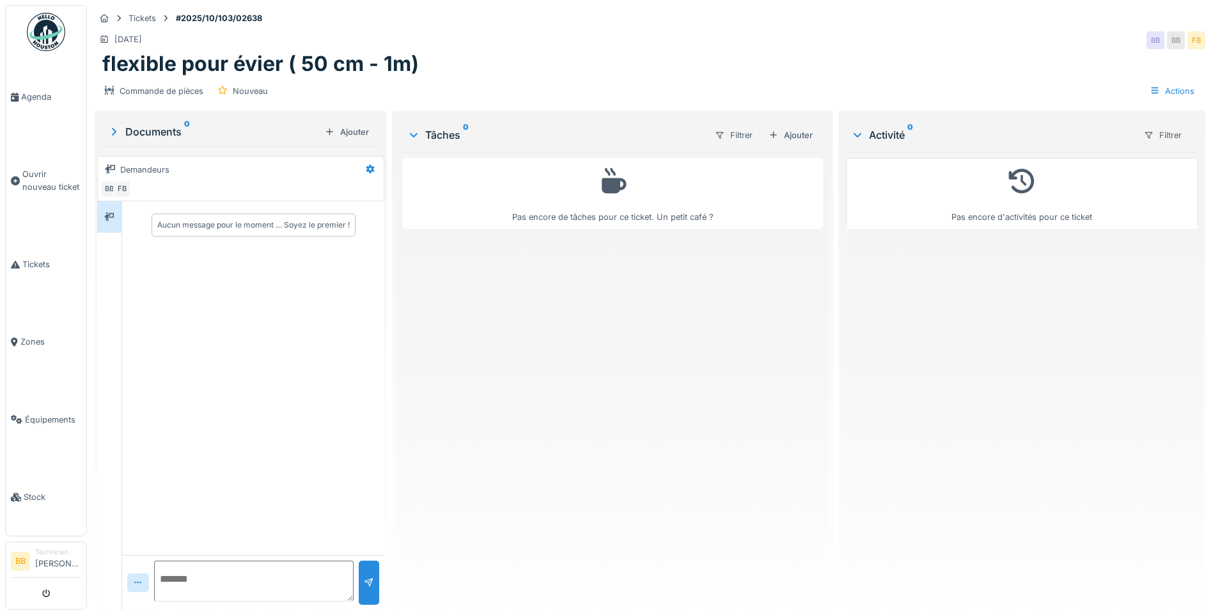
click at [216, 265] on div "Aucun message pour le moment … Soyez le premier !" at bounding box center [253, 378] width 262 height 354
click at [212, 586] on textarea at bounding box center [254, 581] width 200 height 41
click at [44, 176] on span "Ouvrir nouveau ticket" at bounding box center [51, 180] width 59 height 24
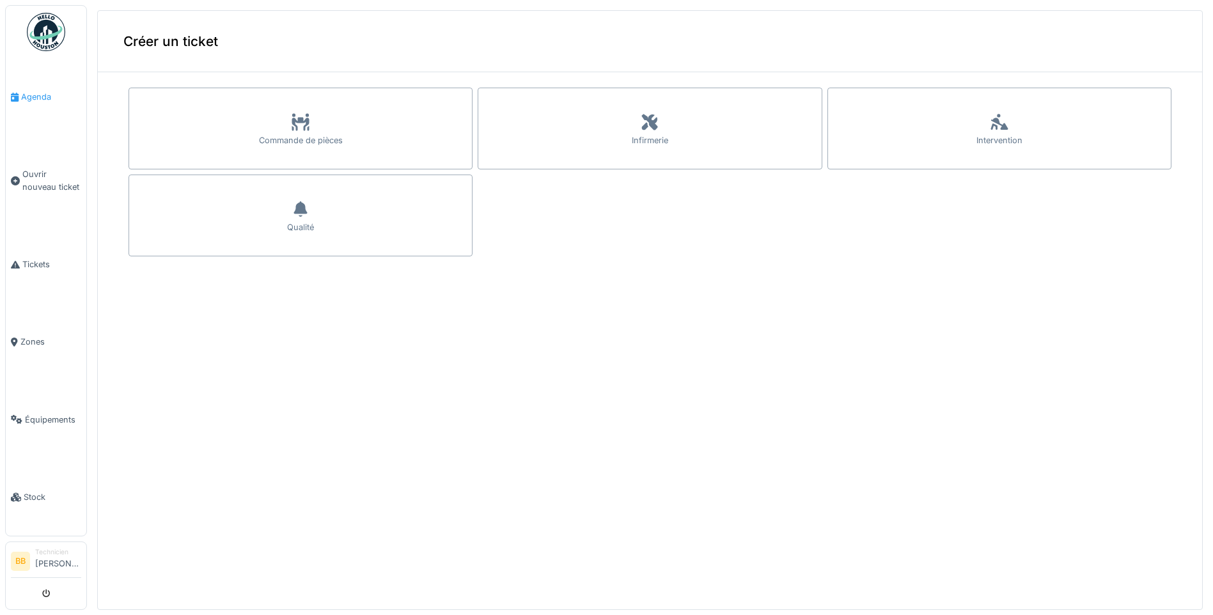
click at [31, 100] on span "Agenda" at bounding box center [51, 97] width 60 height 12
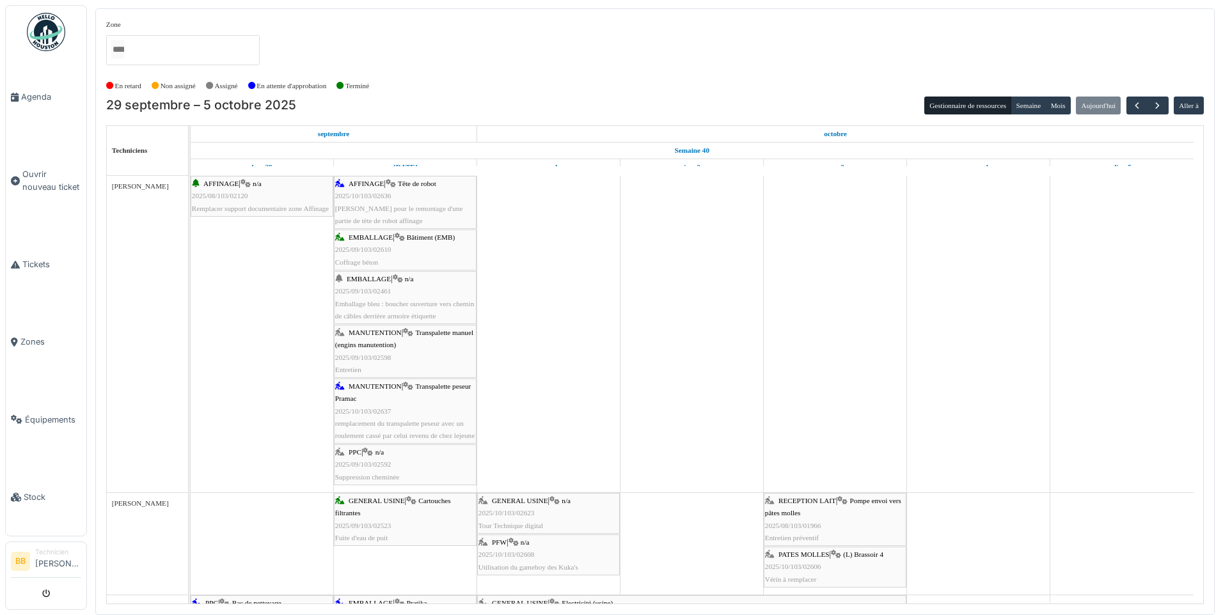
click at [381, 275] on span "EMBALLAGE" at bounding box center [369, 279] width 44 height 8
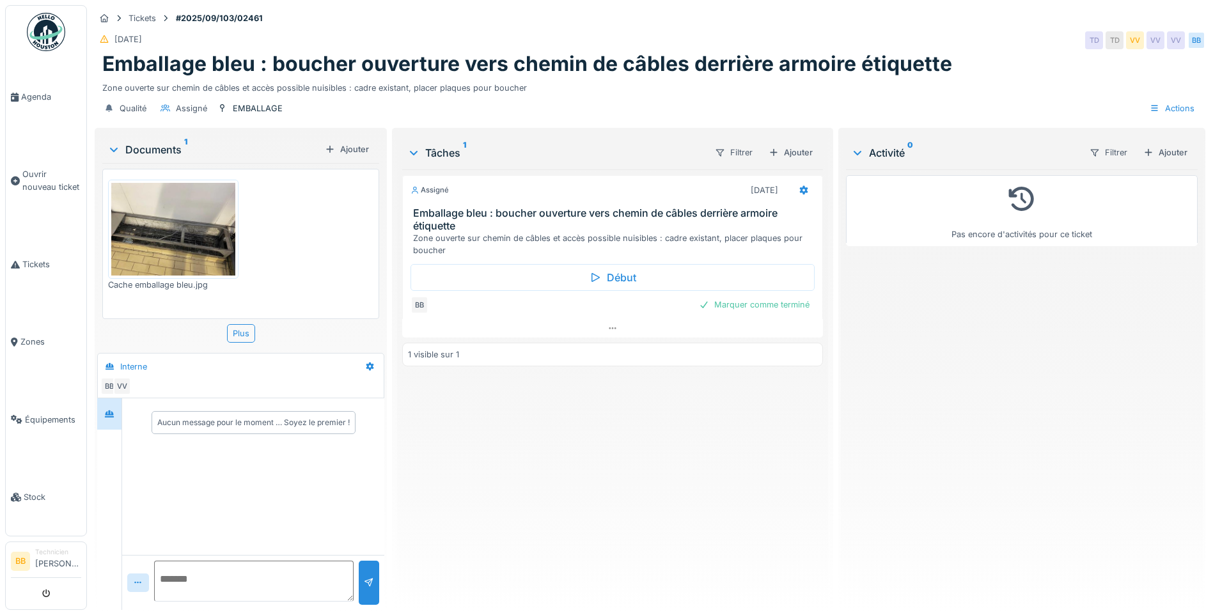
scroll to position [10, 0]
